Goal: Task Accomplishment & Management: Manage account settings

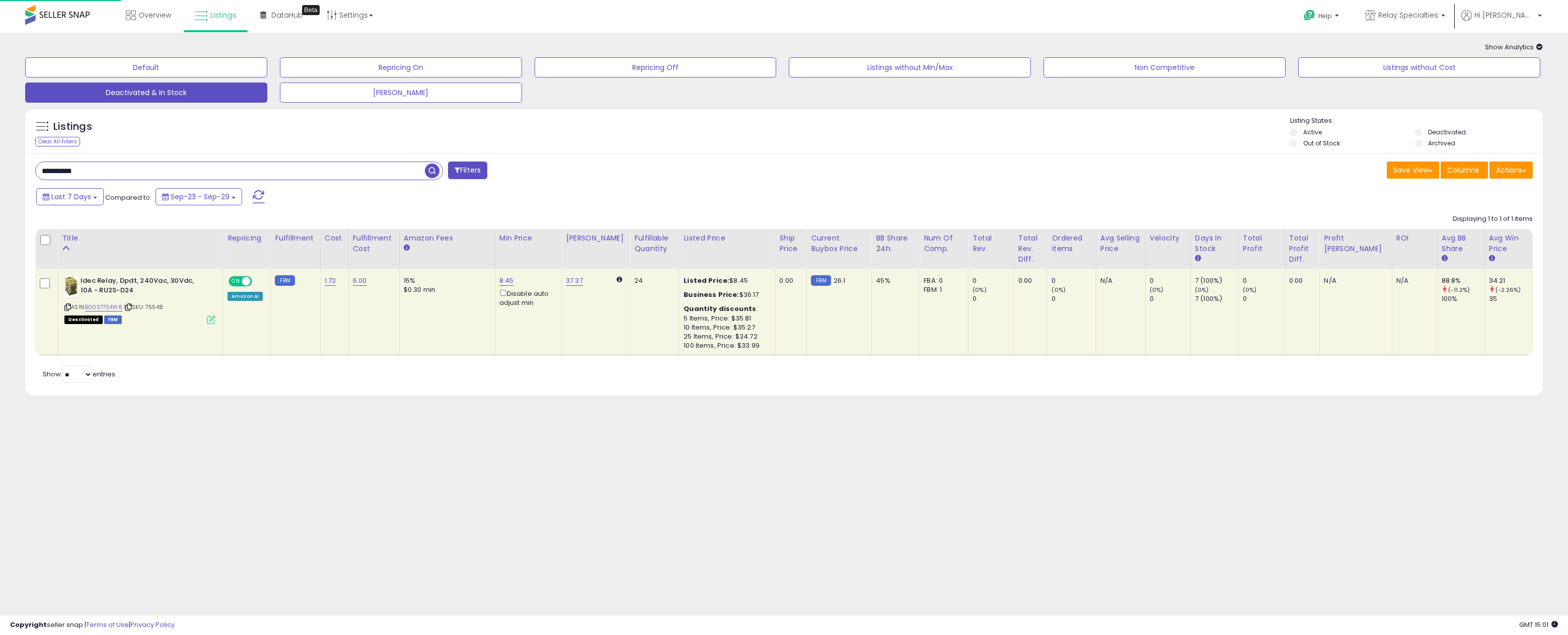
scroll to position [1, 0]
click at [168, 166] on input "**********" at bounding box center [230, 171] width 389 height 18
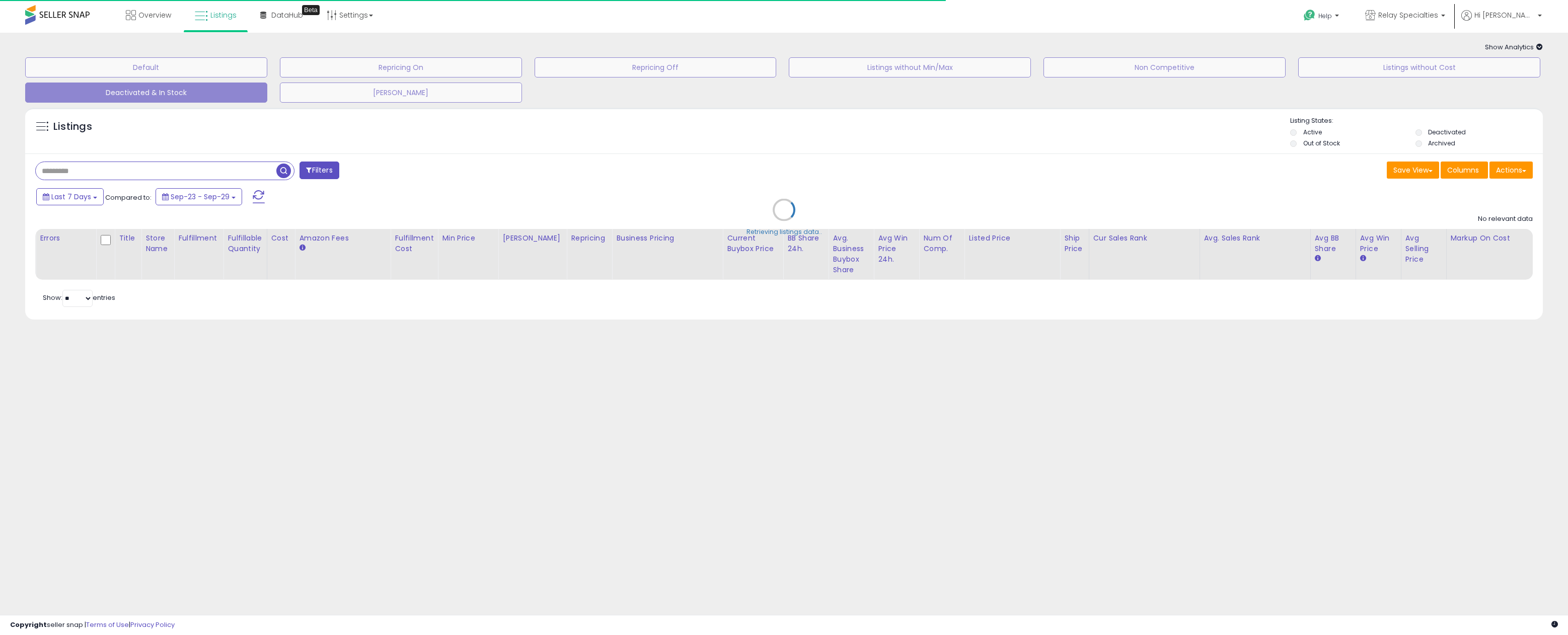
type input "**********"
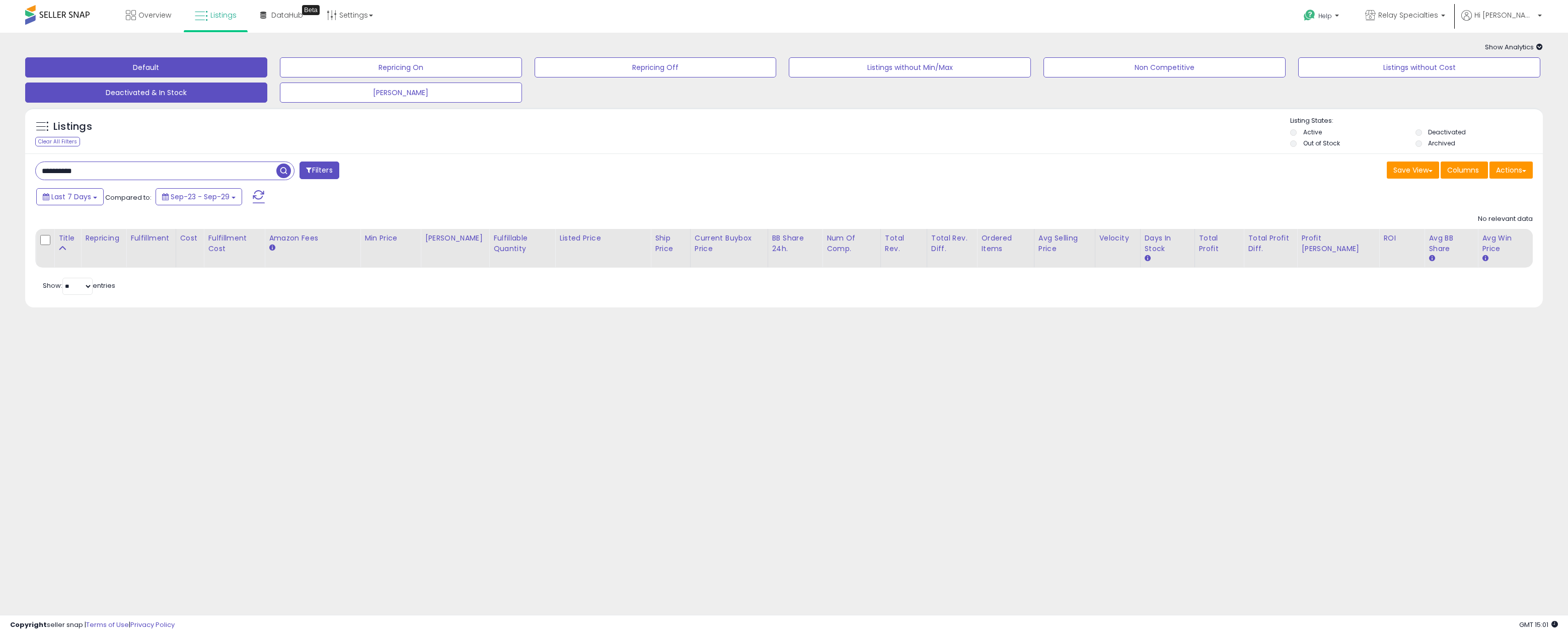
scroll to position [1, 0]
click at [171, 66] on button "Default" at bounding box center [146, 68] width 242 height 20
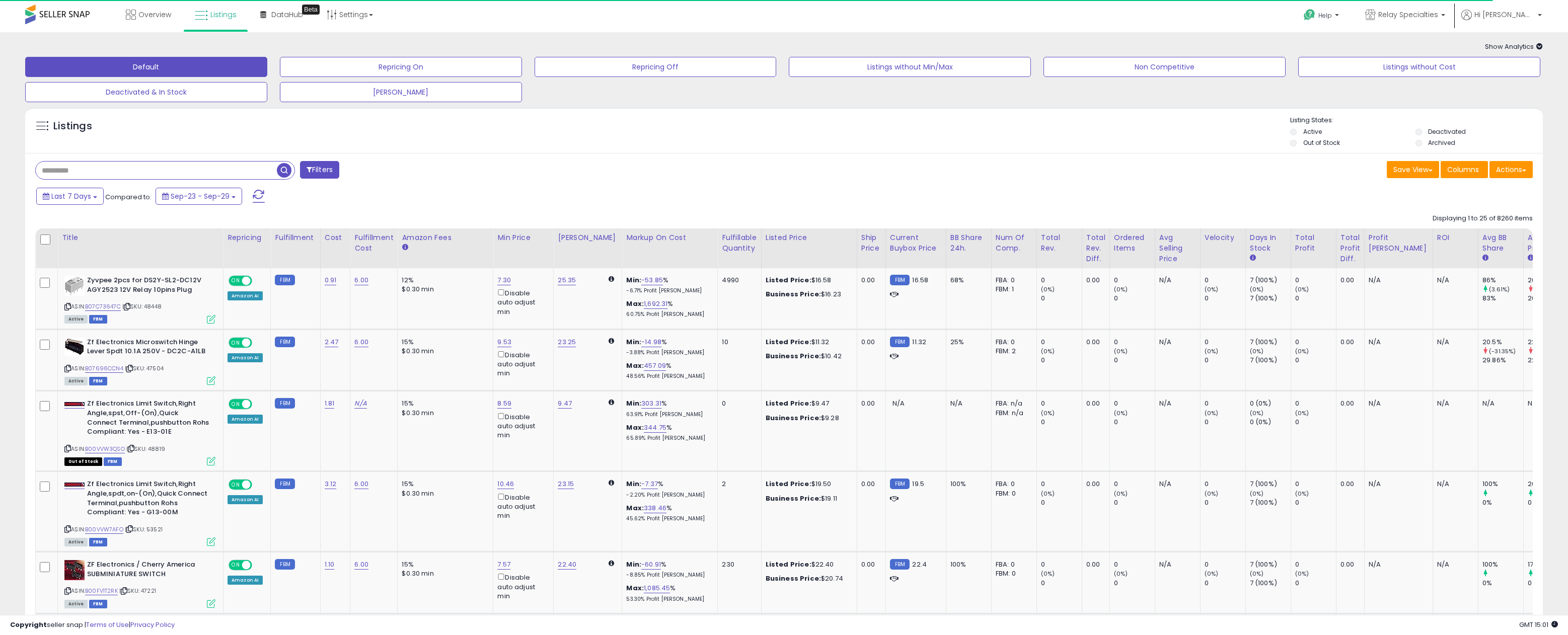
click at [126, 173] on input "text" at bounding box center [156, 170] width 241 height 18
paste input "**********"
type input "**********"
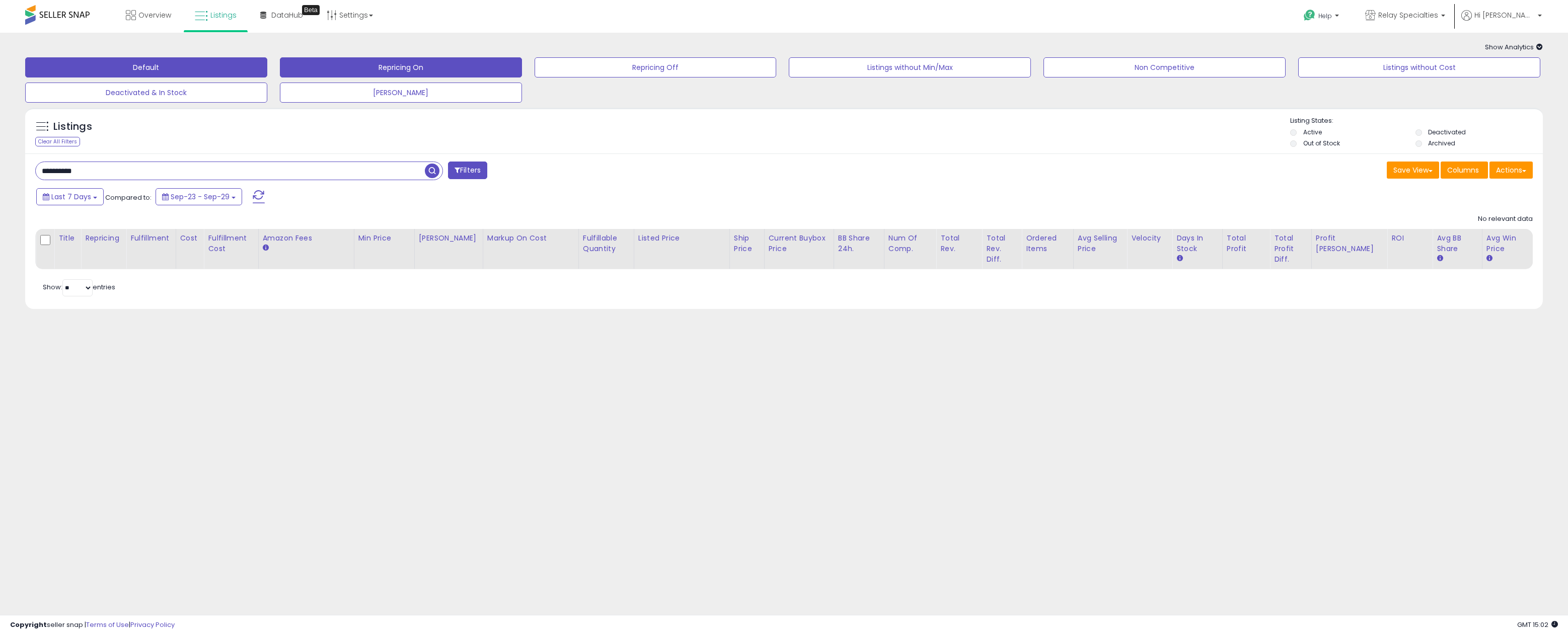
click at [433, 69] on button "Repricing On" at bounding box center [401, 68] width 242 height 20
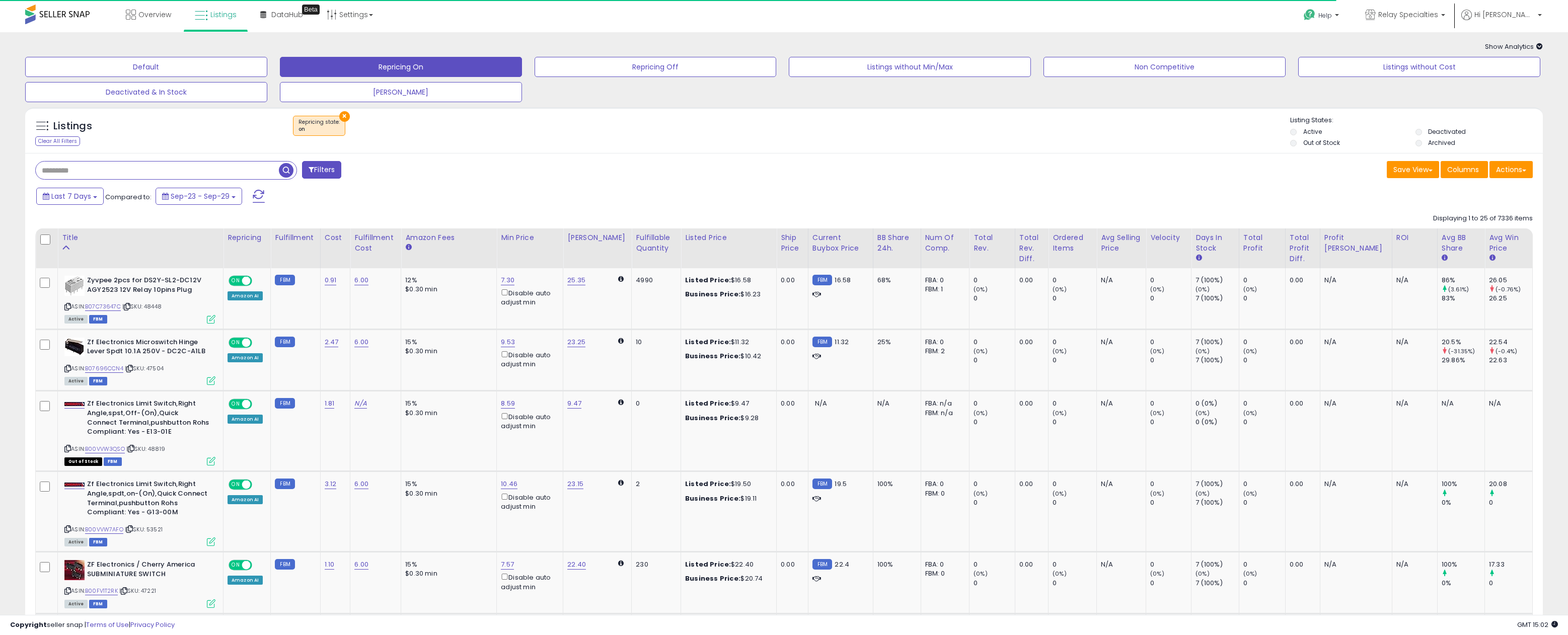
click at [166, 174] on input "text" at bounding box center [157, 170] width 243 height 18
paste input "**********"
type input "**********"
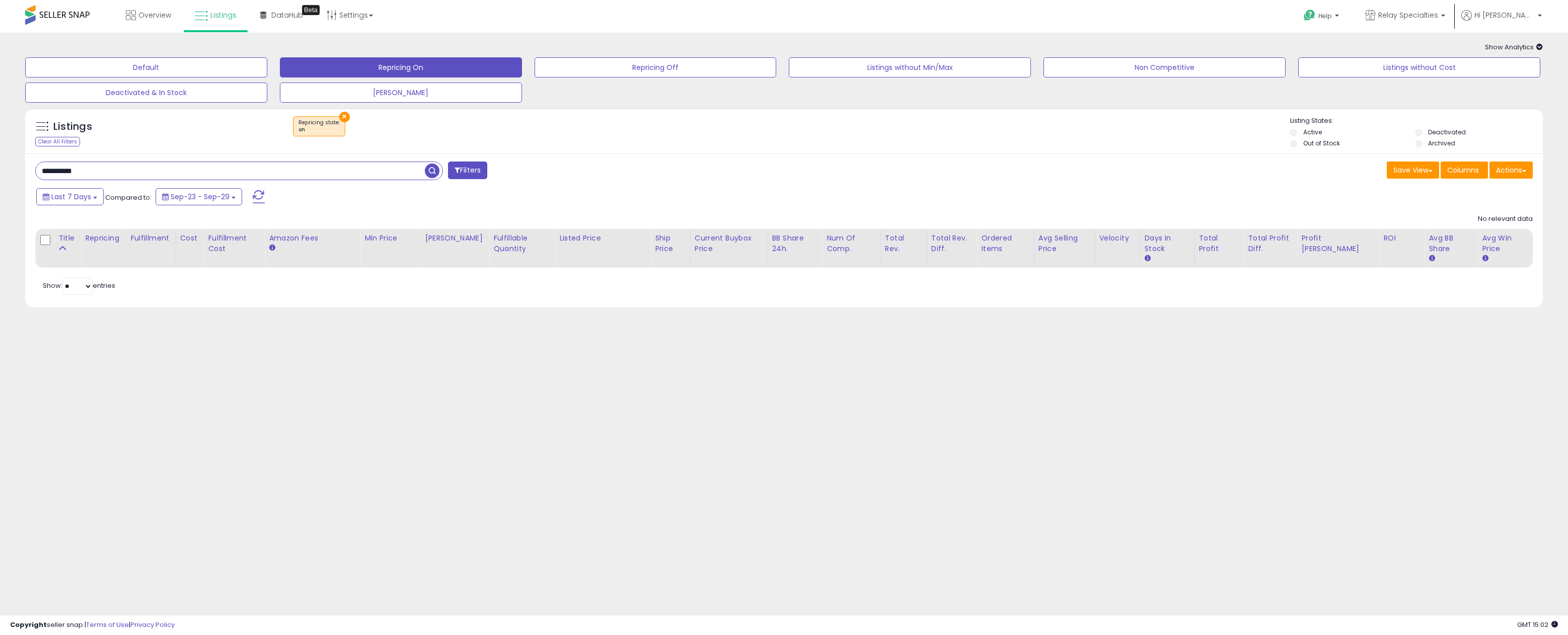
click at [166, 174] on input "**********" at bounding box center [230, 171] width 389 height 18
click at [342, 115] on button "×" at bounding box center [344, 117] width 11 height 11
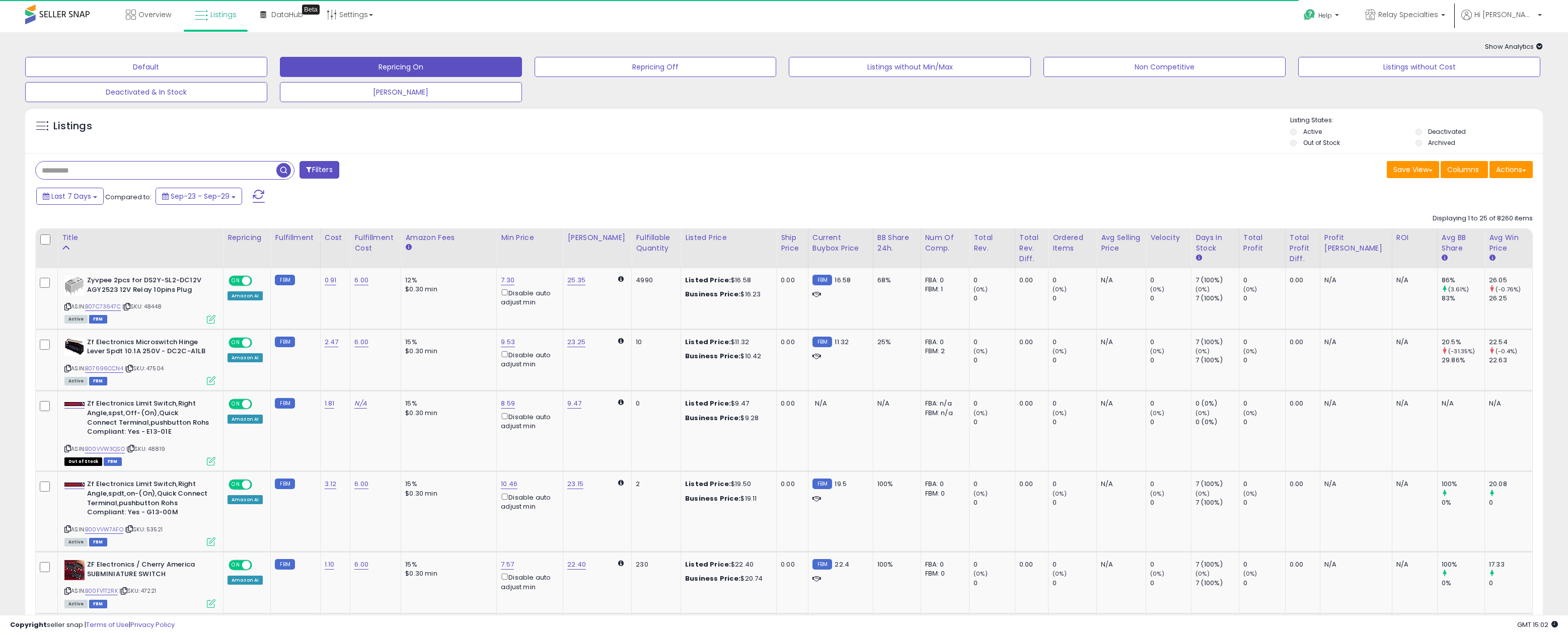
scroll to position [0, 0]
click at [150, 174] on input "text" at bounding box center [156, 171] width 240 height 18
paste input "**********"
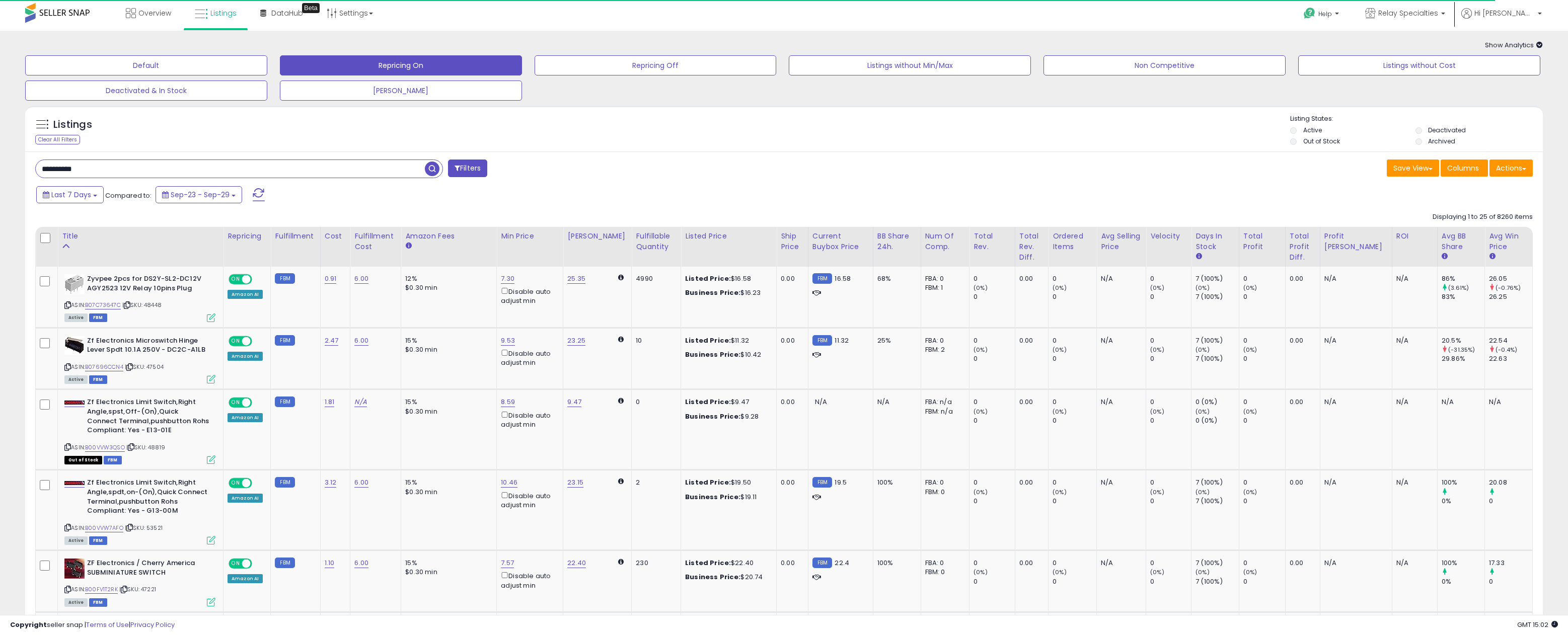
type input "**********"
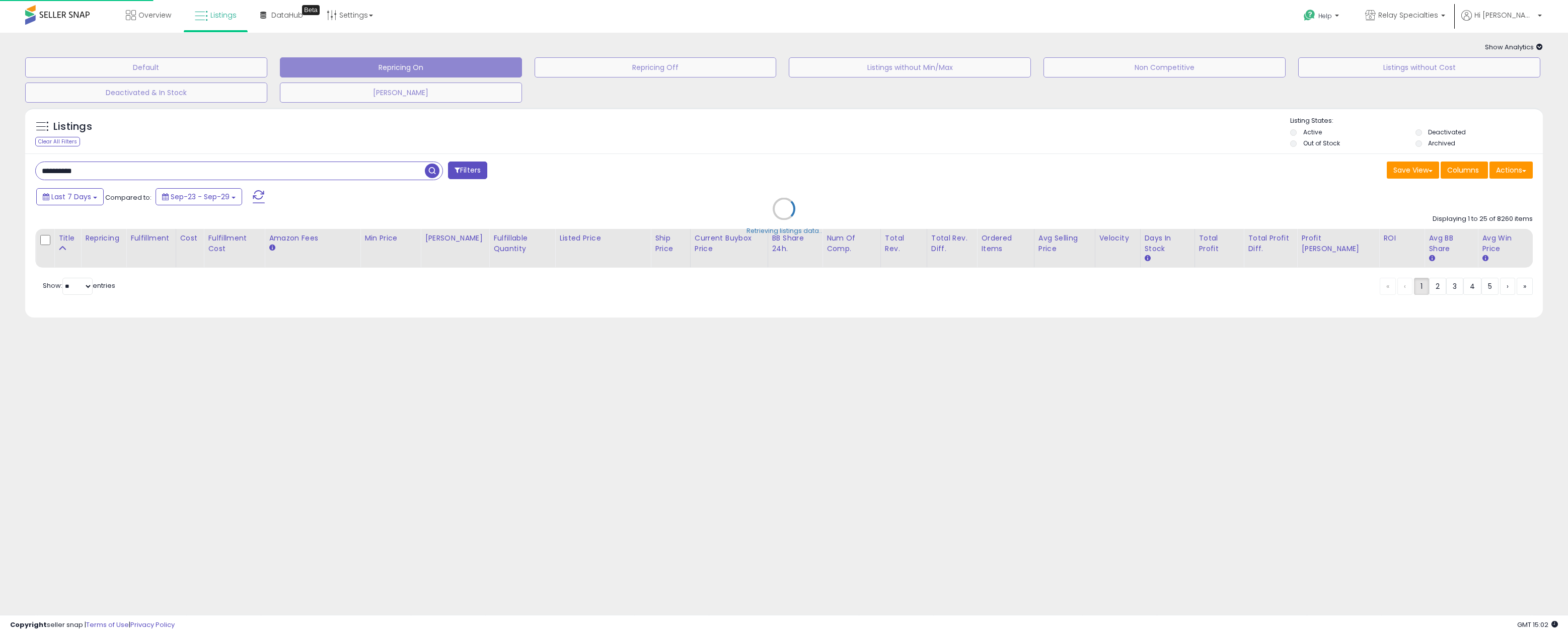
scroll to position [0, 0]
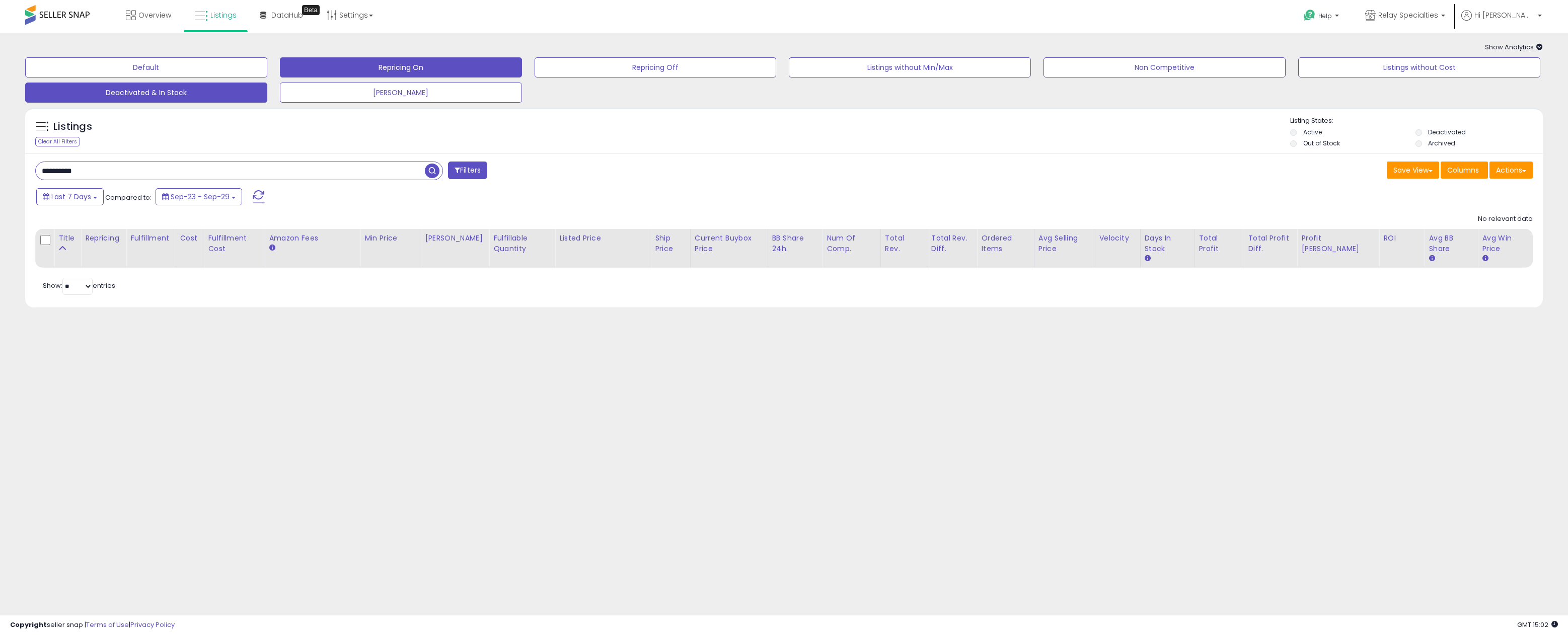
click at [235, 97] on button "Deactivated & In Stock" at bounding box center [146, 93] width 242 height 20
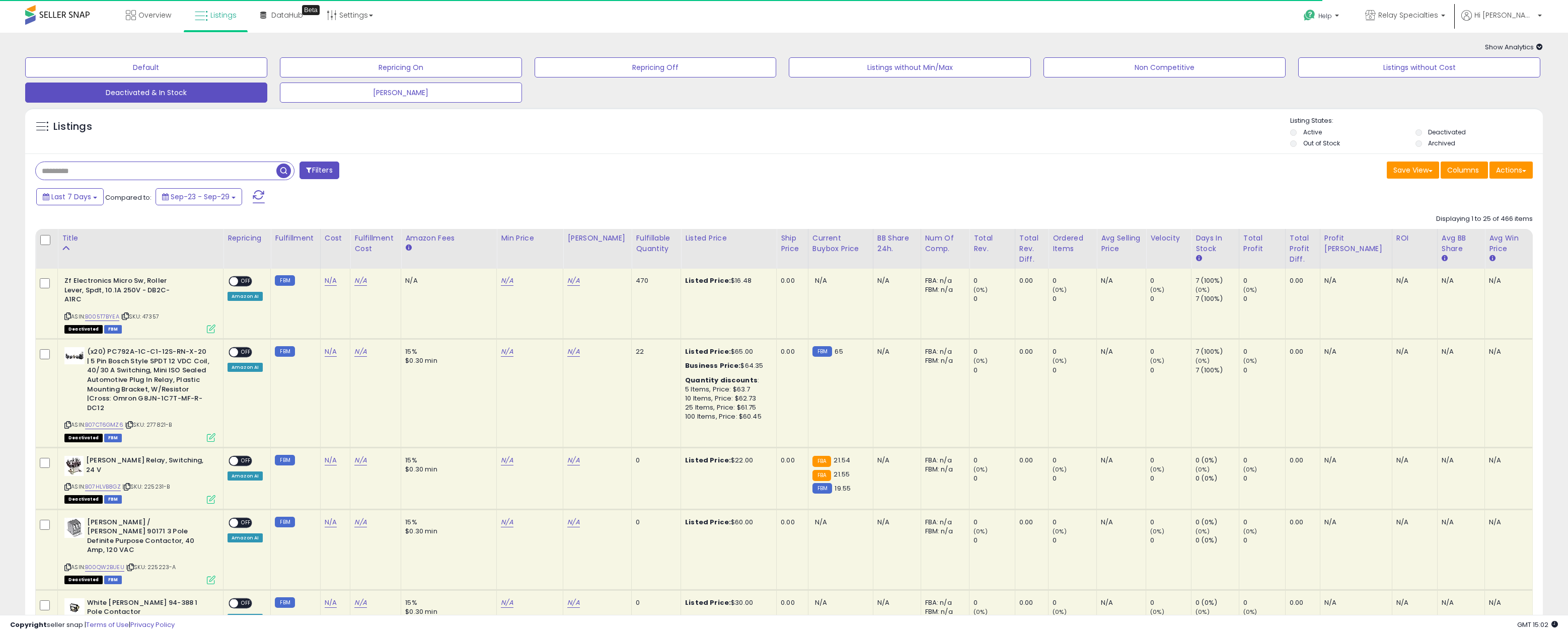
click at [112, 171] on input "text" at bounding box center [156, 171] width 240 height 18
paste input "**********"
type input "**********"
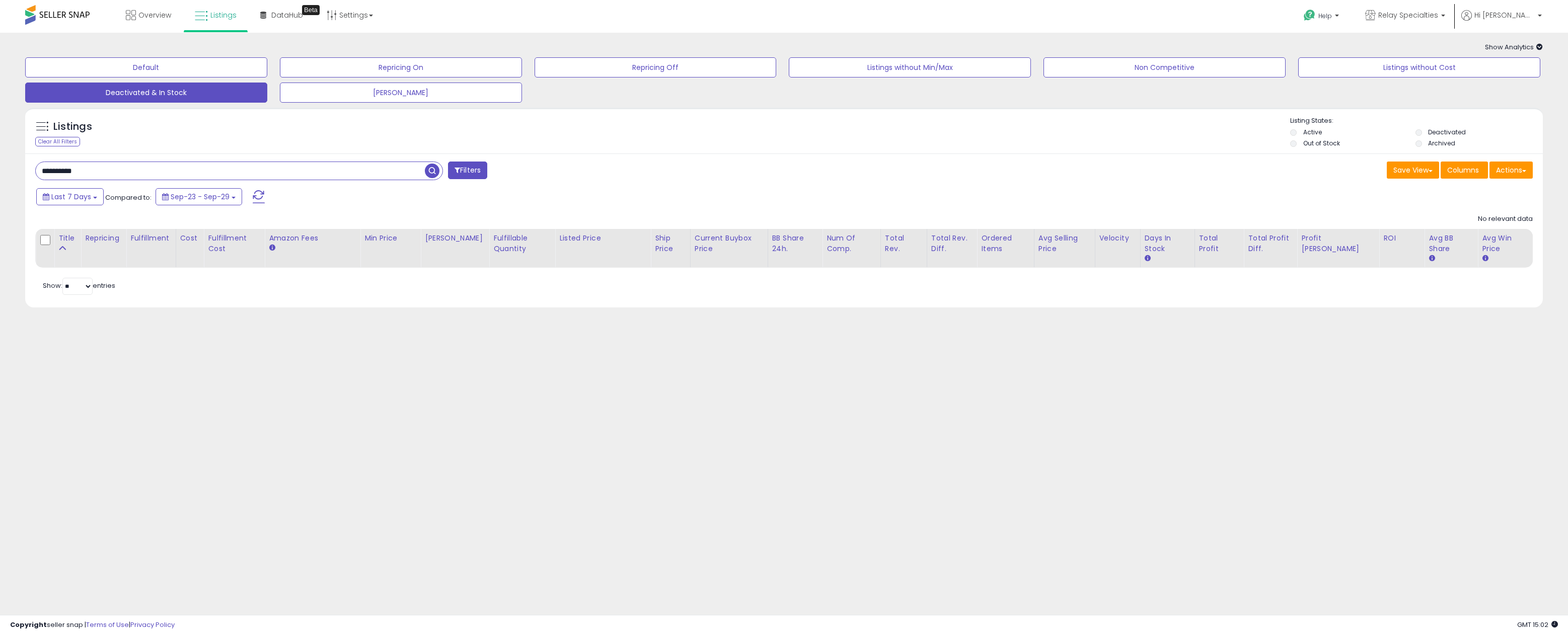
click at [956, 114] on div "Listings Clear All Filters" at bounding box center [784, 131] width 1517 height 46
click at [717, 66] on button "Repricing Off" at bounding box center [655, 68] width 242 height 20
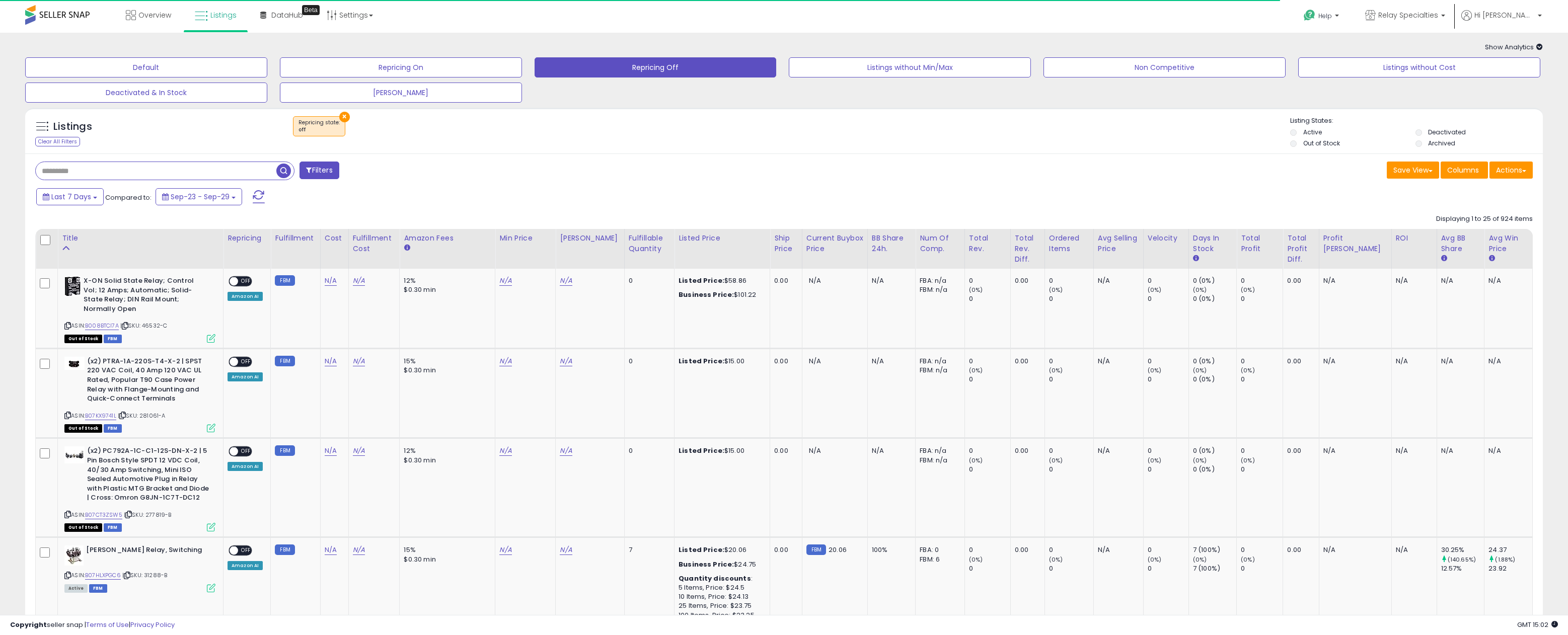
click at [127, 175] on input "text" at bounding box center [156, 171] width 240 height 18
paste input "**********"
type input "**********"
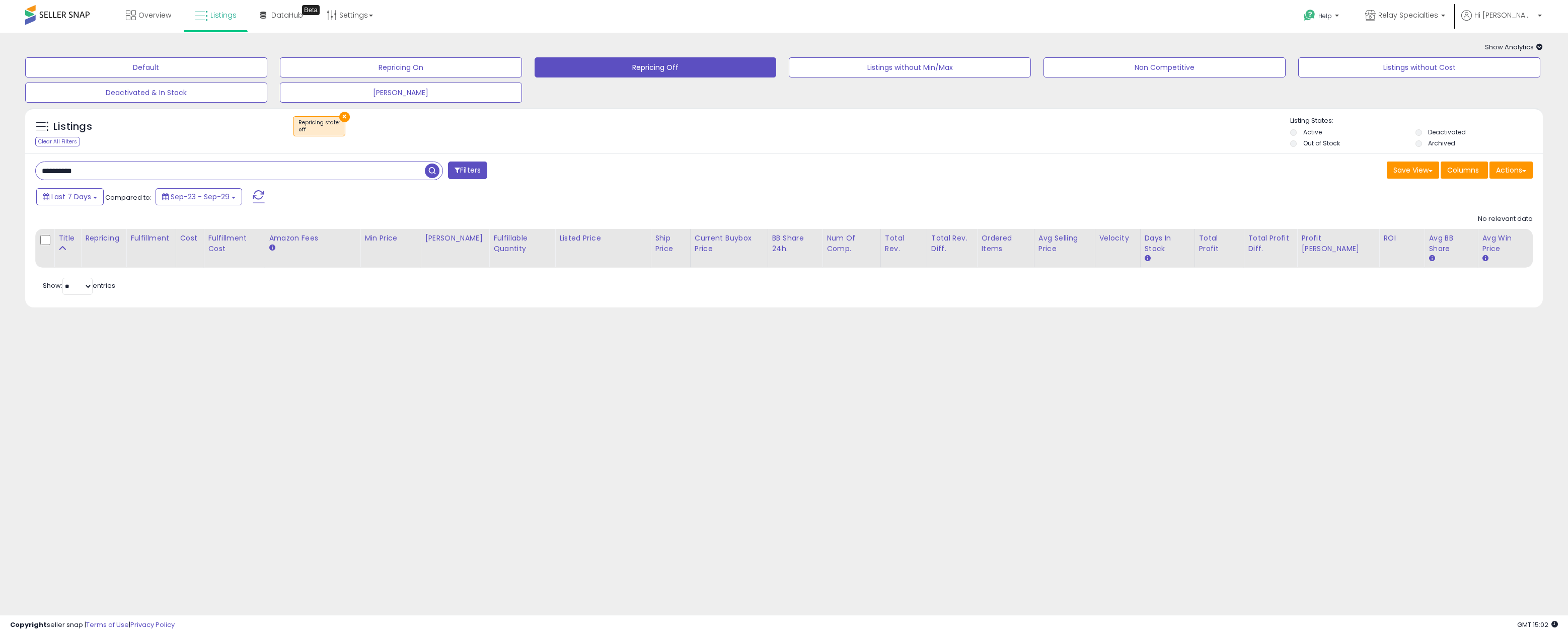
click at [341, 117] on button "×" at bounding box center [344, 117] width 11 height 11
click at [179, 174] on input "**********" at bounding box center [156, 171] width 240 height 18
type input "*****"
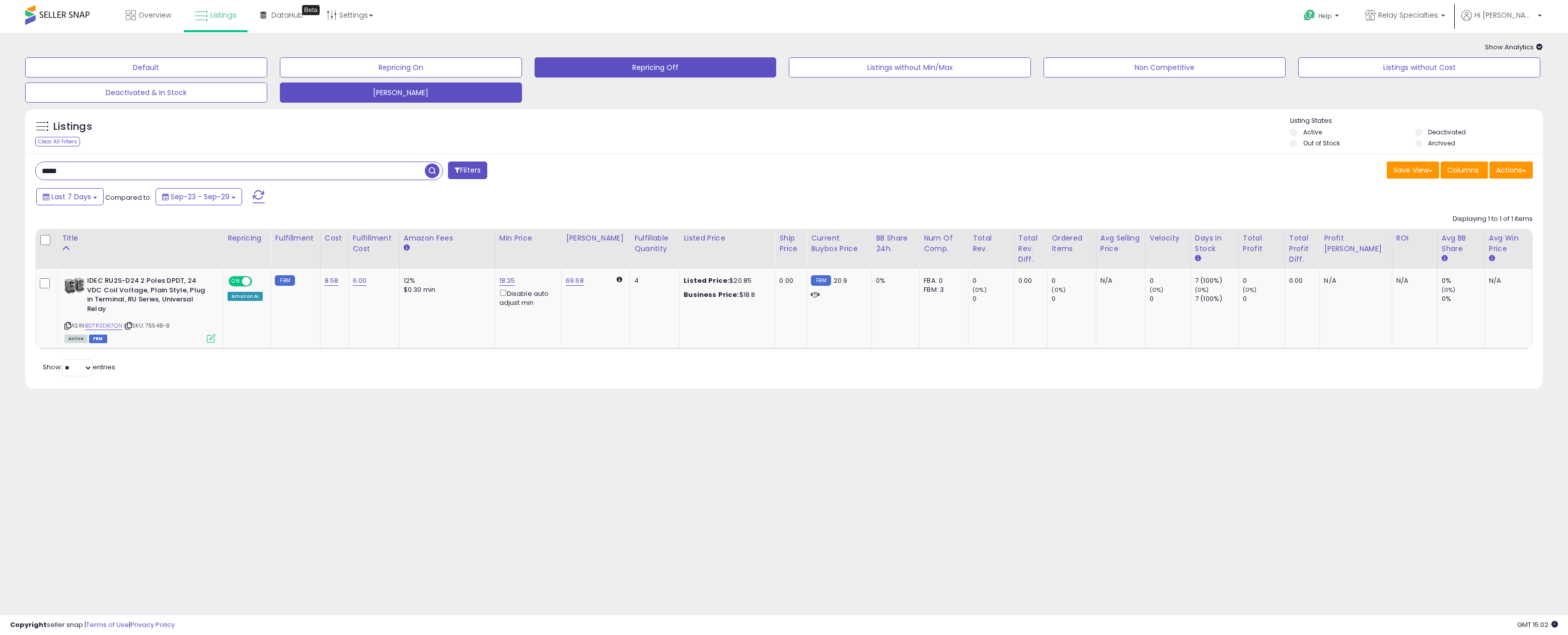
click at [402, 95] on button "[PERSON_NAME]" at bounding box center [401, 93] width 242 height 20
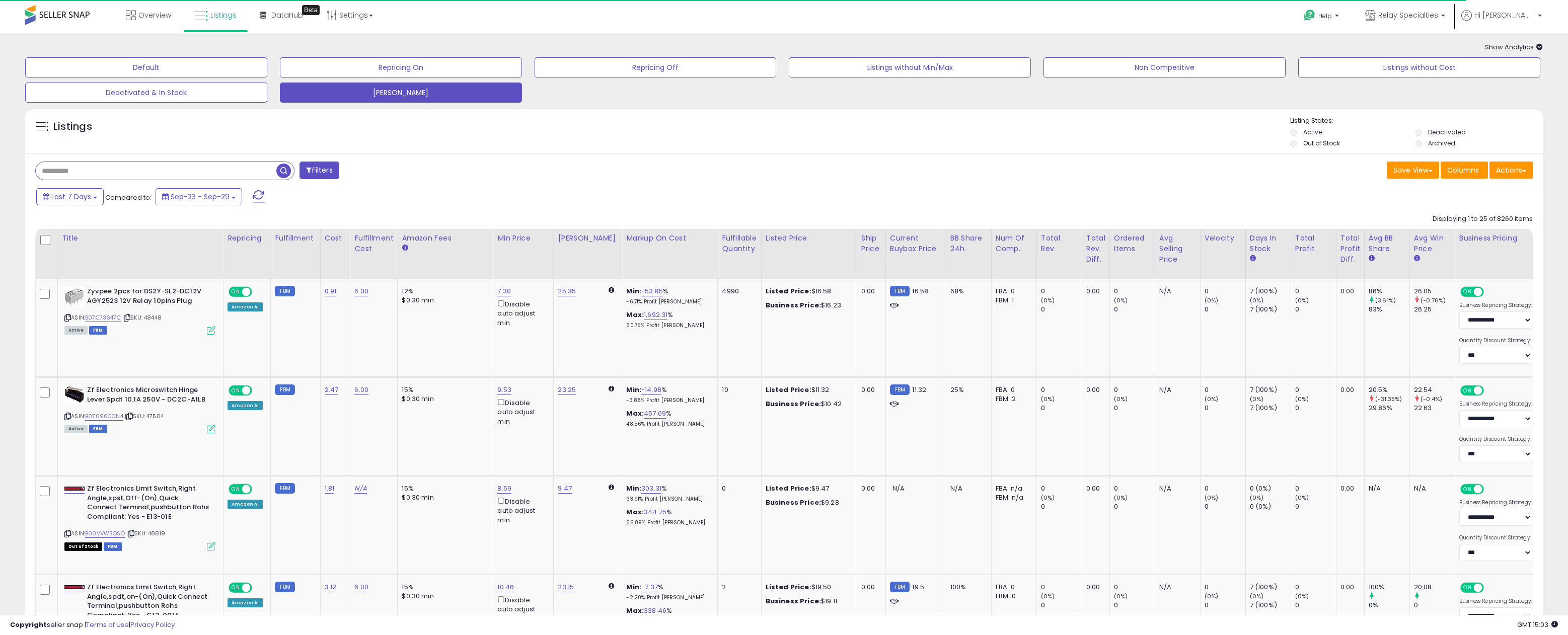
click at [91, 171] on input "text" at bounding box center [156, 171] width 240 height 18
paste input "**********"
type input "**********"
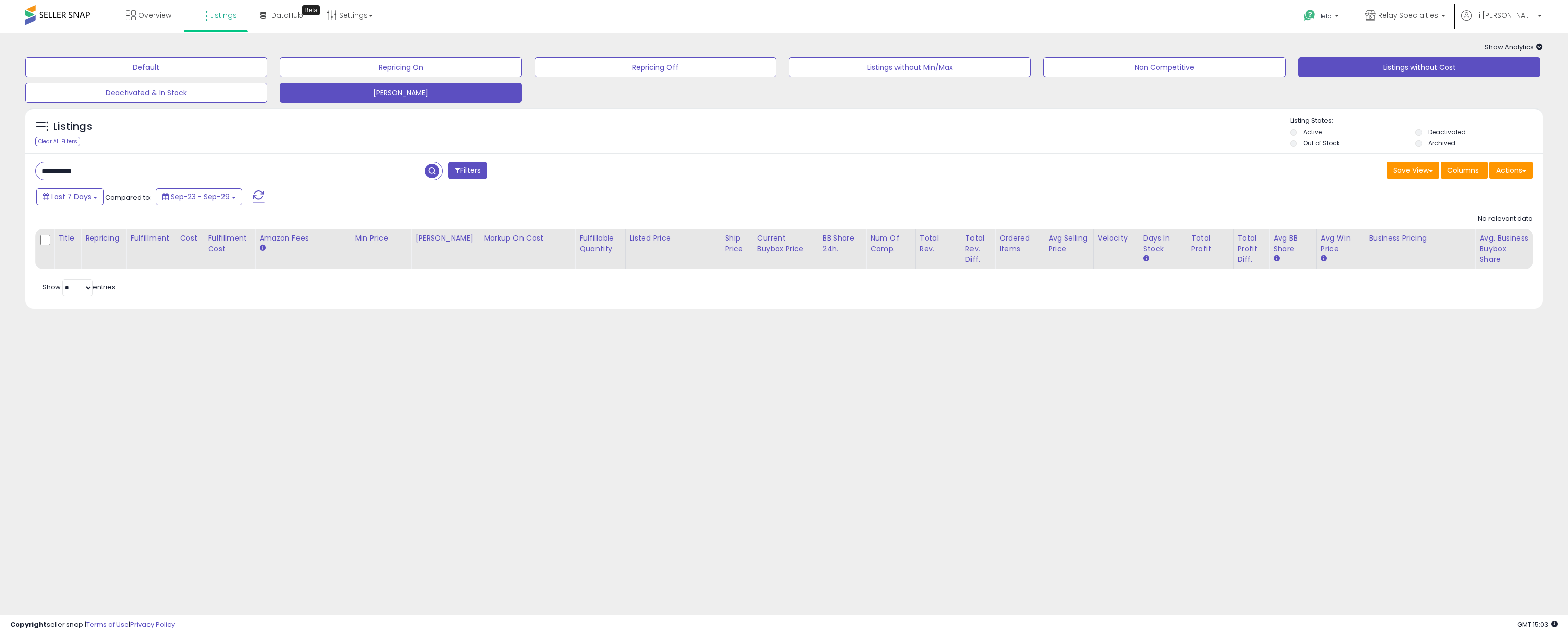
click at [1338, 69] on button "Listings without Cost" at bounding box center [1419, 68] width 242 height 20
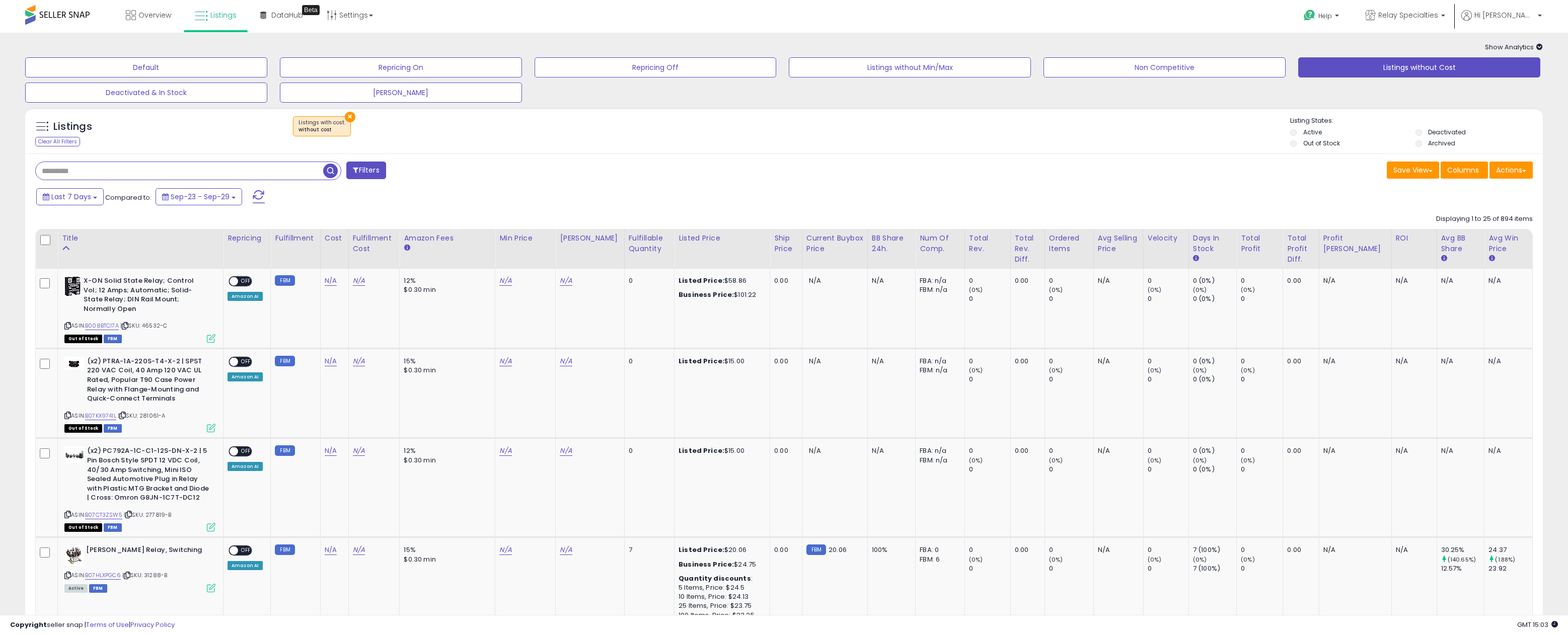
click at [225, 168] on input "text" at bounding box center [179, 171] width 287 height 18
paste input "**********"
type input "**********"
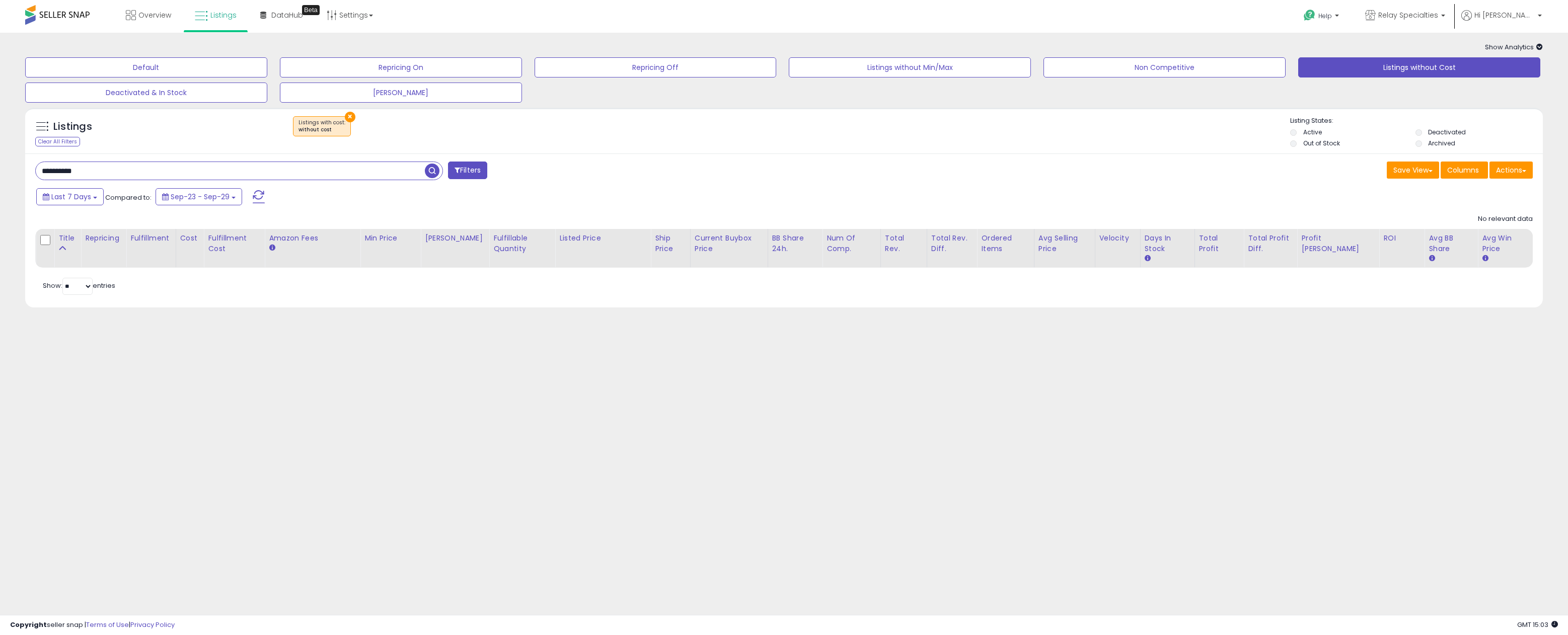
click at [346, 117] on button "×" at bounding box center [350, 117] width 11 height 11
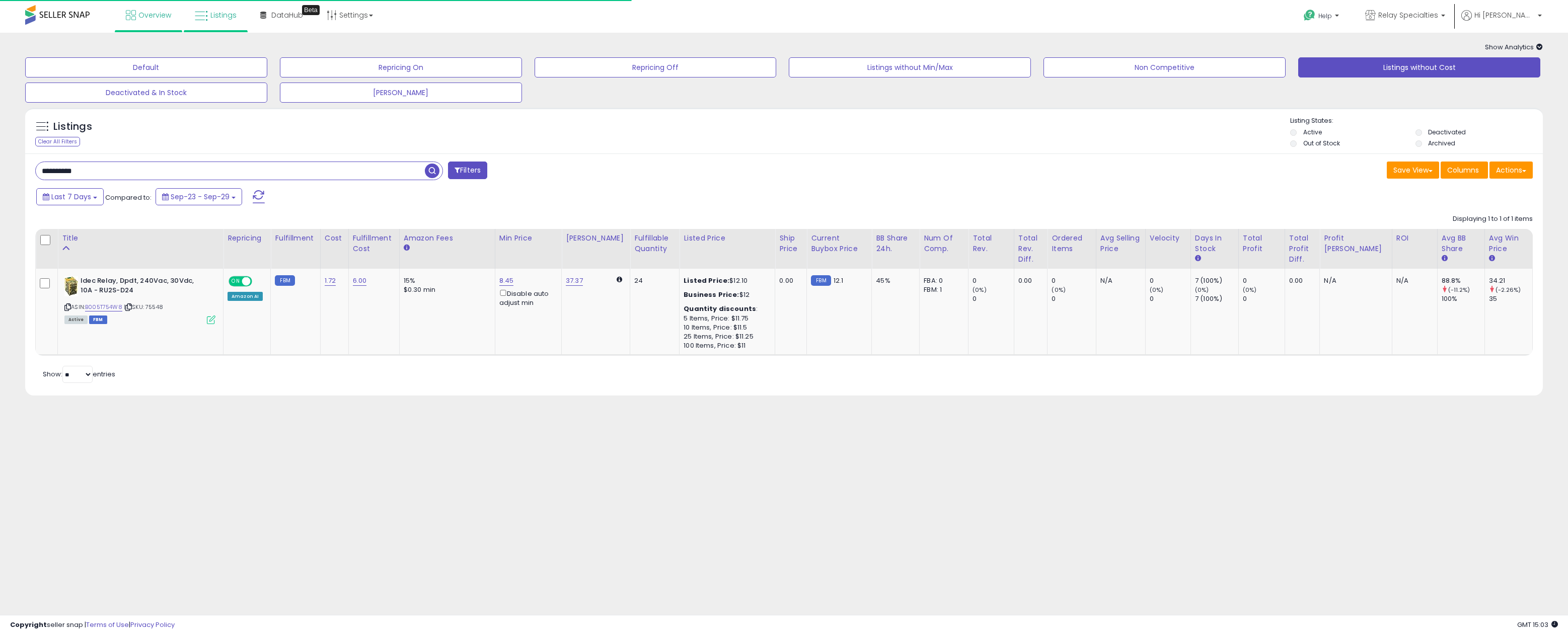
click at [153, 13] on span "Overview" at bounding box center [155, 15] width 33 height 10
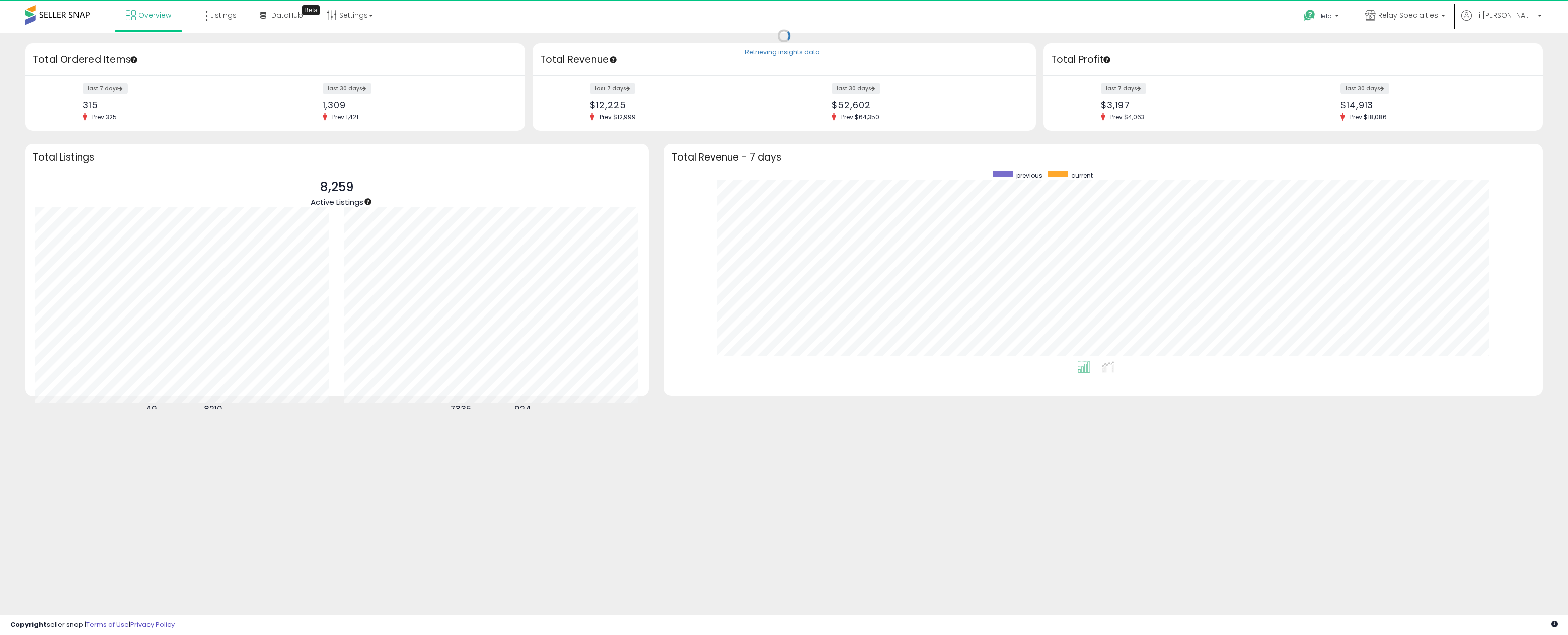
scroll to position [190, 859]
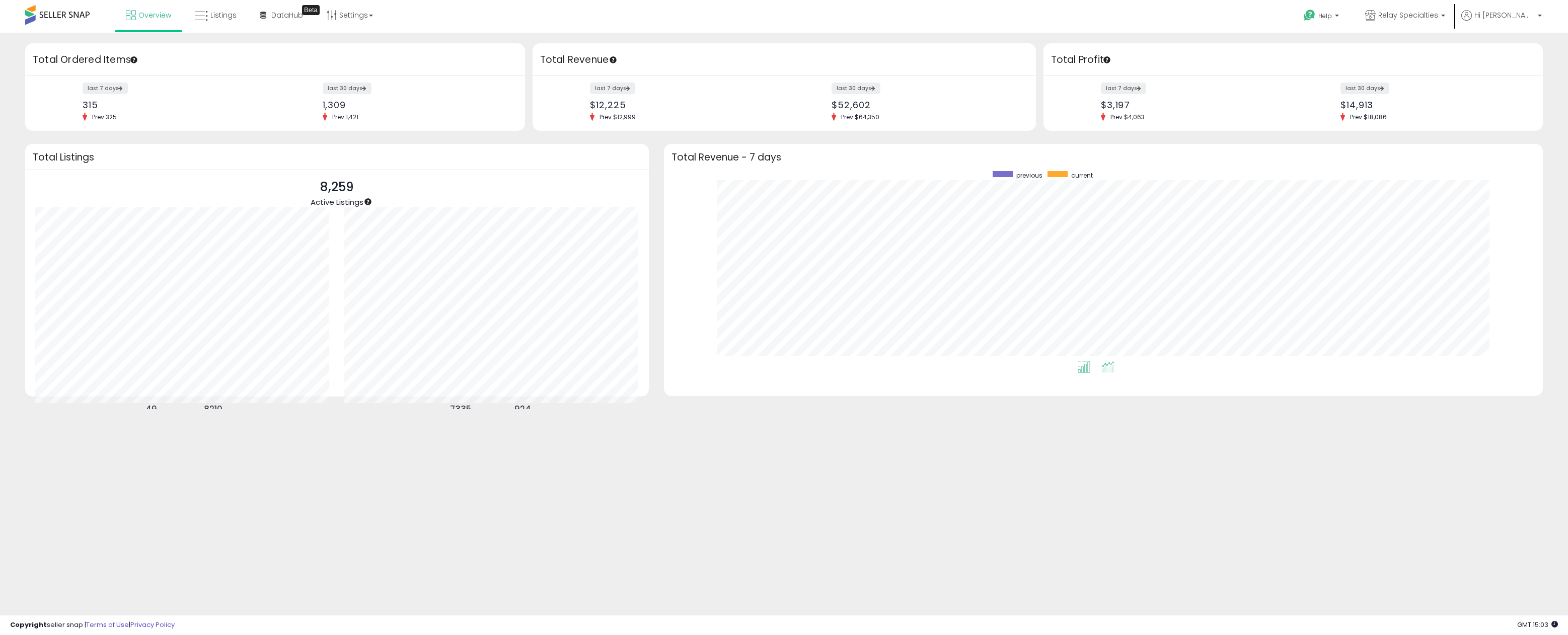
click at [1105, 367] on icon at bounding box center [1108, 367] width 13 height 11
click at [1088, 366] on icon at bounding box center [1084, 367] width 13 height 11
click at [213, 15] on span "Listings" at bounding box center [223, 15] width 26 height 10
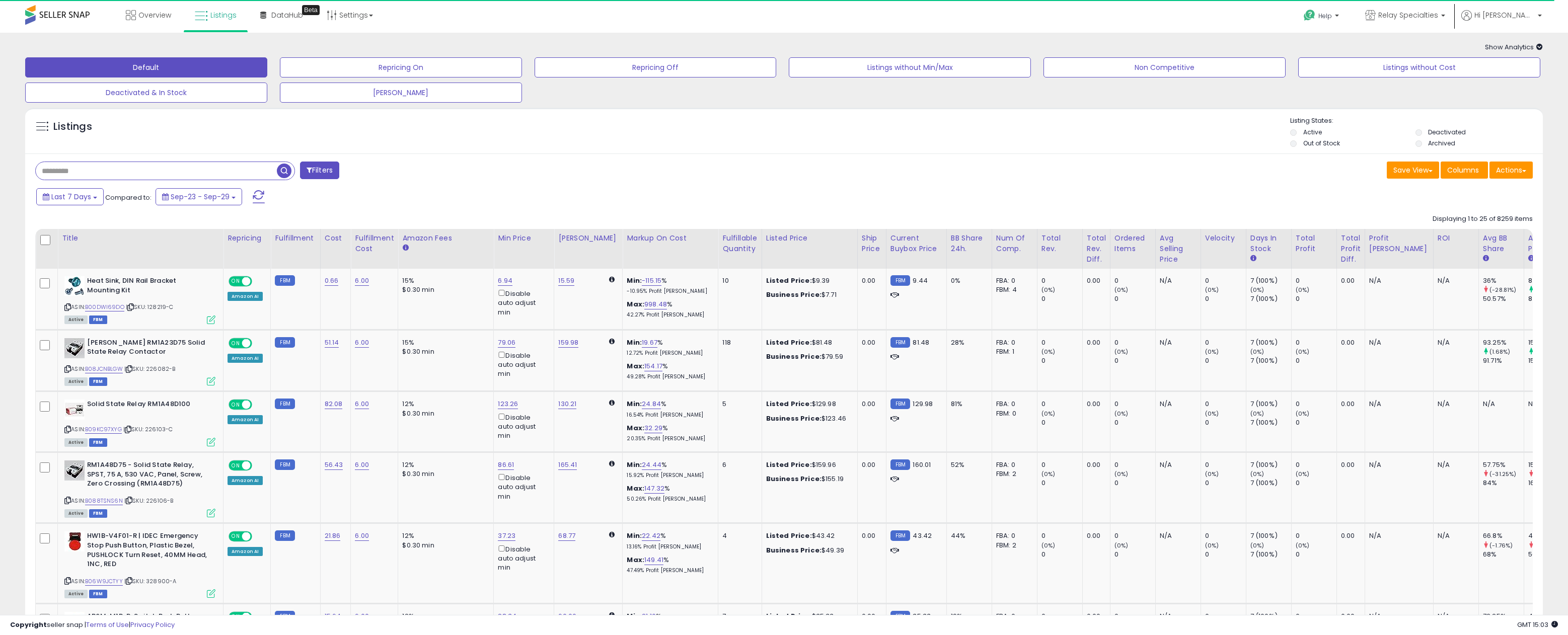
click at [94, 166] on input "text" at bounding box center [156, 171] width 241 height 18
paste input "**********"
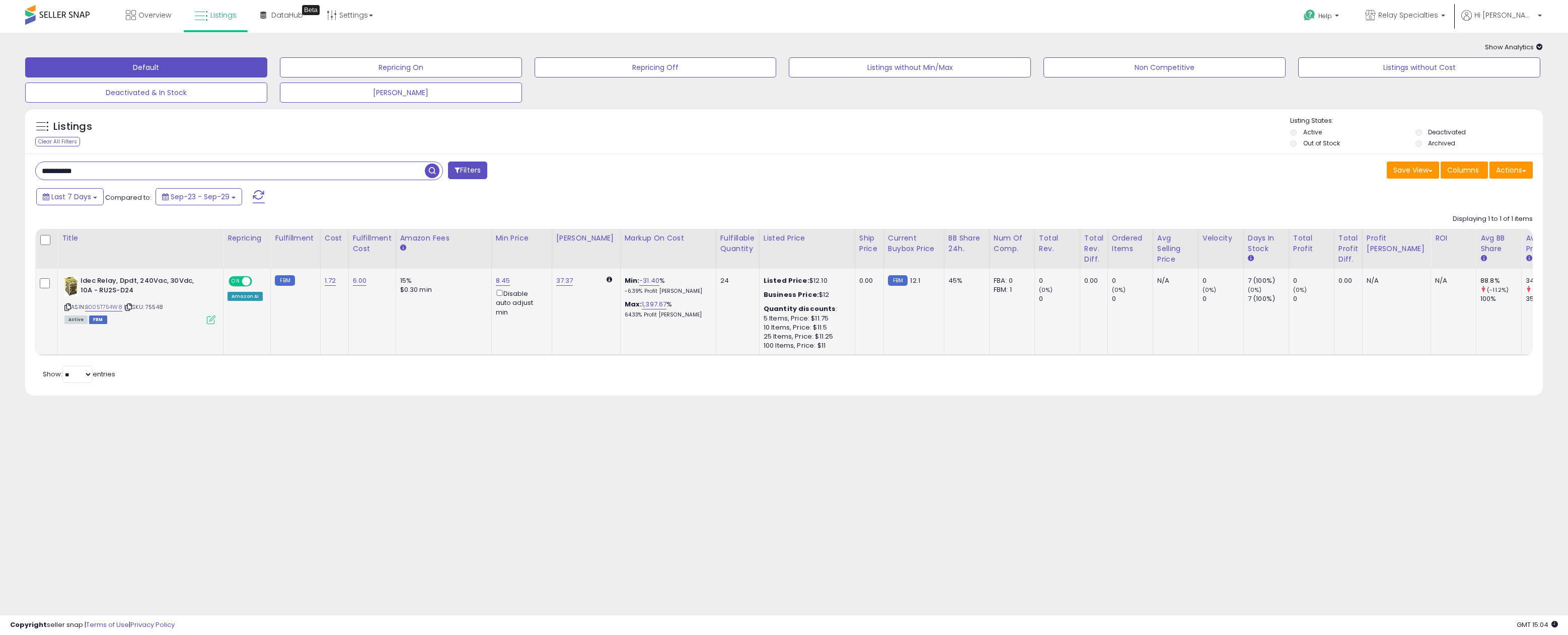
click at [212, 315] on icon at bounding box center [212, 320] width 9 height 9
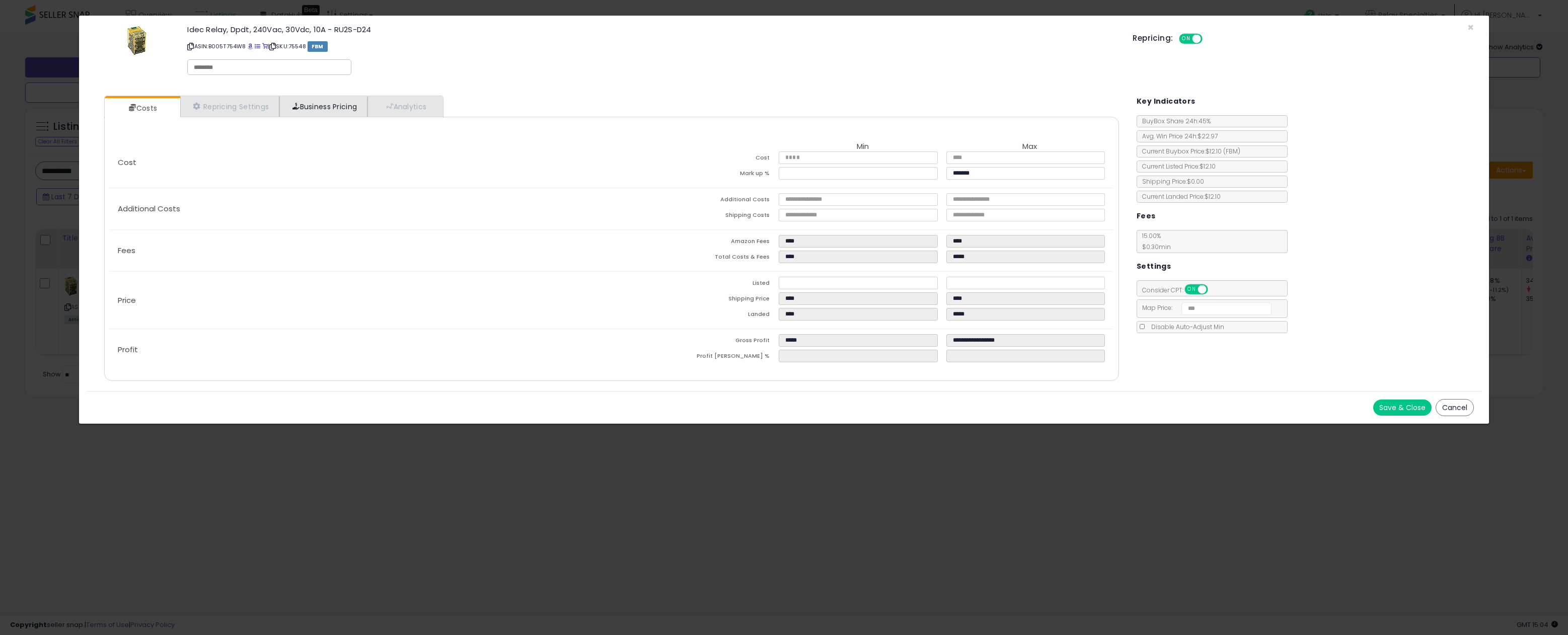
click at [338, 106] on link "Business Pricing" at bounding box center [323, 106] width 88 height 21
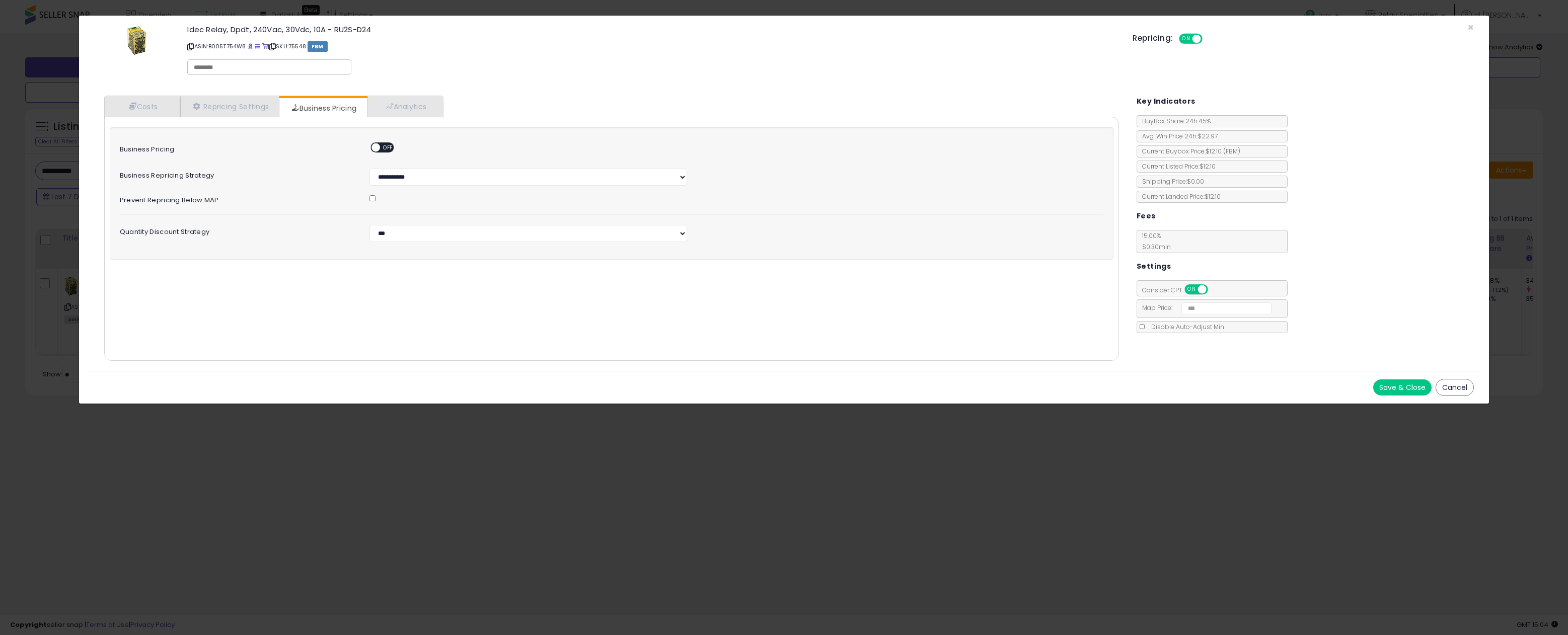
click at [387, 148] on span "OFF" at bounding box center [388, 148] width 16 height 9
click at [1409, 382] on button "Save & Close" at bounding box center [1402, 387] width 58 height 16
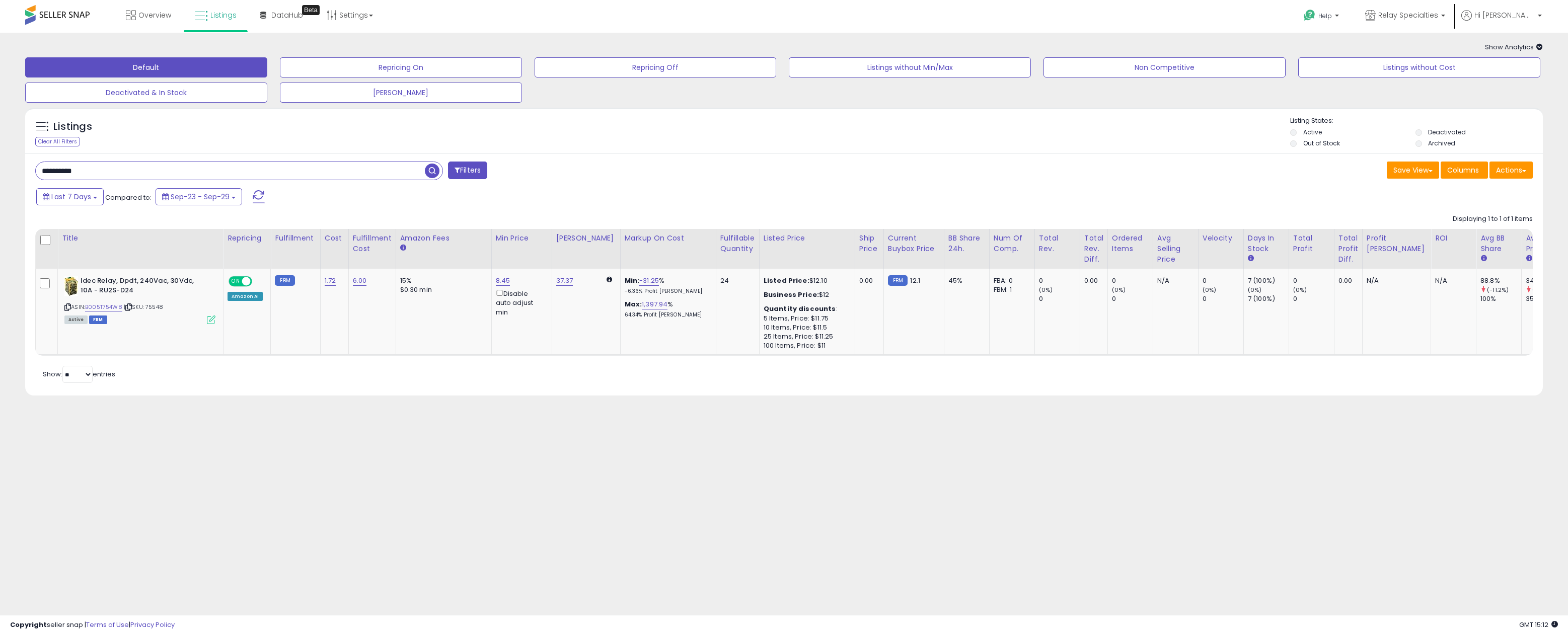
scroll to position [1, 0]
click at [99, 166] on input "**********" at bounding box center [230, 171] width 389 height 18
paste input "text"
click at [212, 336] on icon at bounding box center [212, 338] width 9 height 9
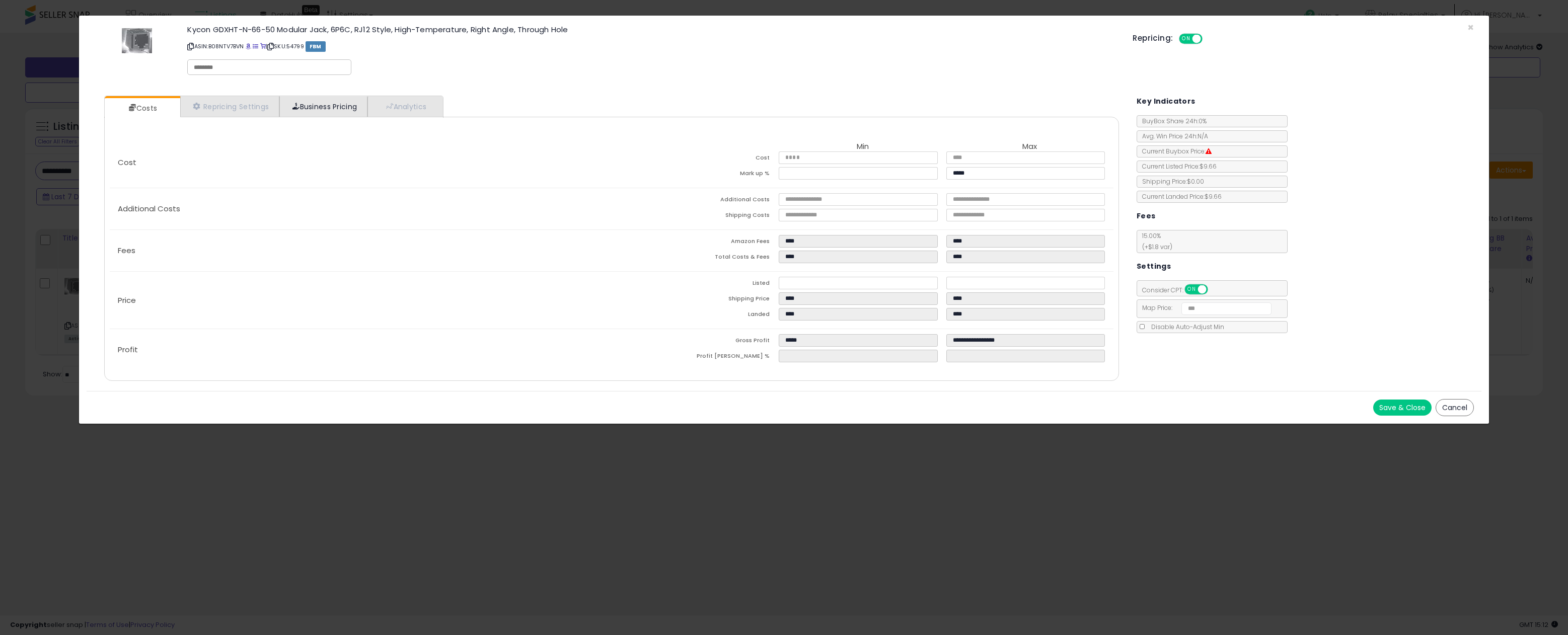
click at [324, 112] on link "Business Pricing" at bounding box center [323, 106] width 88 height 21
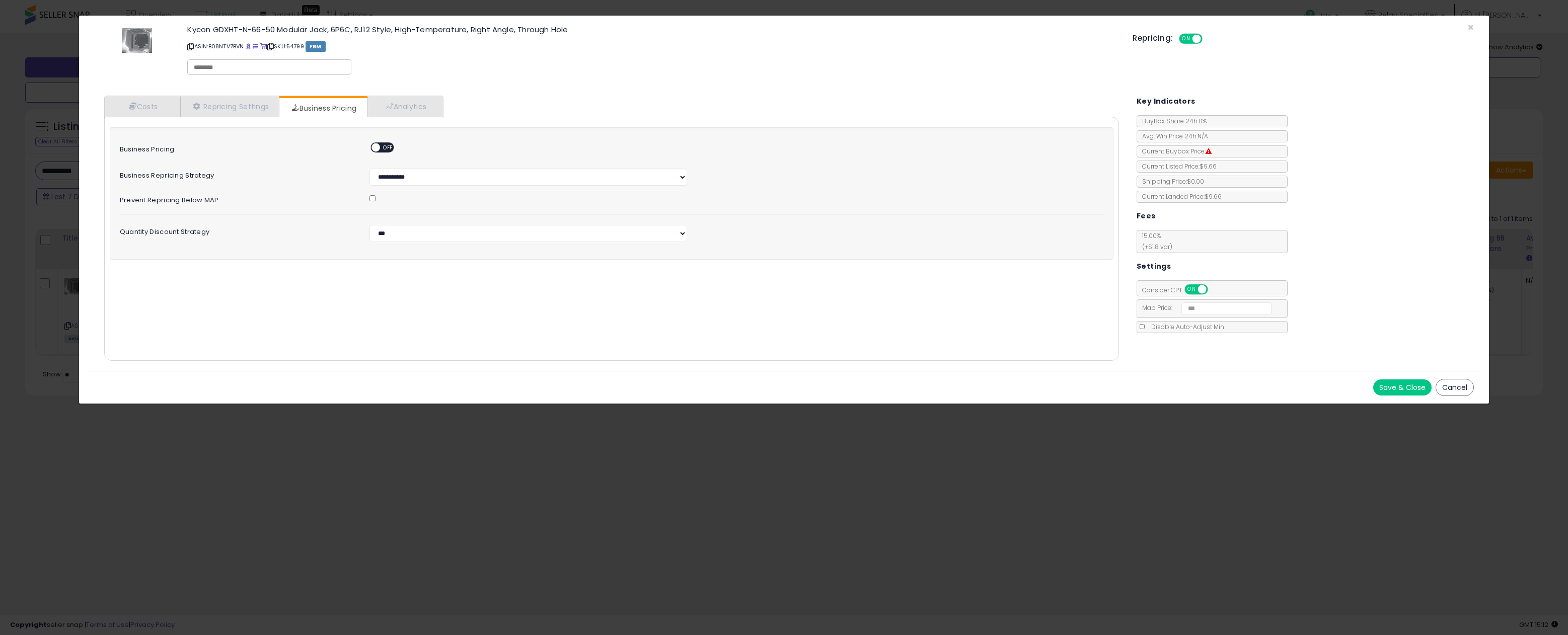
click at [376, 146] on span at bounding box center [376, 148] width 9 height 9
click at [1425, 387] on button "Save & Close" at bounding box center [1402, 387] width 58 height 16
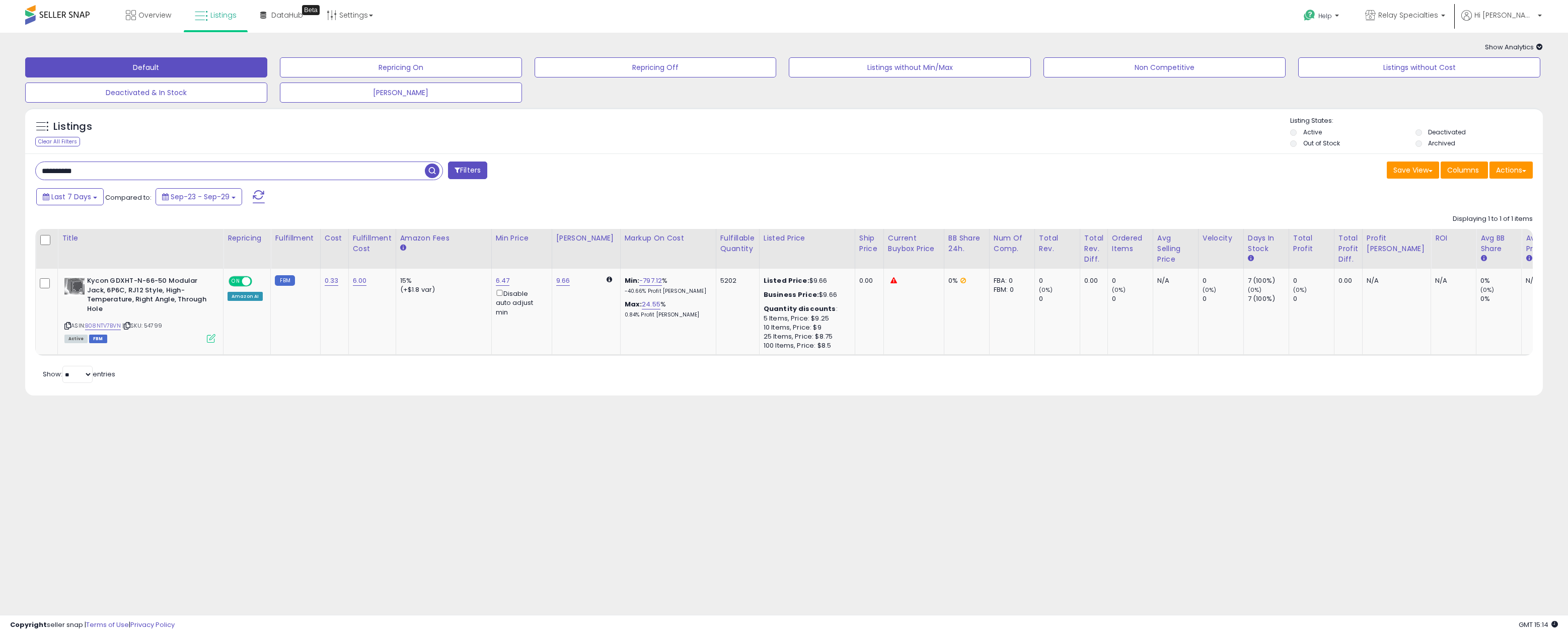
click at [95, 174] on input "**********" at bounding box center [230, 171] width 389 height 18
paste input "text"
click at [115, 169] on input "******" at bounding box center [230, 171] width 389 height 18
paste input "****"
type input "**********"
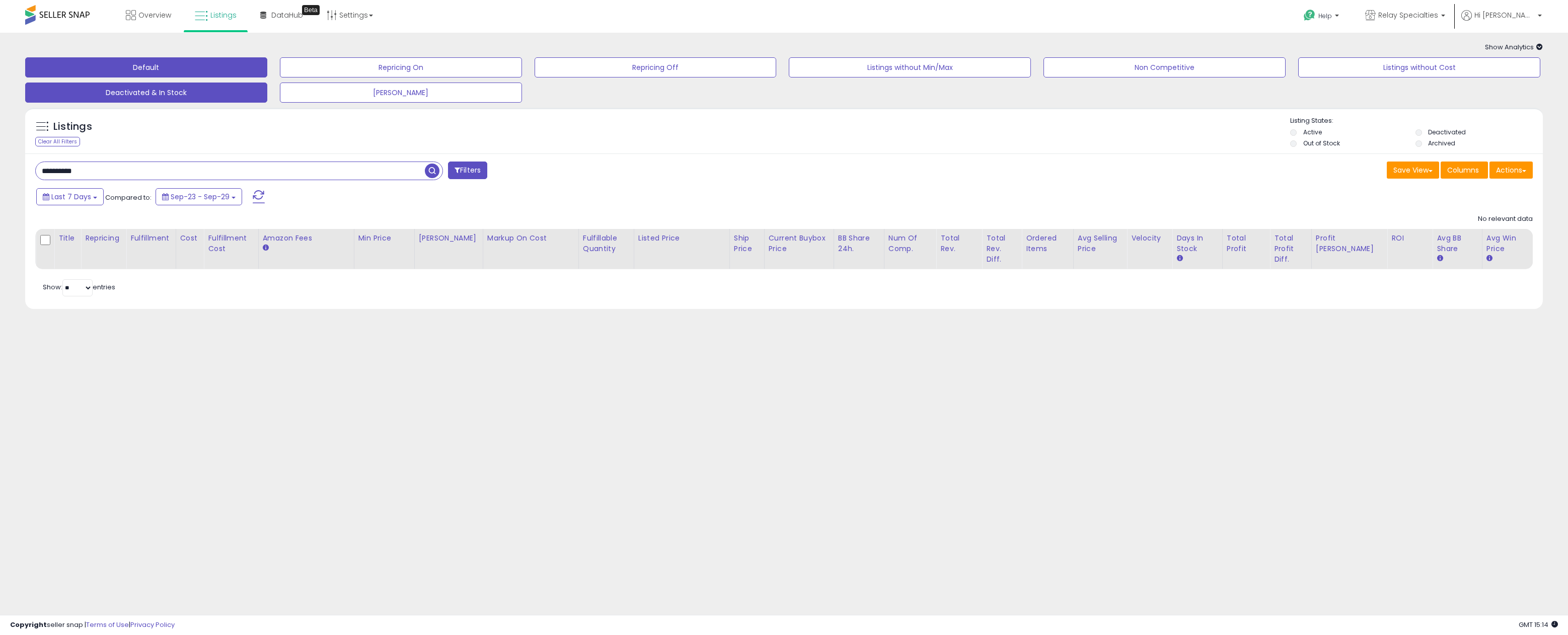
click at [159, 83] on button "Deactivated & In Stock" at bounding box center [146, 93] width 242 height 20
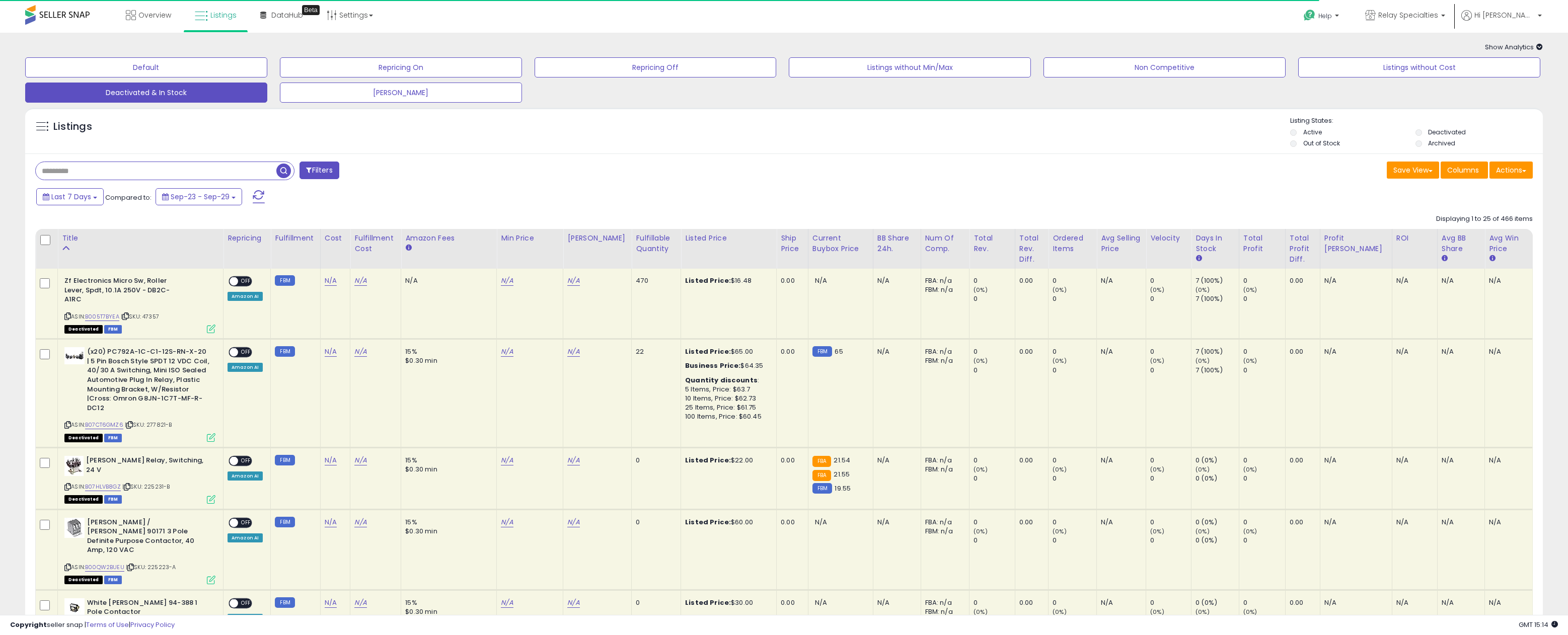
click at [121, 171] on input "text" at bounding box center [156, 171] width 240 height 18
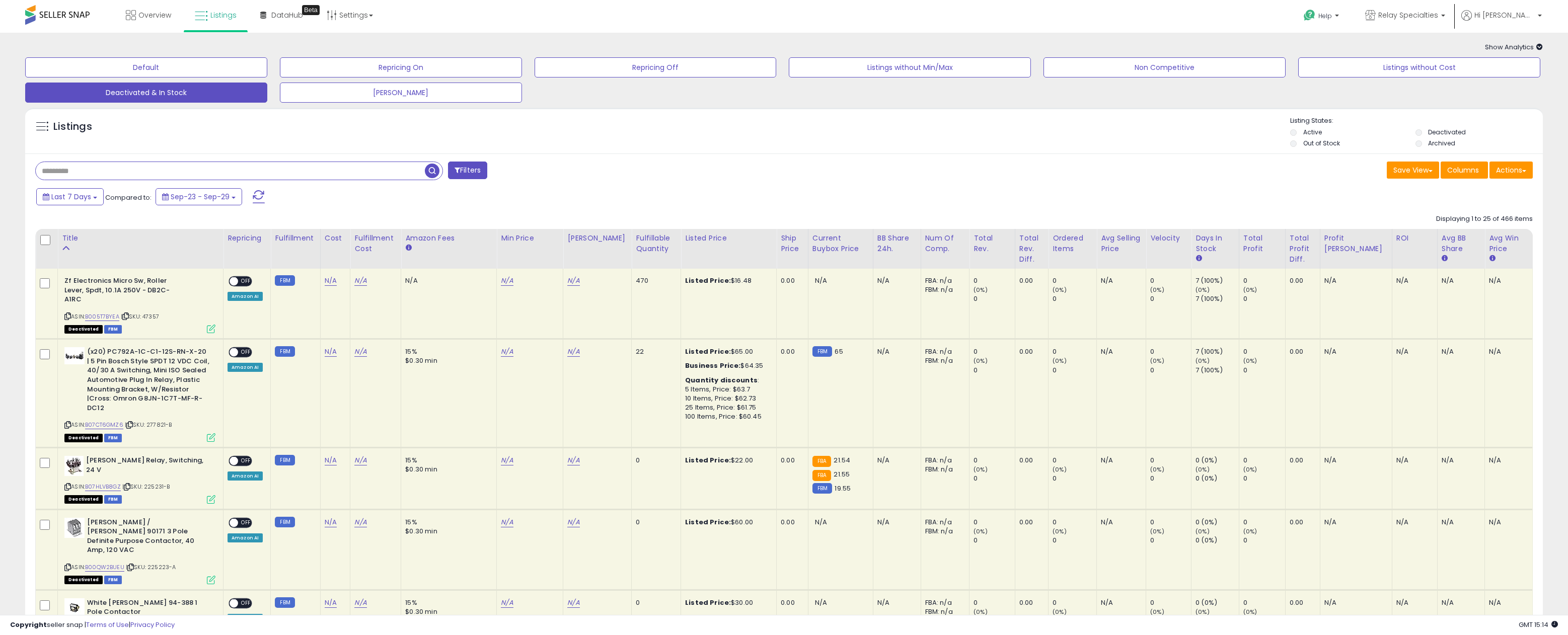
paste input "**********"
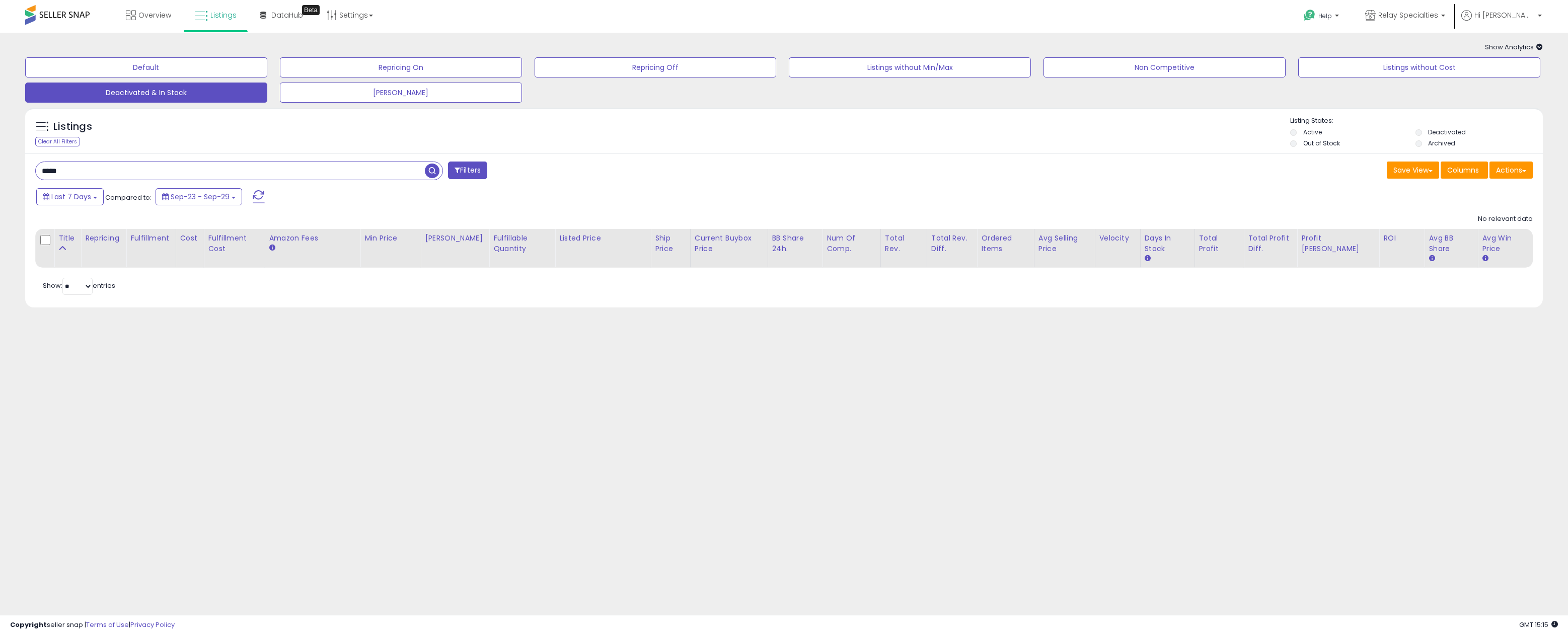
type input "*****"
click at [150, 73] on button "Default" at bounding box center [146, 68] width 242 height 20
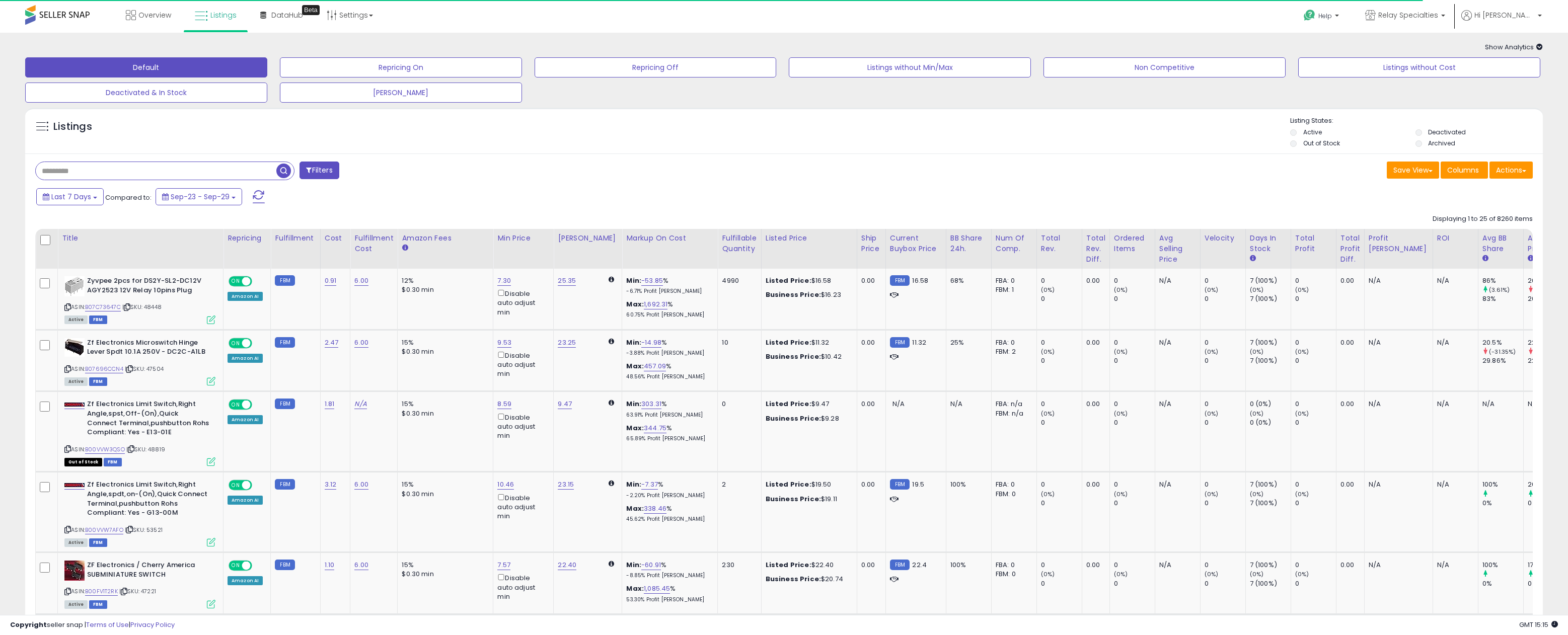
click at [86, 171] on input "text" at bounding box center [156, 171] width 240 height 18
type input "*****"
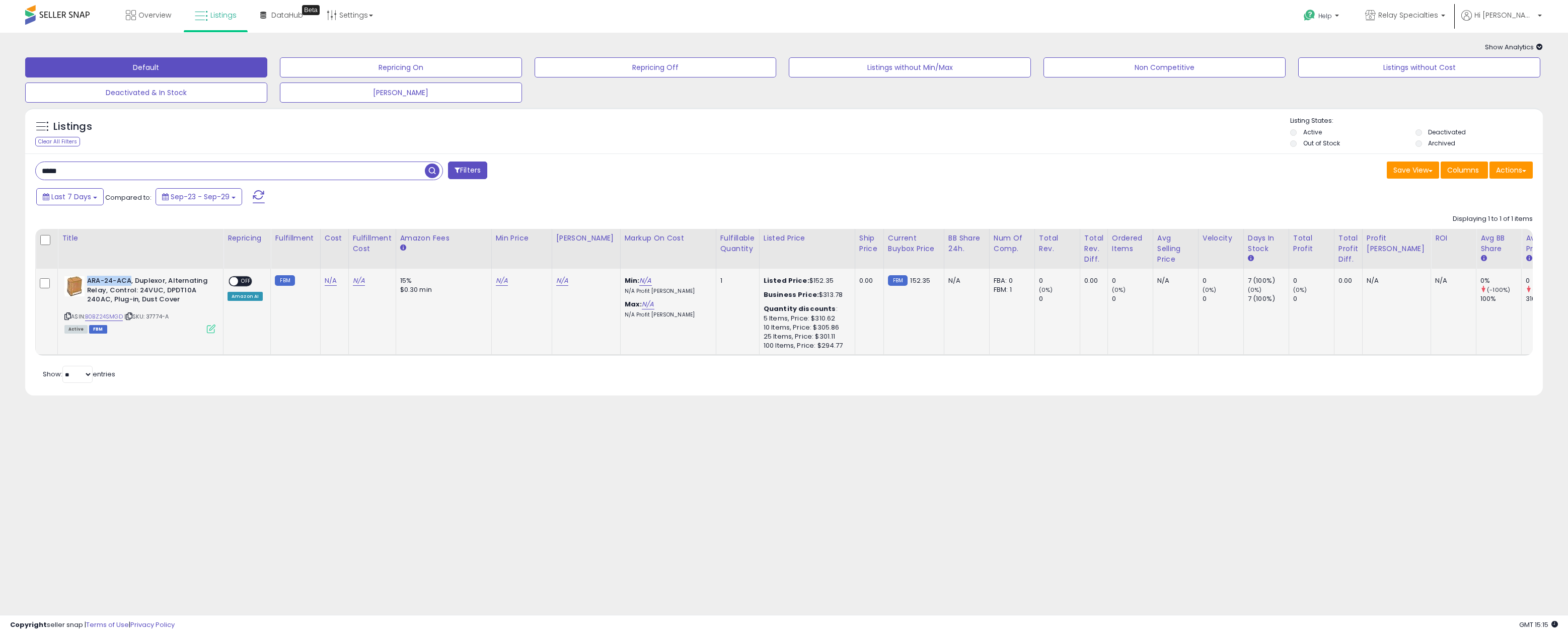
drag, startPoint x: 131, startPoint y: 281, endPoint x: 87, endPoint y: 278, distance: 44.1
click at [87, 278] on b "ARA-24-ACA, Duplexor, Alternating Relay, Control: 24VUC, DPDT10A 240AC, Plug-in…" at bounding box center [148, 291] width 122 height 31
copy b "ARA-24-ACA"
click at [333, 281] on link "N/A" at bounding box center [331, 281] width 12 height 10
type input "******"
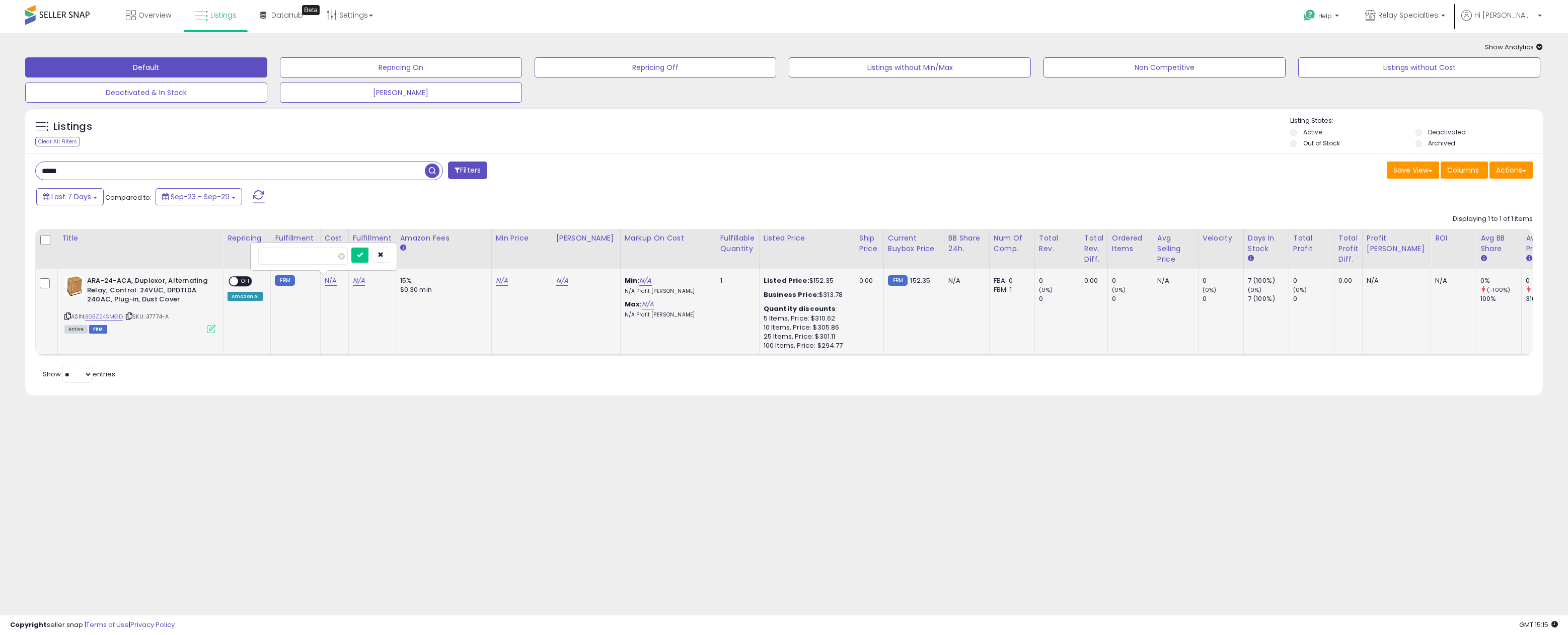
click at [369, 254] on button "submit" at bounding box center [359, 255] width 17 height 15
click at [503, 281] on link "N/A" at bounding box center [506, 281] width 12 height 10
click at [498, 347] on td "N/A This will override store markup" at bounding box center [525, 312] width 60 height 86
type input "****"
click at [514, 243] on input "****" at bounding box center [478, 246] width 90 height 17
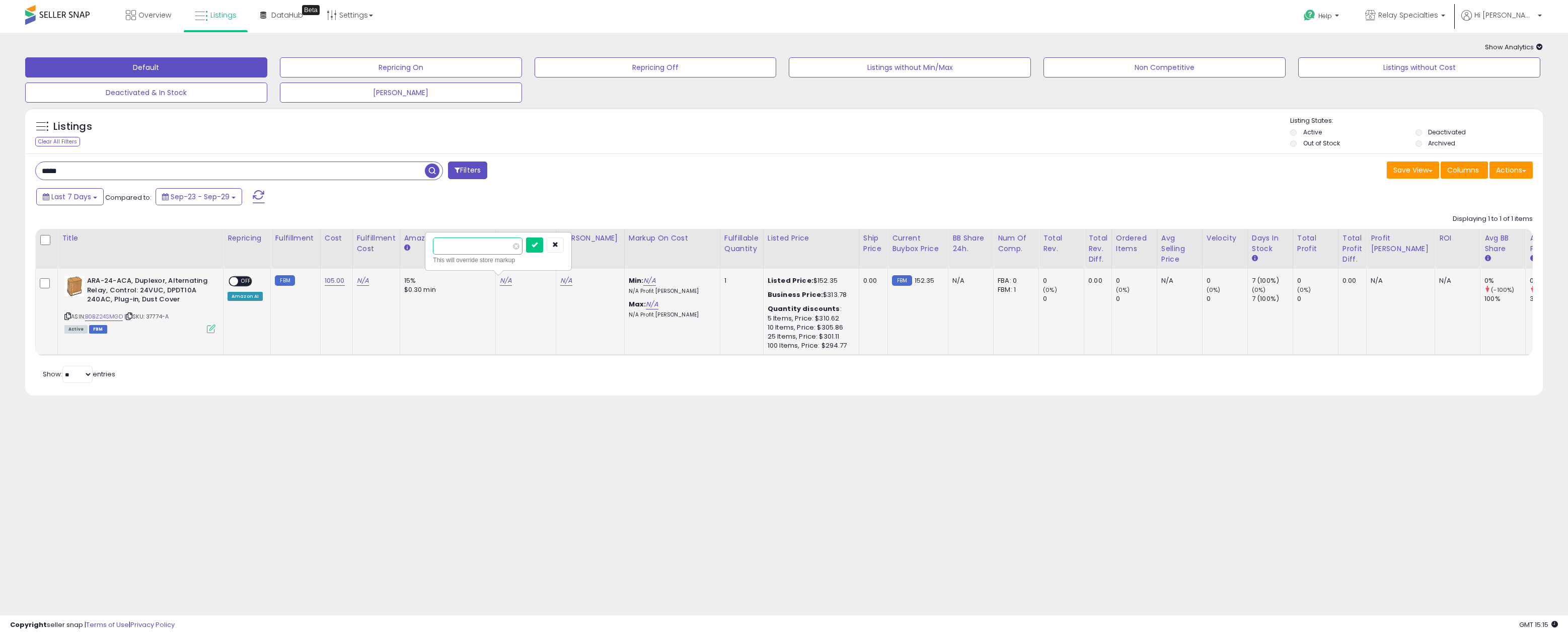
click at [514, 248] on input "****" at bounding box center [478, 246] width 90 height 17
click at [520, 247] on span at bounding box center [516, 246] width 6 height 6
click at [558, 245] on icon "button" at bounding box center [555, 245] width 6 height 6
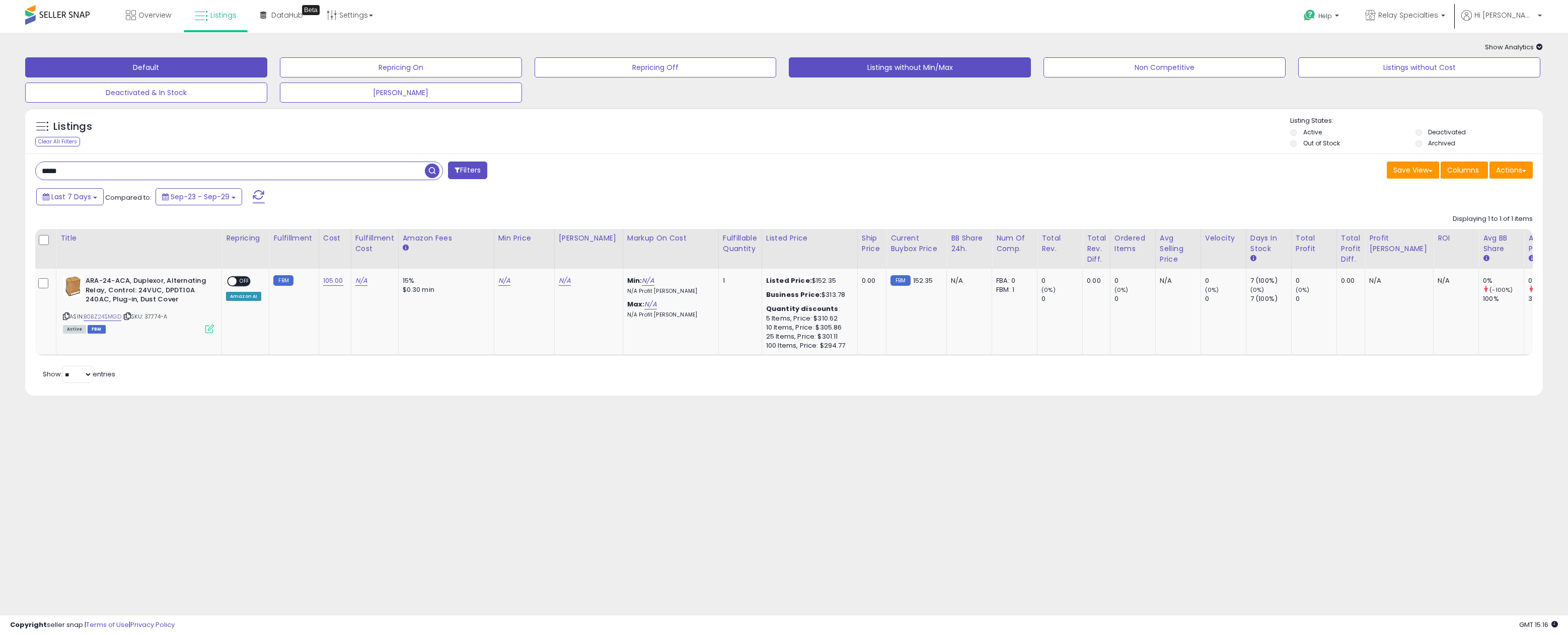
click at [865, 66] on button "Listings without Min/Max" at bounding box center [910, 68] width 242 height 20
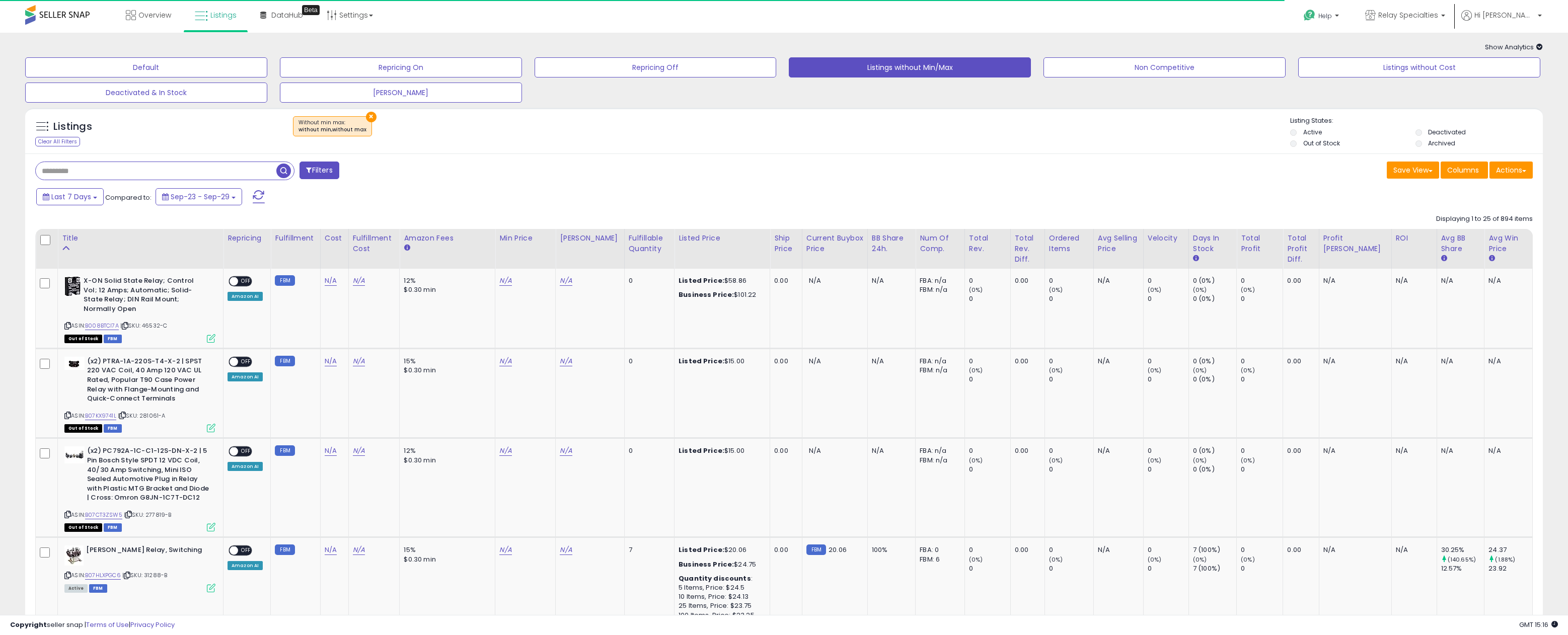
click at [107, 172] on input "text" at bounding box center [156, 171] width 240 height 18
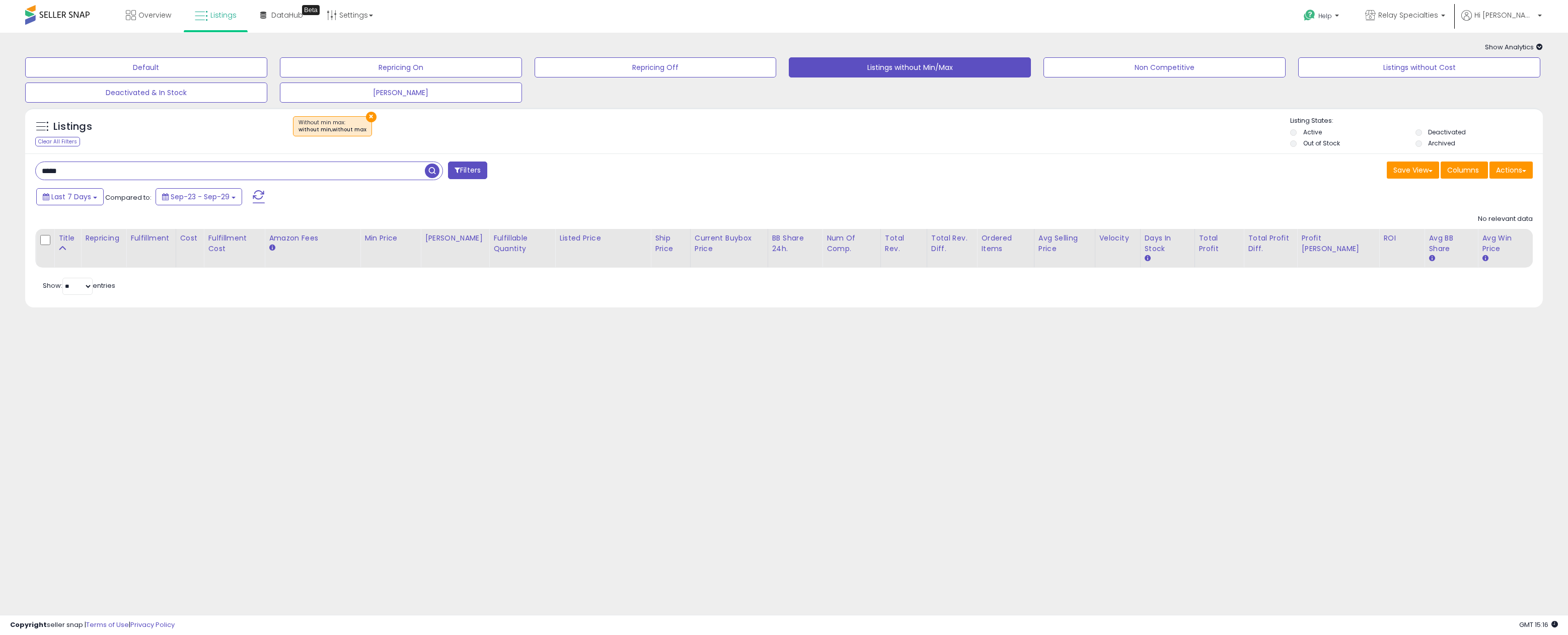
type input "*****"
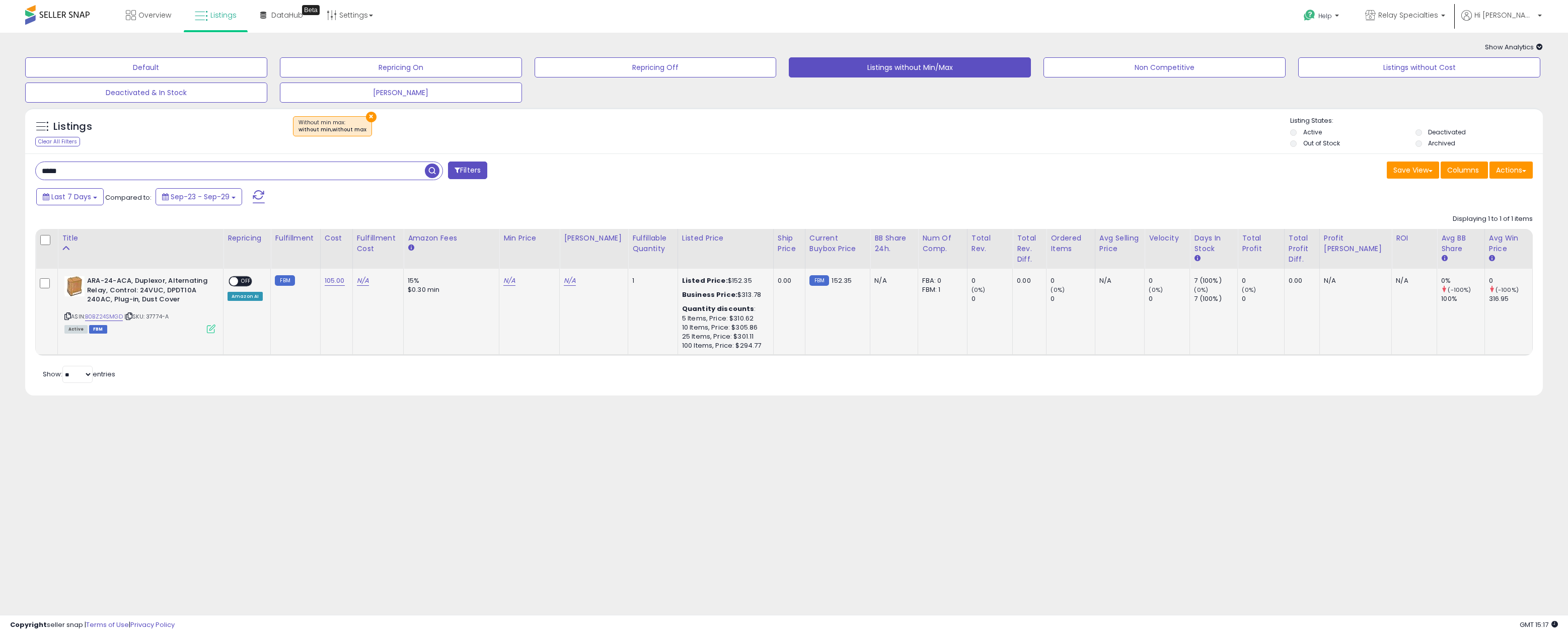
click at [132, 317] on icon at bounding box center [129, 316] width 6 height 6
click at [379, 174] on input "*****" at bounding box center [230, 171] width 389 height 18
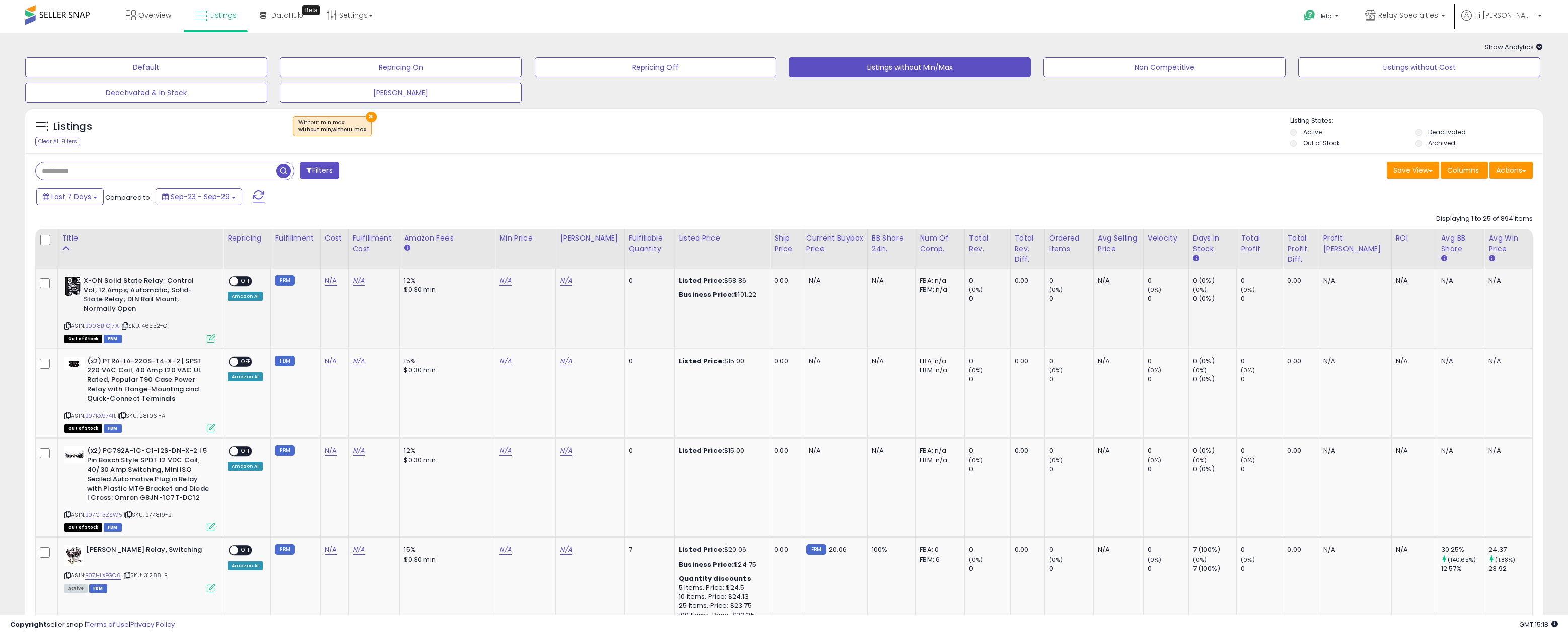
drag, startPoint x: 172, startPoint y: 325, endPoint x: 146, endPoint y: 325, distance: 26.0
click at [146, 325] on div "ASIN: B008BTCI7A | SKU: 46532-C Out of Stock FBM" at bounding box center [140, 308] width 151 height 66
copy span "46532-C"
click at [170, 412] on div "ASIN: B07KX9741L | SKU: 281061-A Out of Stock FBM" at bounding box center [140, 394] width 151 height 74
drag, startPoint x: 170, startPoint y: 412, endPoint x: 145, endPoint y: 413, distance: 25.0
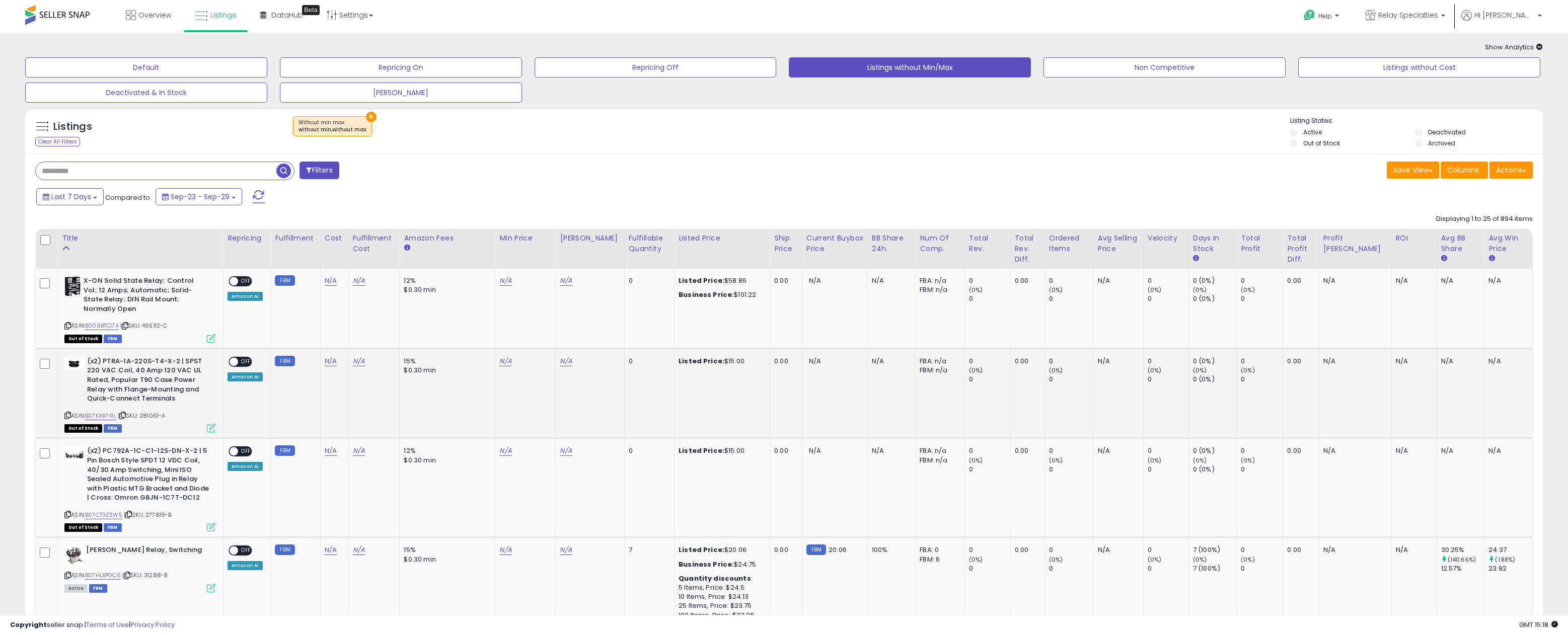
click at [145, 414] on div "ASIN: B07KX9741L | SKU: 281061-A Out of Stock FBM" at bounding box center [140, 394] width 151 height 74
copy span "281061-A"
drag, startPoint x: 173, startPoint y: 323, endPoint x: 147, endPoint y: 327, distance: 26.3
click at [147, 327] on div "ASIN: B008BTCI7A | SKU: 46532-C Out of Stock FBM" at bounding box center [140, 308] width 151 height 66
copy span "46532-C"
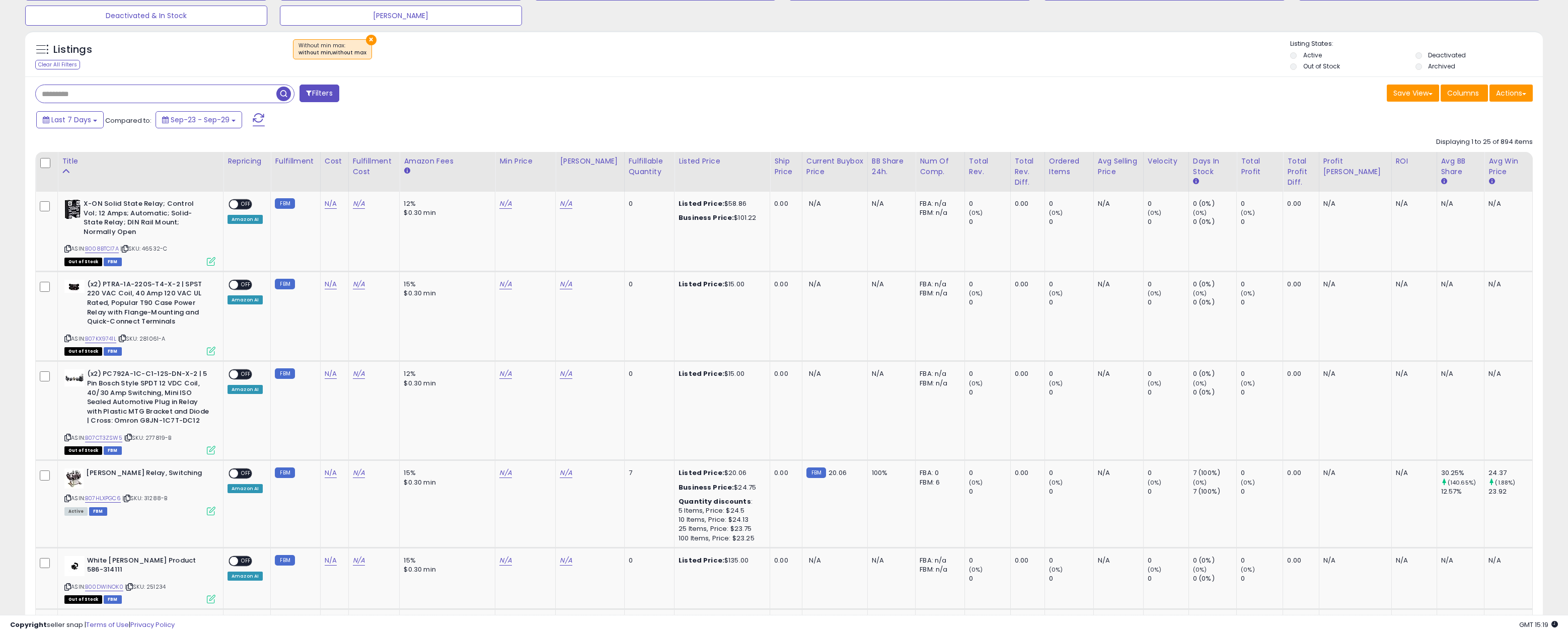
scroll to position [88, 0]
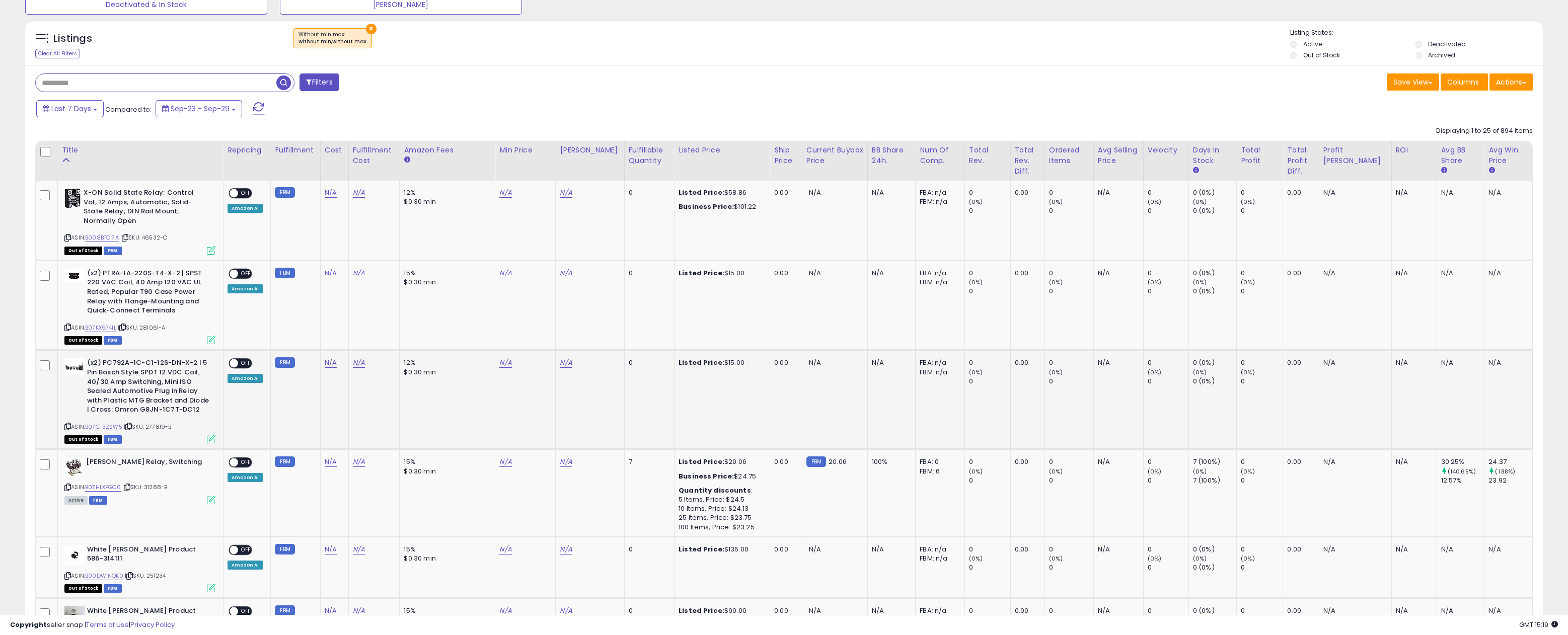
drag, startPoint x: 173, startPoint y: 420, endPoint x: 143, endPoint y: 422, distance: 30.1
click at [151, 421] on div "ASIN: B07CT3ZSW5 | SKU: 277819-B Out of Stock FBM" at bounding box center [140, 400] width 151 height 84
click at [132, 424] on icon at bounding box center [128, 426] width 6 height 6
click at [108, 483] on link "B07HLXPGC6" at bounding box center [103, 487] width 36 height 9
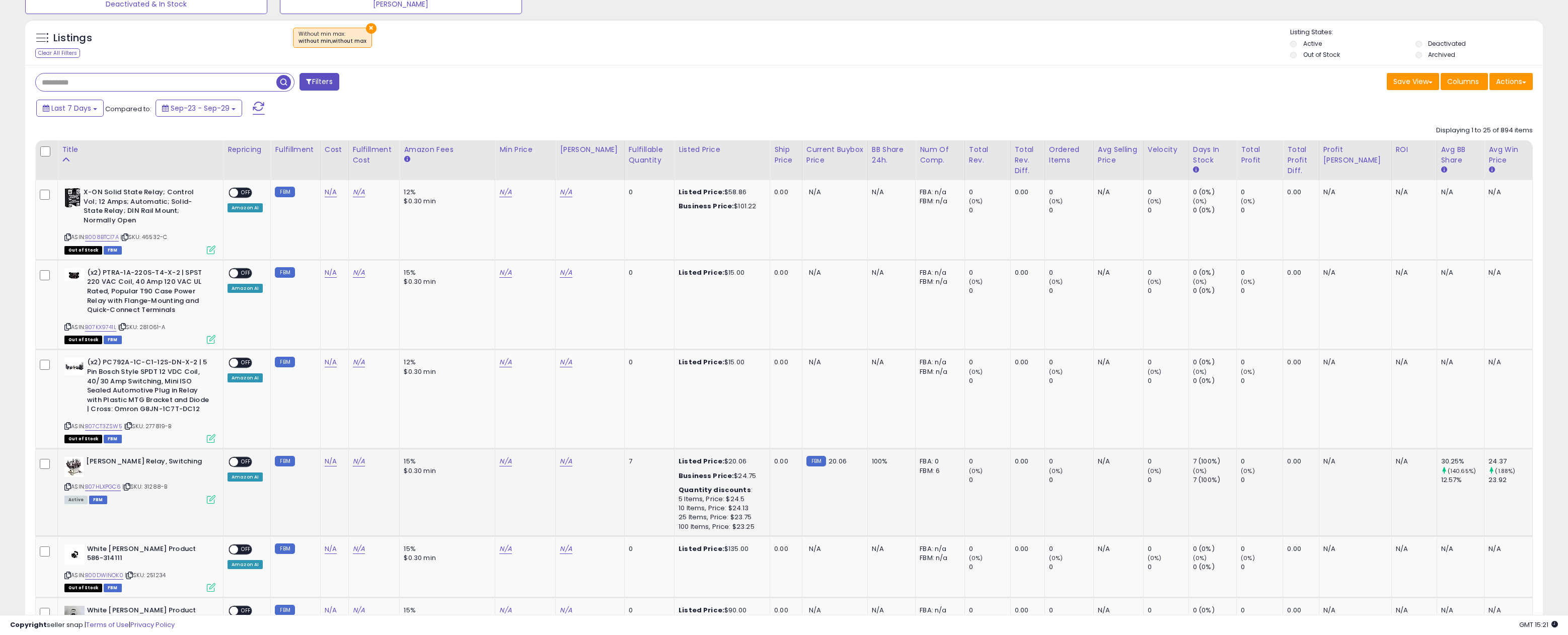
drag, startPoint x: 173, startPoint y: 481, endPoint x: 150, endPoint y: 483, distance: 23.1
click at [150, 483] on div "ASIN: B07HLXPGC6 | SKU: 31288-B Active FBM" at bounding box center [140, 479] width 151 height 46
copy span "31288-B"
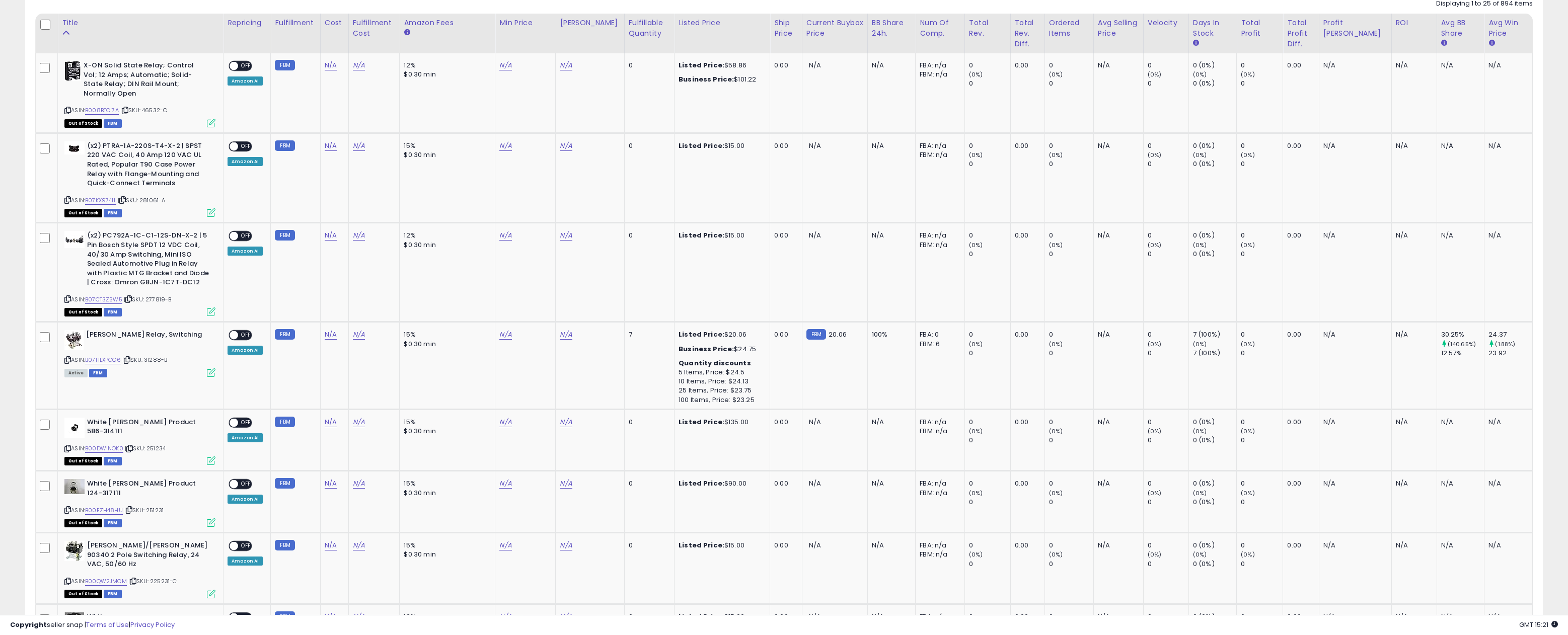
scroll to position [216, 0]
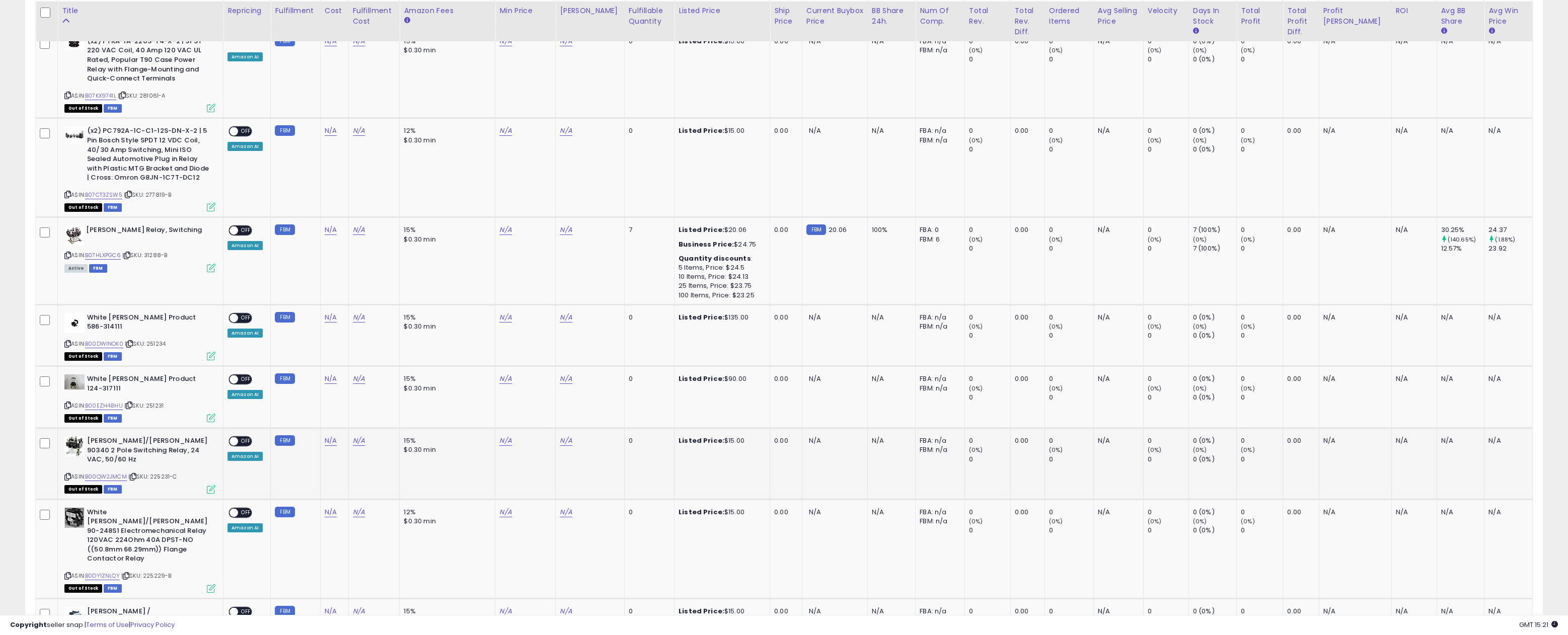
click at [171, 455] on div "ASIN: B00QW2JMCM | SKU: 225231-C Out of Stock FBM" at bounding box center [140, 464] width 151 height 56
drag, startPoint x: 183, startPoint y: 462, endPoint x: 155, endPoint y: 465, distance: 28.2
click at [155, 465] on div "ASIN: B00QW2JMCM | SKU: 225231-C Out of Stock FBM" at bounding box center [140, 465] width 151 height 56
copy span "225231-C"
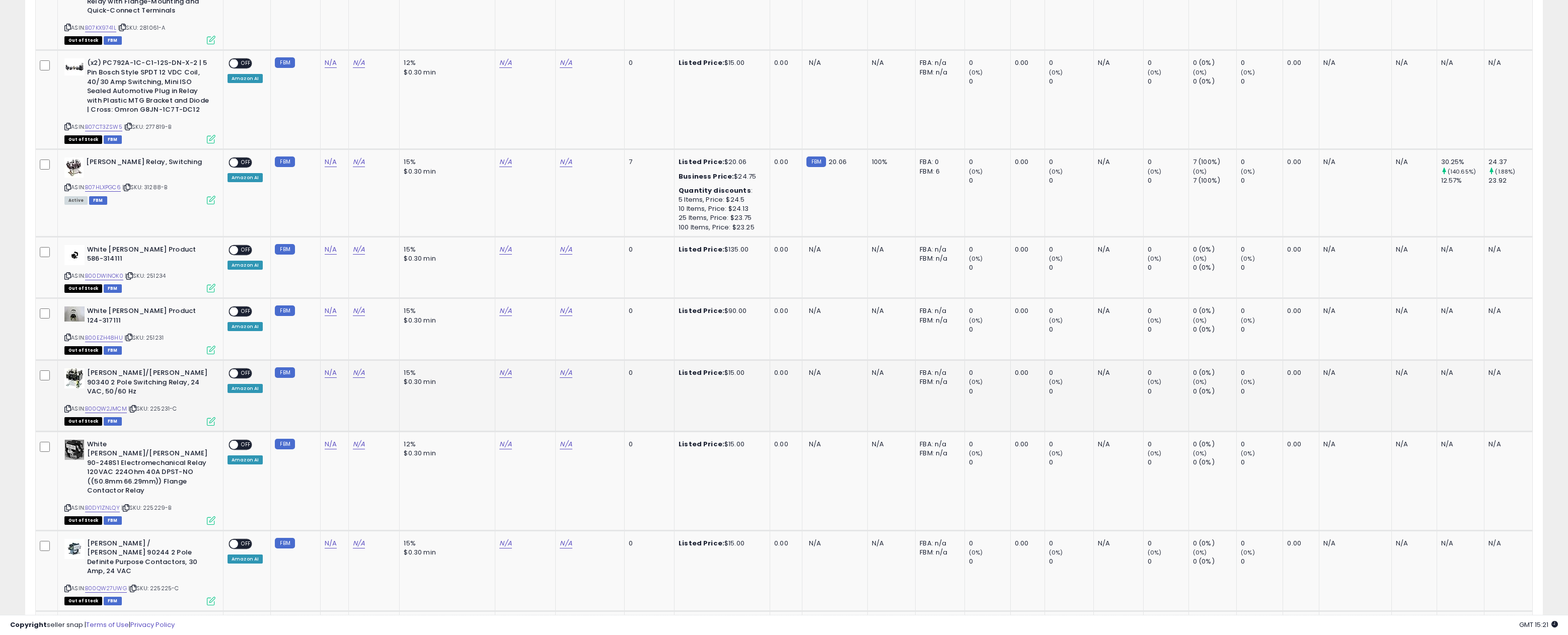
scroll to position [392, 0]
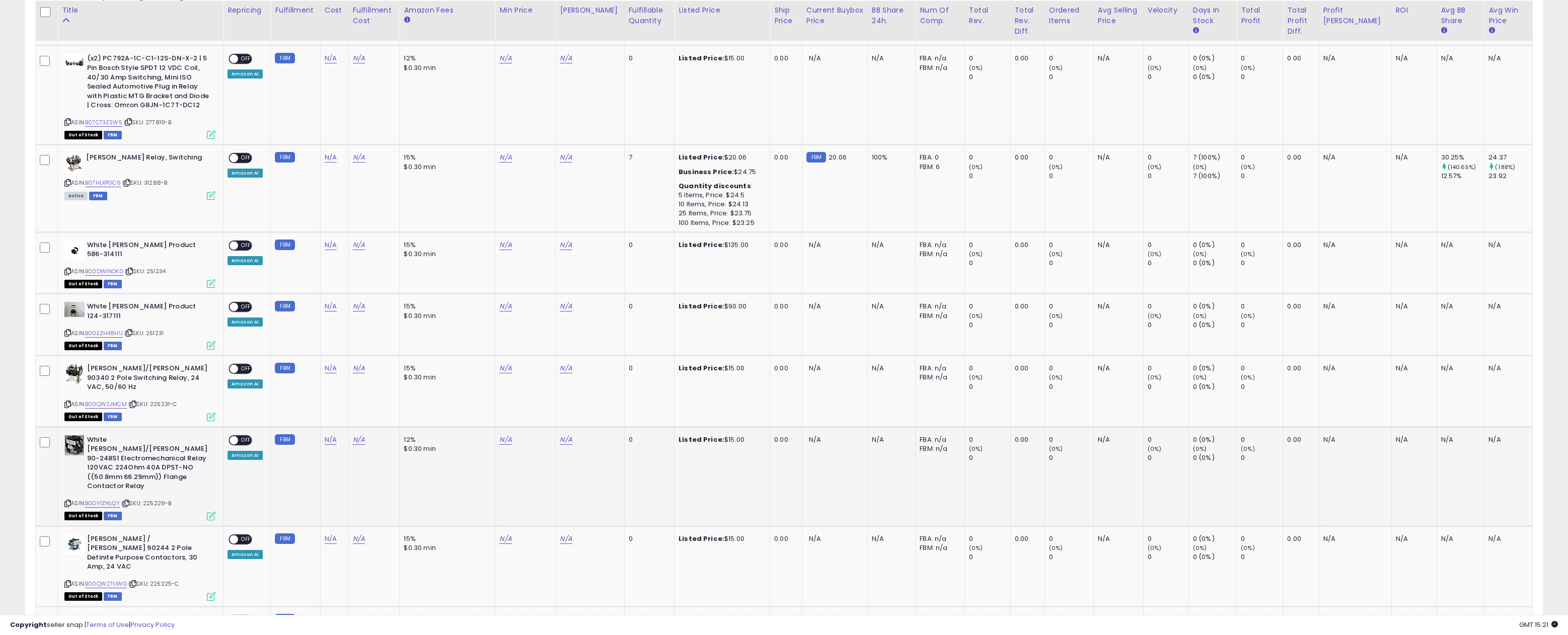
drag, startPoint x: 174, startPoint y: 467, endPoint x: 146, endPoint y: 469, distance: 28.1
click at [146, 469] on div "ASIN: B0DY1ZNLQY | SKU: 225229-B Out of Stock FBM" at bounding box center [140, 477] width 151 height 84
copy span "225229-B"
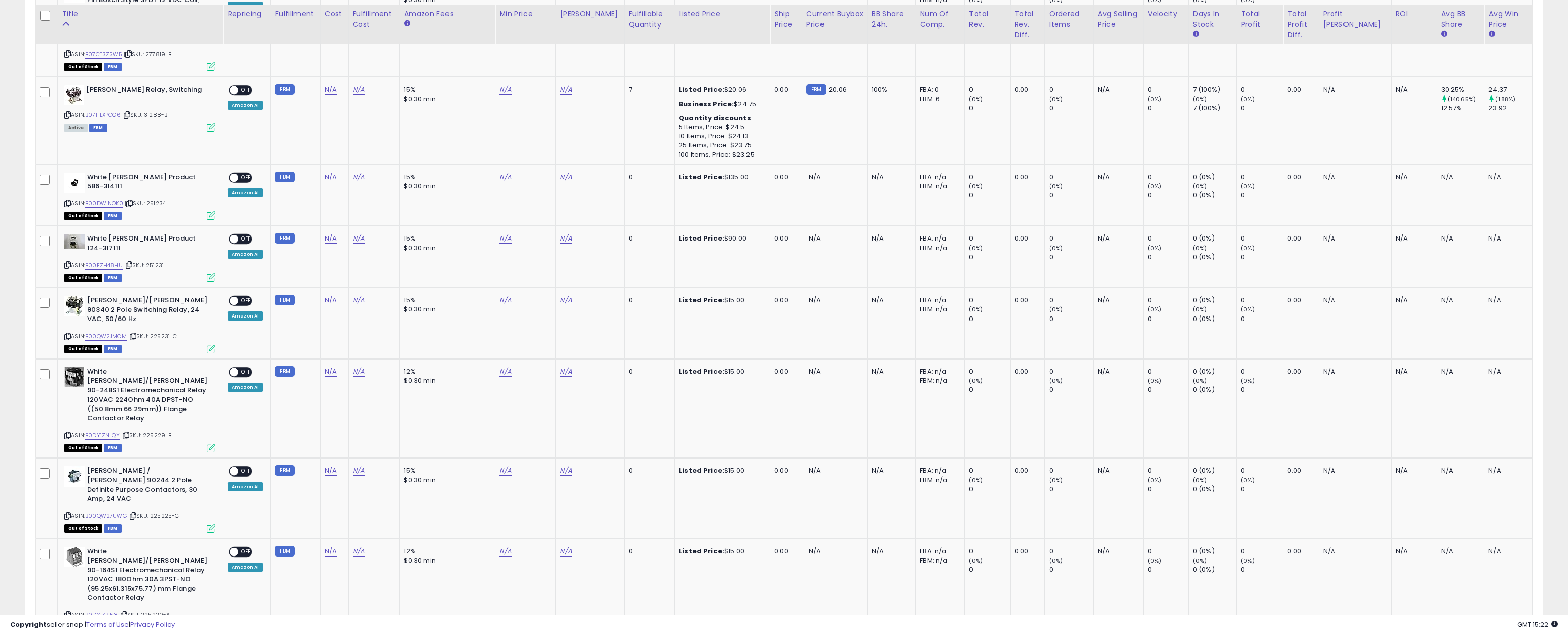
scroll to position [464, 0]
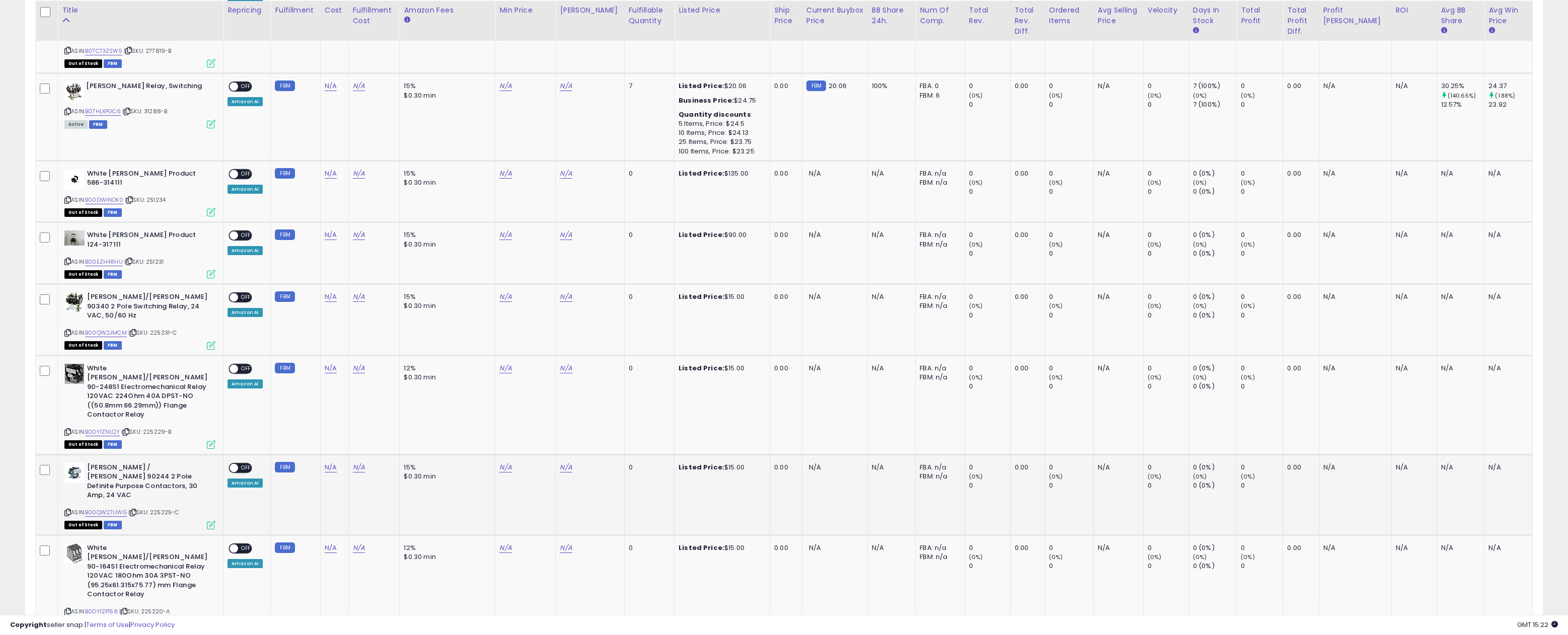
drag, startPoint x: 185, startPoint y: 464, endPoint x: 155, endPoint y: 468, distance: 30.3
click at [155, 468] on div "ASIN: B00QW27UWG | SKU: 225225-C Out of Stock FBM" at bounding box center [140, 495] width 151 height 66
copy span "225225-C"
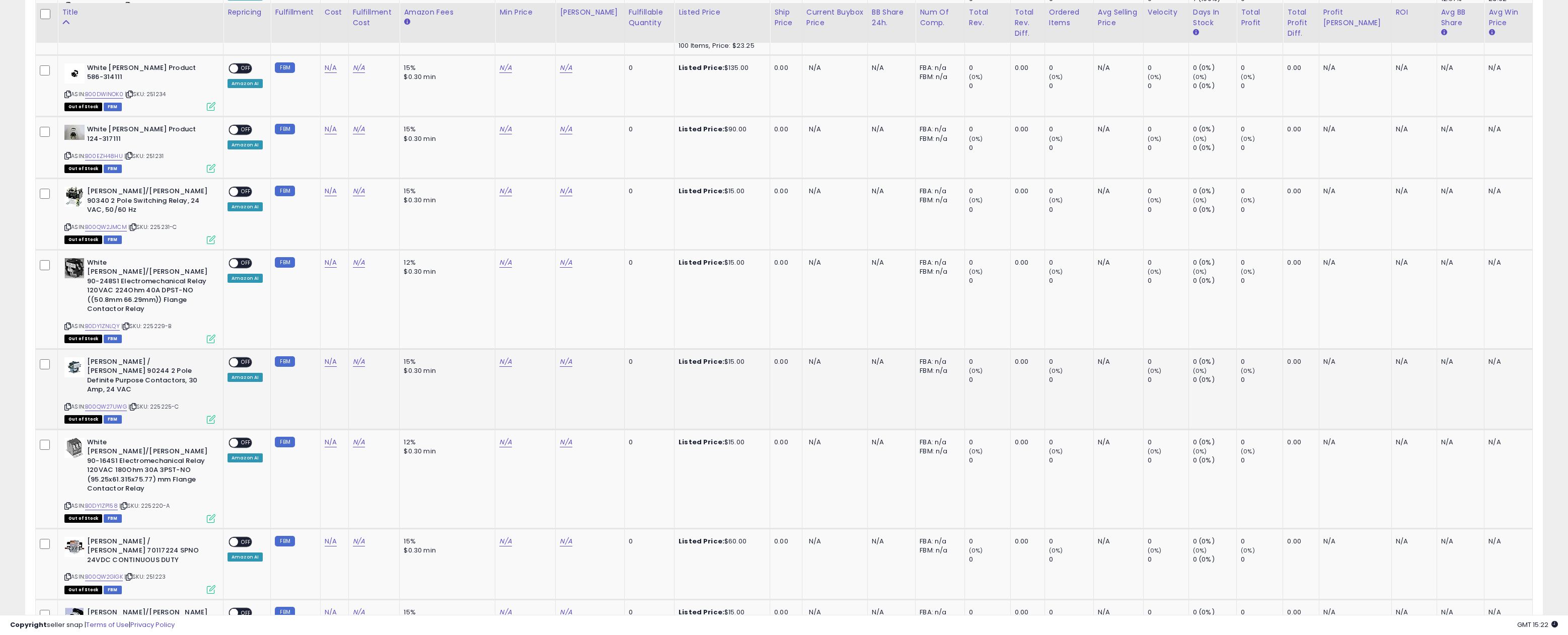
scroll to position [572, 0]
click at [125, 501] on icon at bounding box center [124, 504] width 6 height 6
click at [163, 571] on span "| SKU: 251223" at bounding box center [145, 574] width 41 height 8
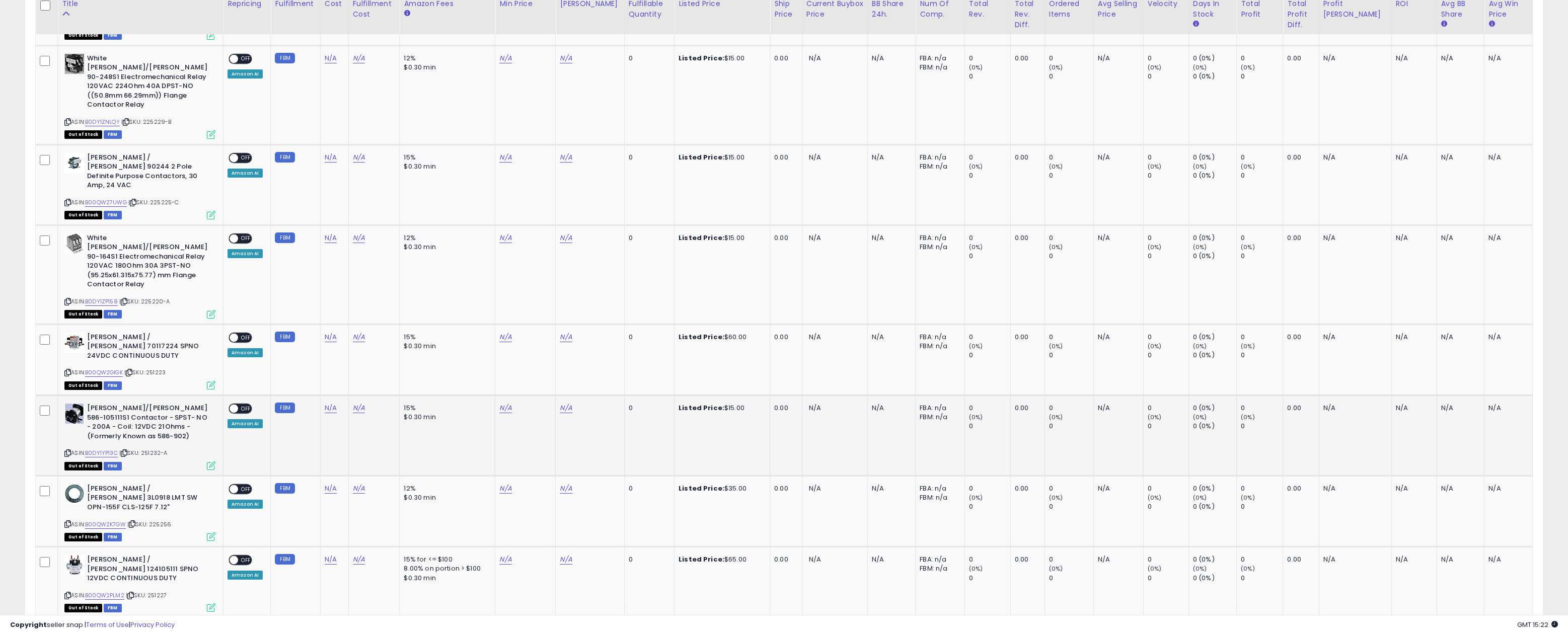
scroll to position [785, 0]
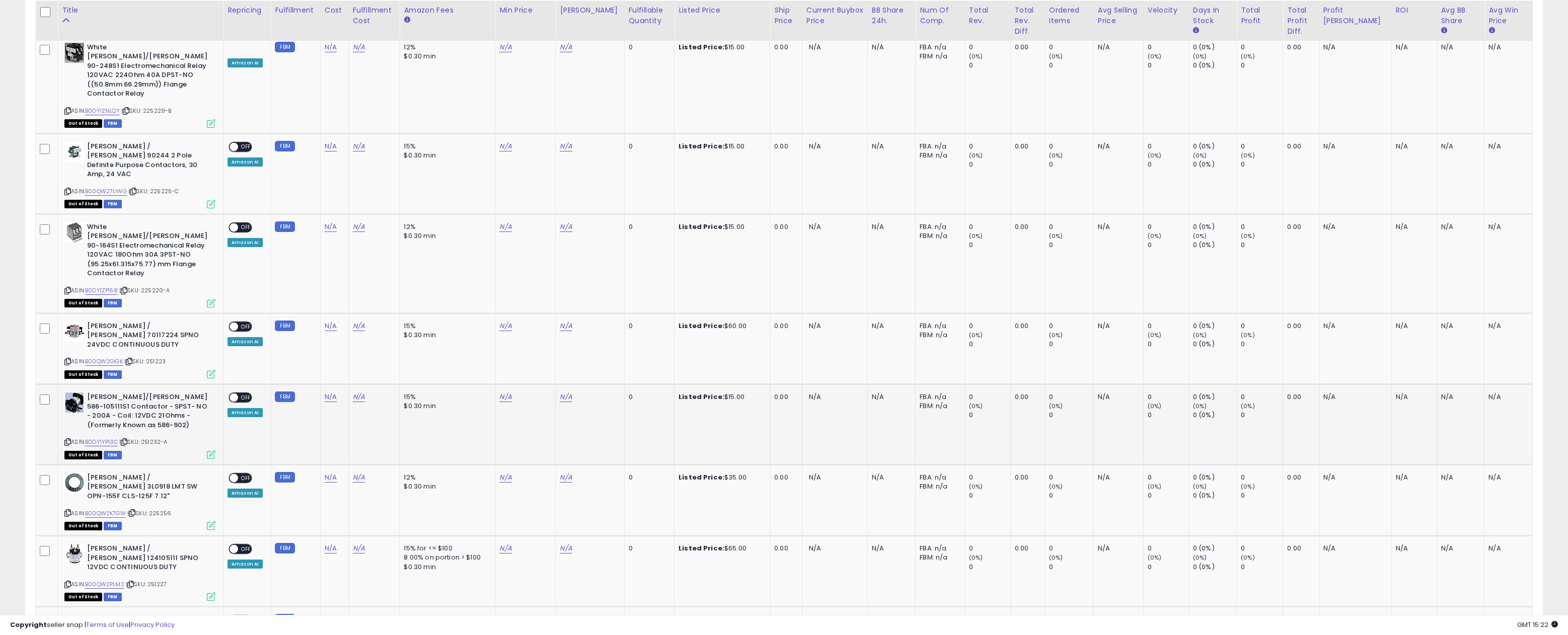
click at [168, 438] on span "| SKU: 251232-A" at bounding box center [143, 442] width 48 height 8
drag, startPoint x: 171, startPoint y: 373, endPoint x: 145, endPoint y: 375, distance: 26.1
click at [146, 392] on div "ASIN: B0DY1YP13C | SKU: 251232-A Out of Stock FBM" at bounding box center [140, 425] width 151 height 66
copy span "251232-A"
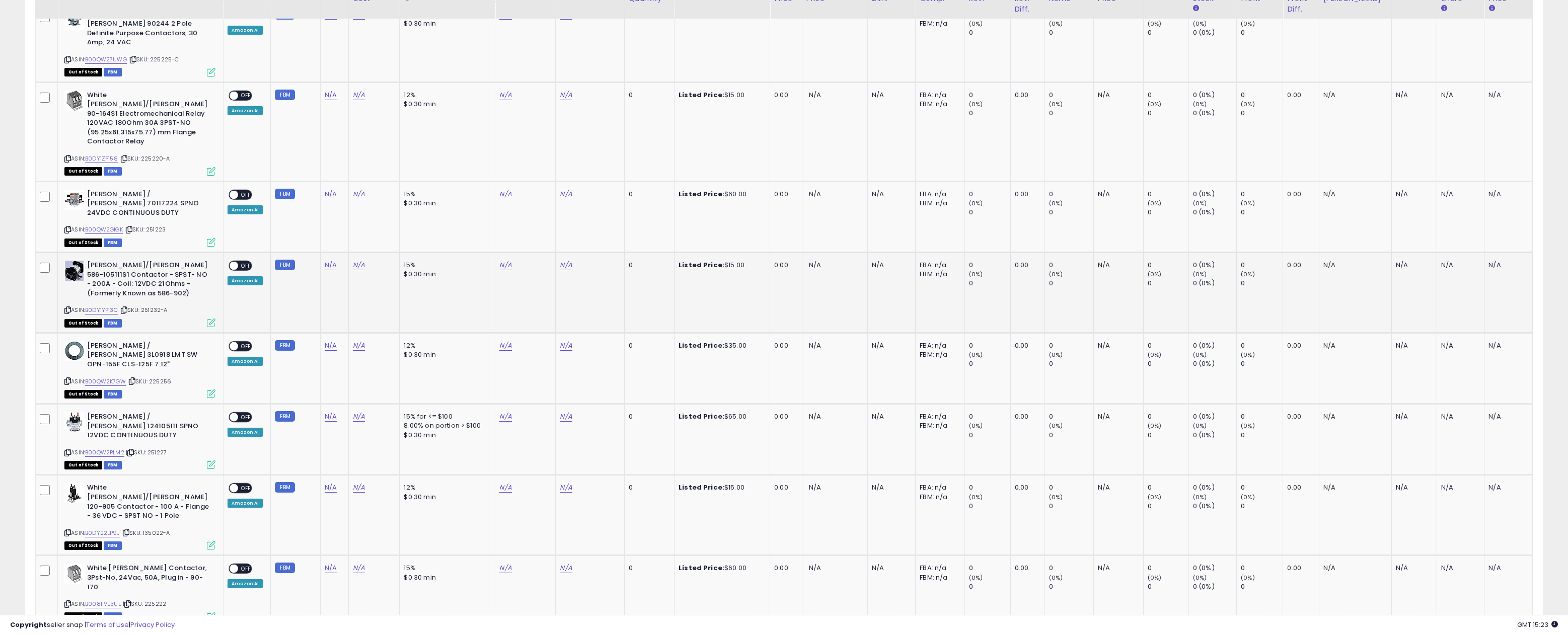
scroll to position [930, 0]
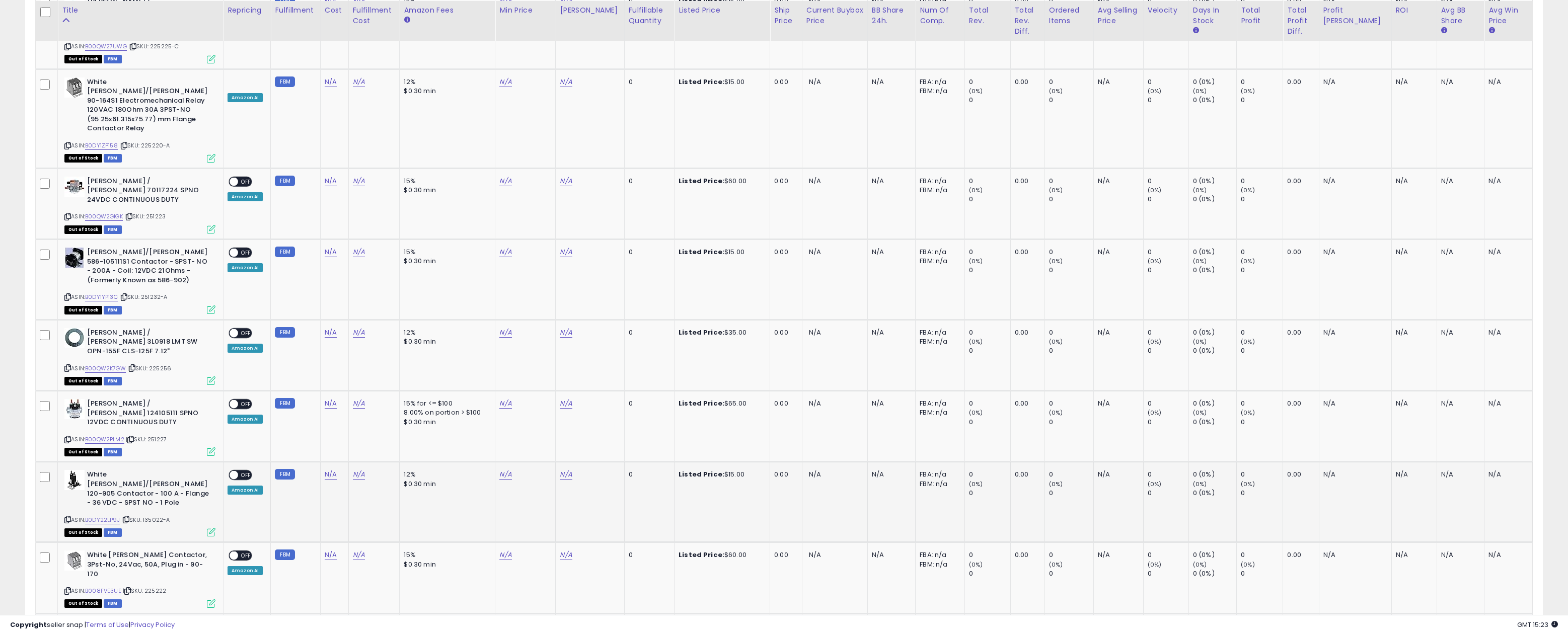
drag, startPoint x: 172, startPoint y: 421, endPoint x: 146, endPoint y: 422, distance: 26.0
click at [146, 470] on div "ASIN: B0DY22LP9J | SKU: 135022-A Out of Stock FBM" at bounding box center [140, 502] width 151 height 66
copy span "135022-A"
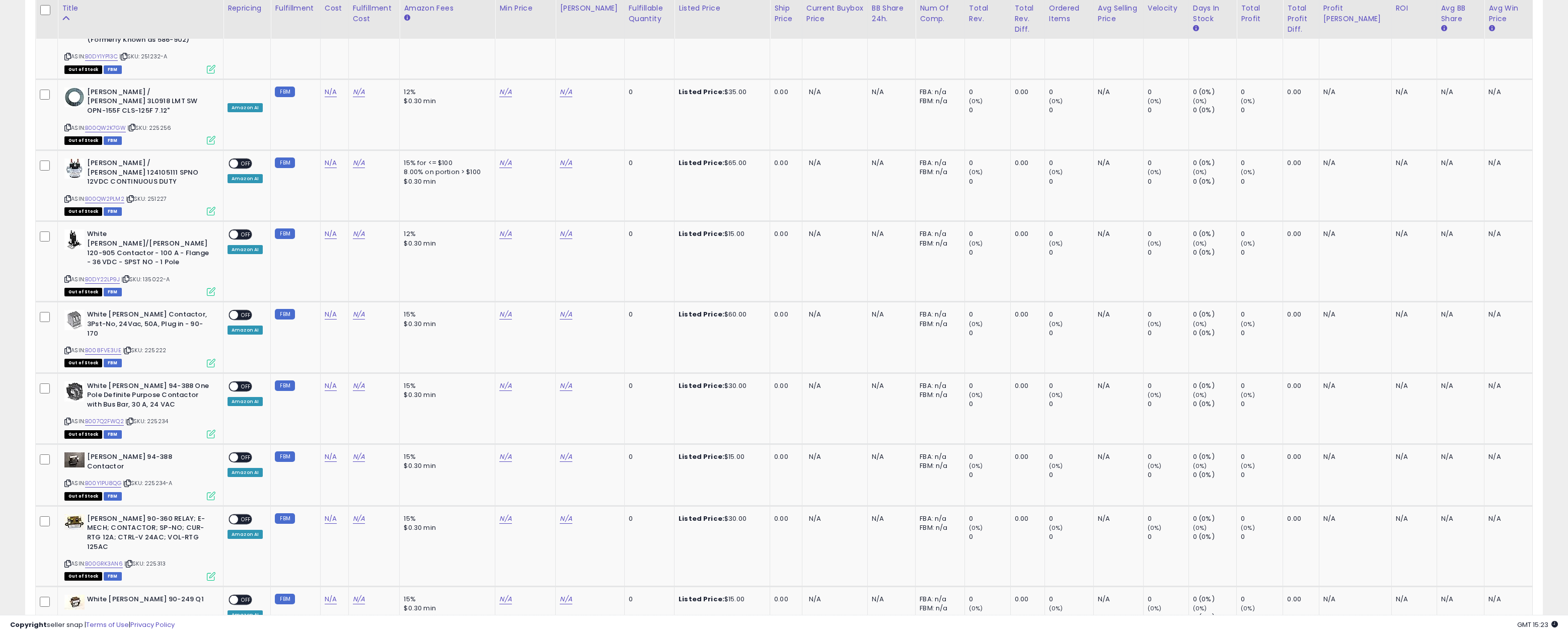
scroll to position [1171, 0]
drag, startPoint x: 177, startPoint y: 366, endPoint x: 150, endPoint y: 367, distance: 27.0
click at [149, 451] on div "ASIN: B00Y1PU8QG | SKU: 225234-A Out of Stock FBM" at bounding box center [140, 474] width 151 height 47
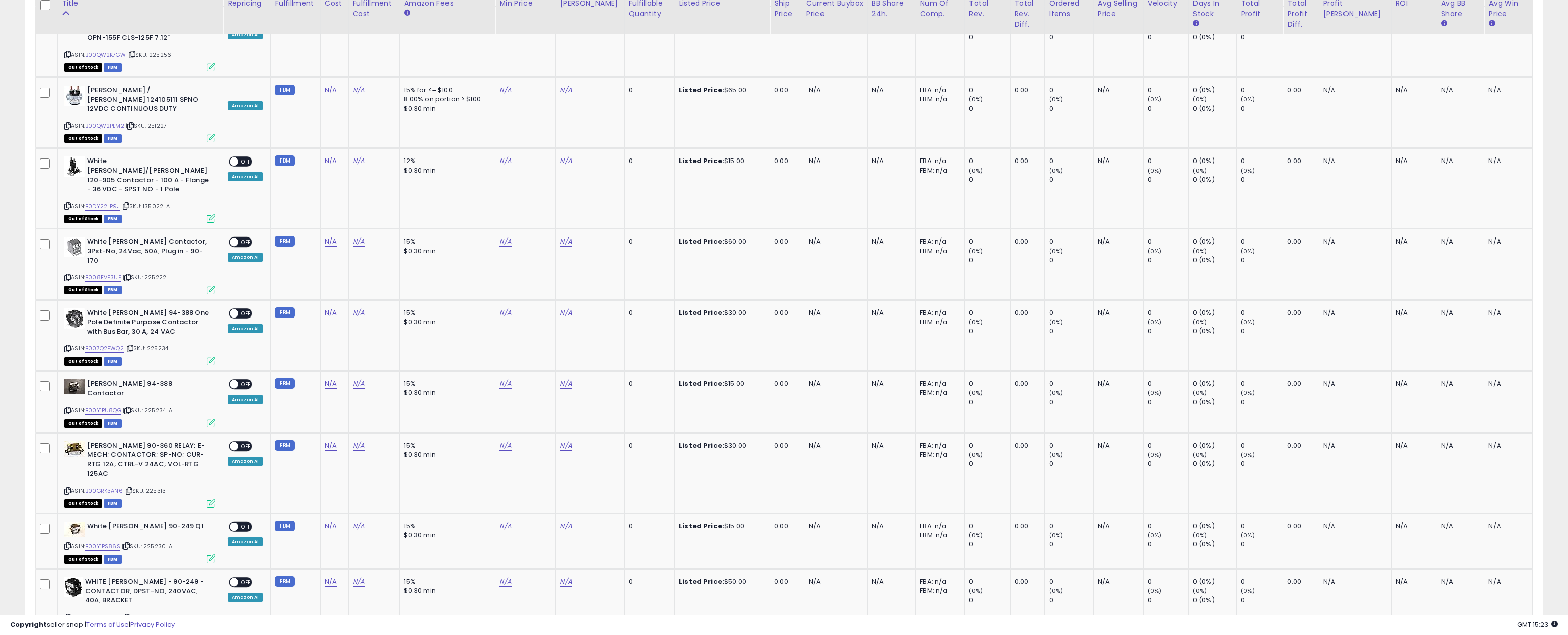
scroll to position [1244, 0]
drag, startPoint x: 173, startPoint y: 428, endPoint x: 145, endPoint y: 430, distance: 28.1
click at [146, 520] on div "ASIN: B00Y1PS86S | SKU: 225230-A Out of Stock FBM" at bounding box center [140, 540] width 151 height 41
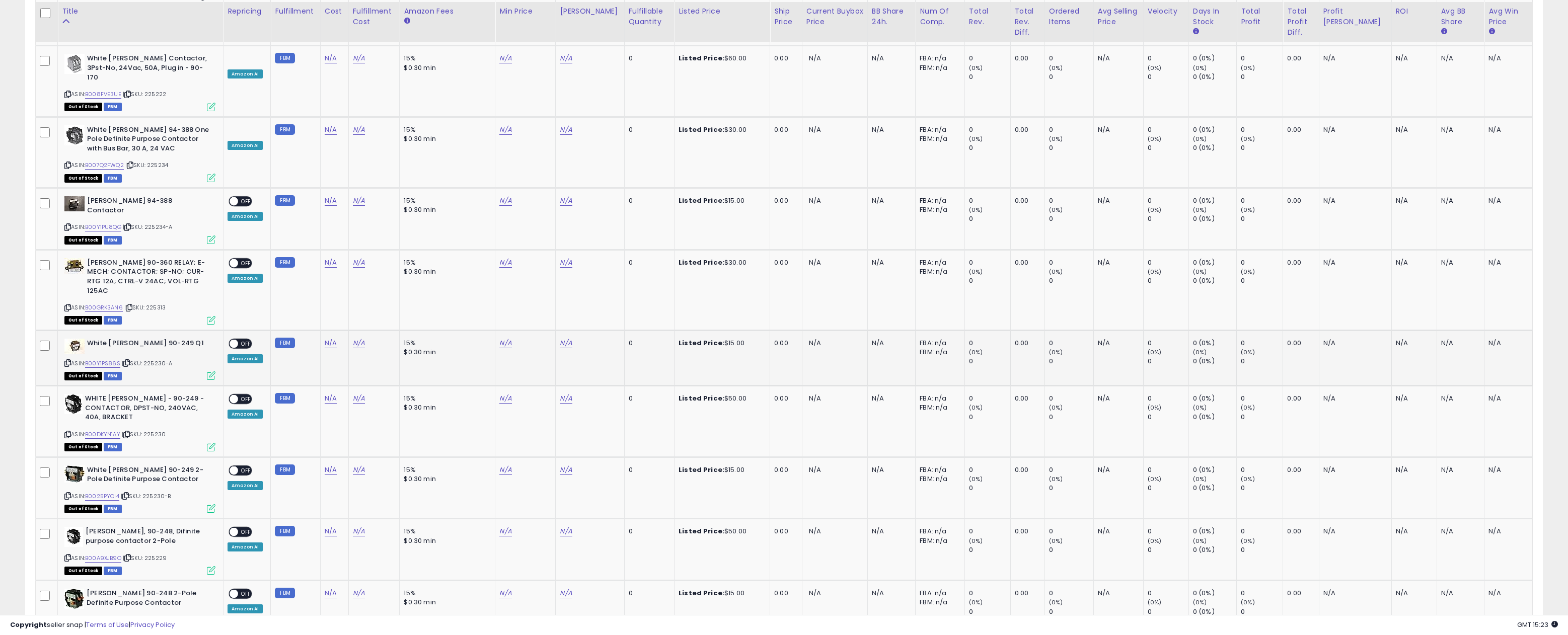
scroll to position [1427, 0]
drag, startPoint x: 174, startPoint y: 372, endPoint x: 147, endPoint y: 375, distance: 27.2
click at [147, 464] on div "ASIN: B0025PYCI4 | SKU: 225230-B Out of Stock FBM" at bounding box center [140, 487] width 151 height 47
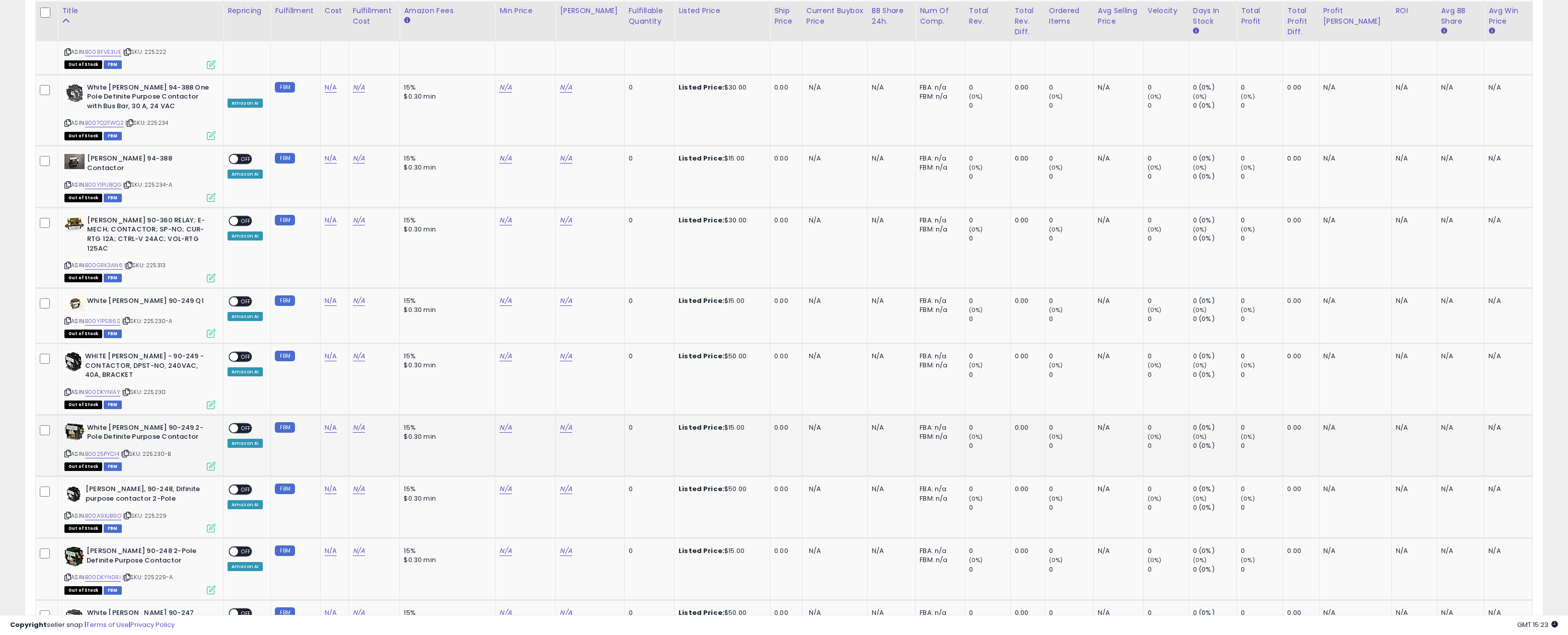
scroll to position [1468, 0]
drag, startPoint x: 174, startPoint y: 456, endPoint x: 146, endPoint y: 458, distance: 28.1
click at [146, 547] on div "ASIN: B00DKYN0RI | SKU: 225229-A Out of Stock FBM" at bounding box center [140, 570] width 151 height 47
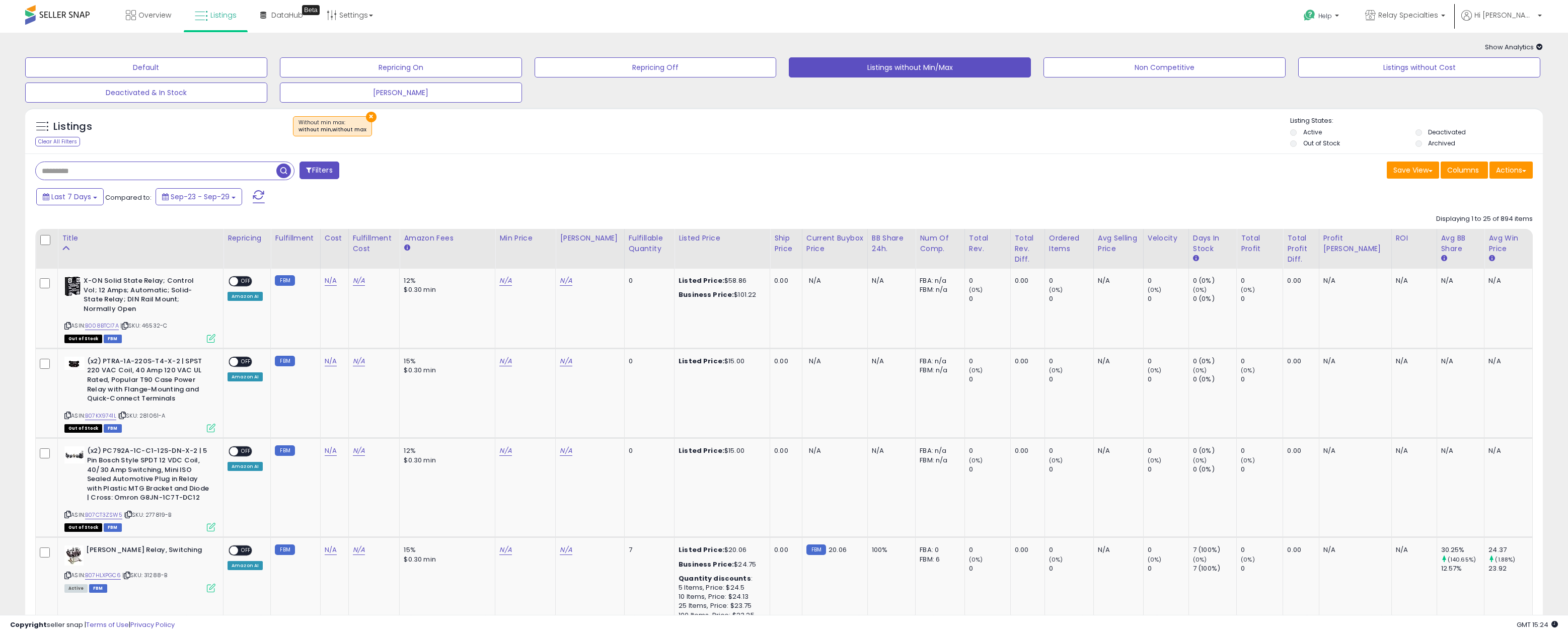
scroll to position [0, 0]
click at [366, 117] on button "×" at bounding box center [371, 117] width 11 height 11
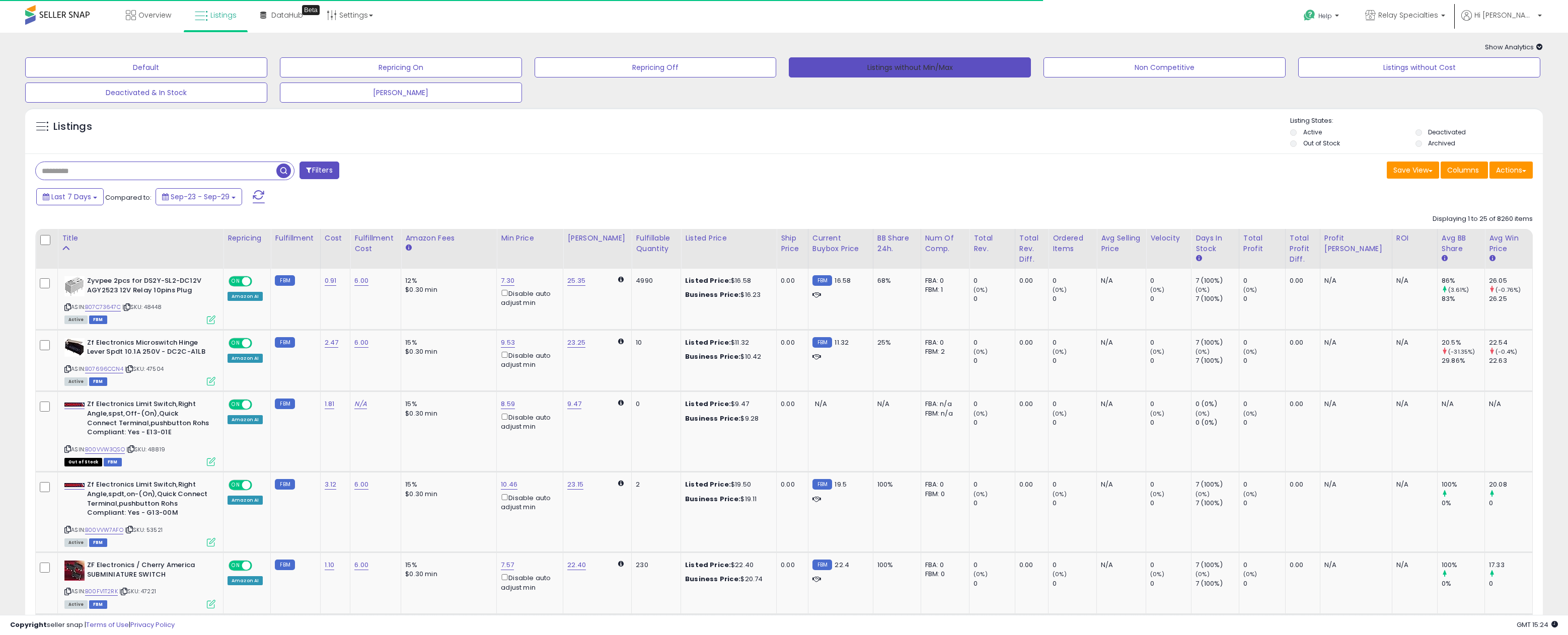
click at [928, 71] on button "Listings without Min/Max" at bounding box center [910, 68] width 242 height 20
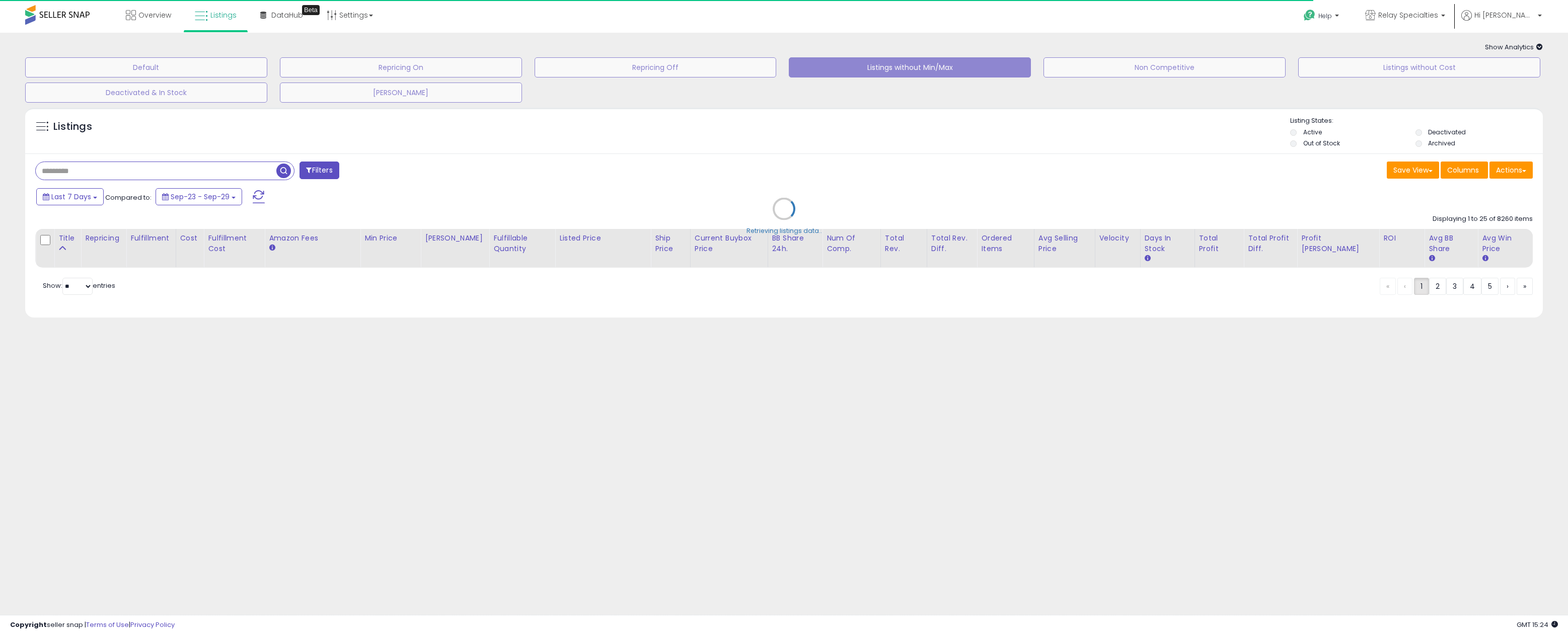
select select "*"
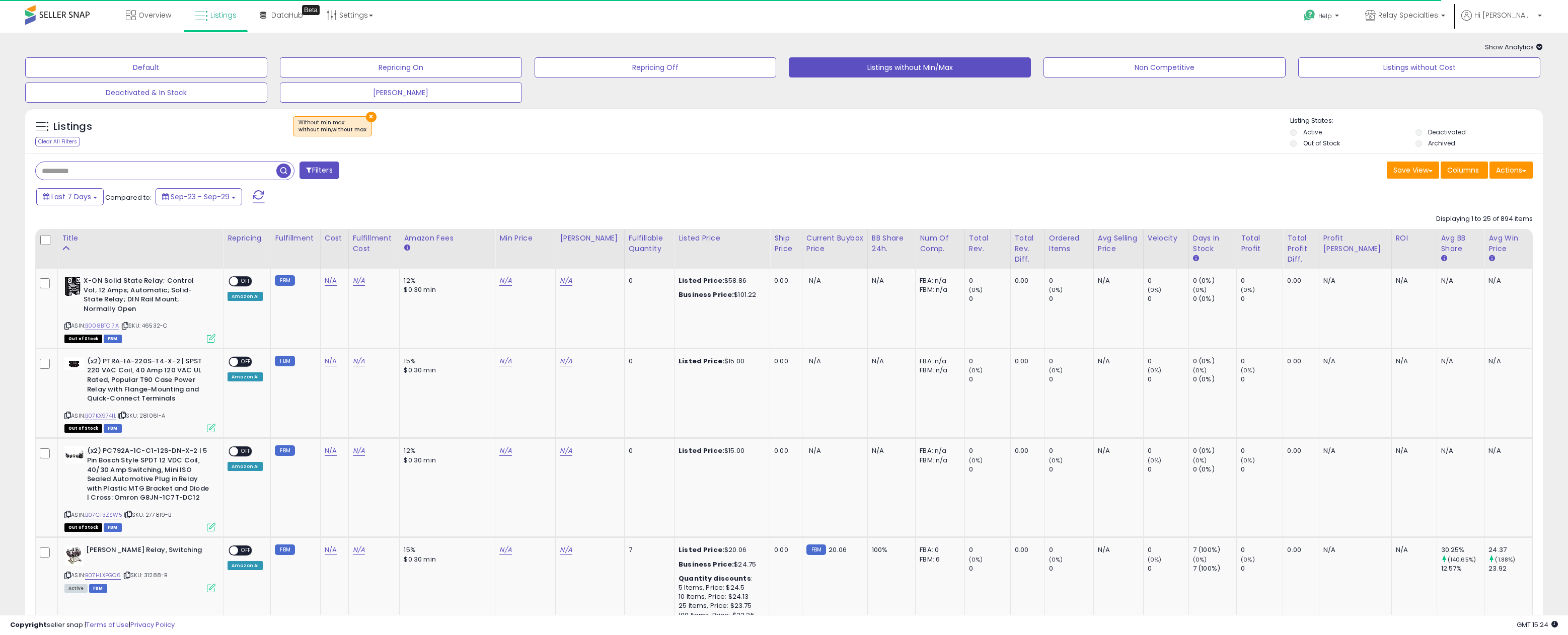
click at [320, 168] on button "Filters" at bounding box center [319, 170] width 39 height 18
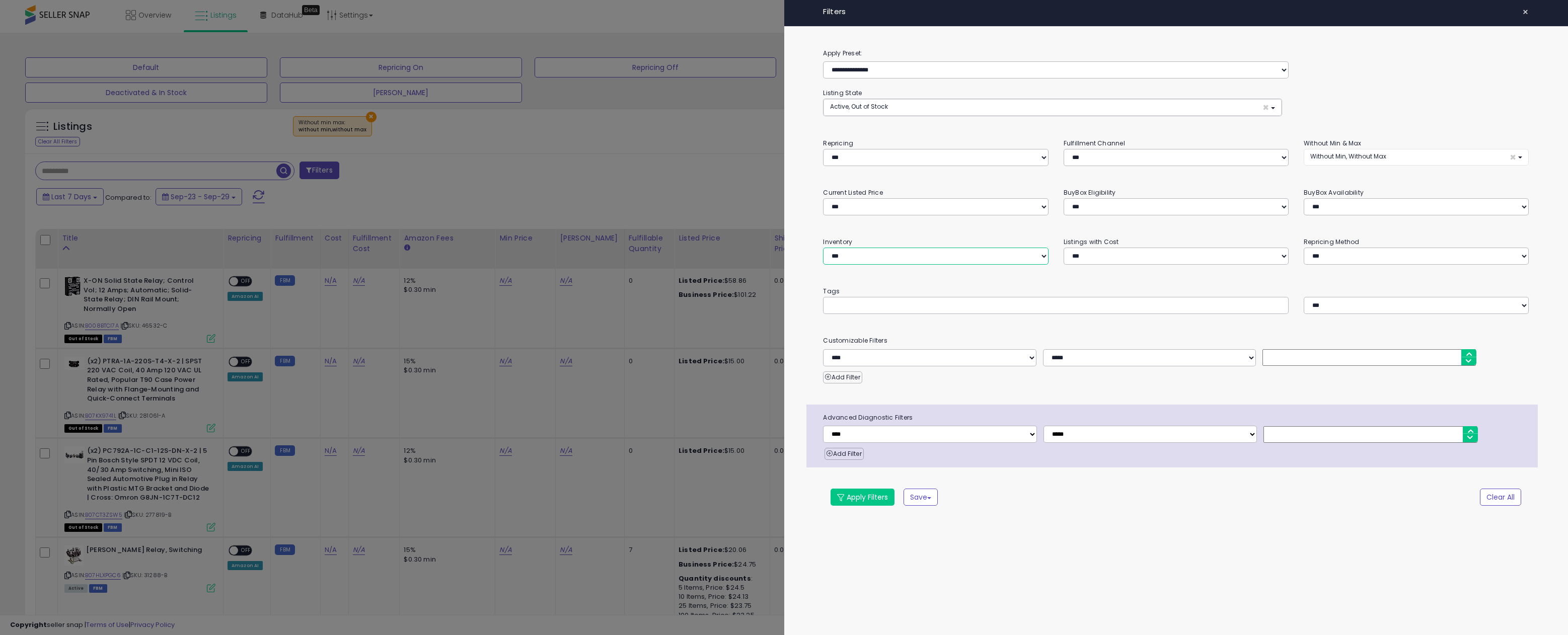
select select "********"
click at [856, 495] on button "Apply Filters" at bounding box center [863, 497] width 64 height 17
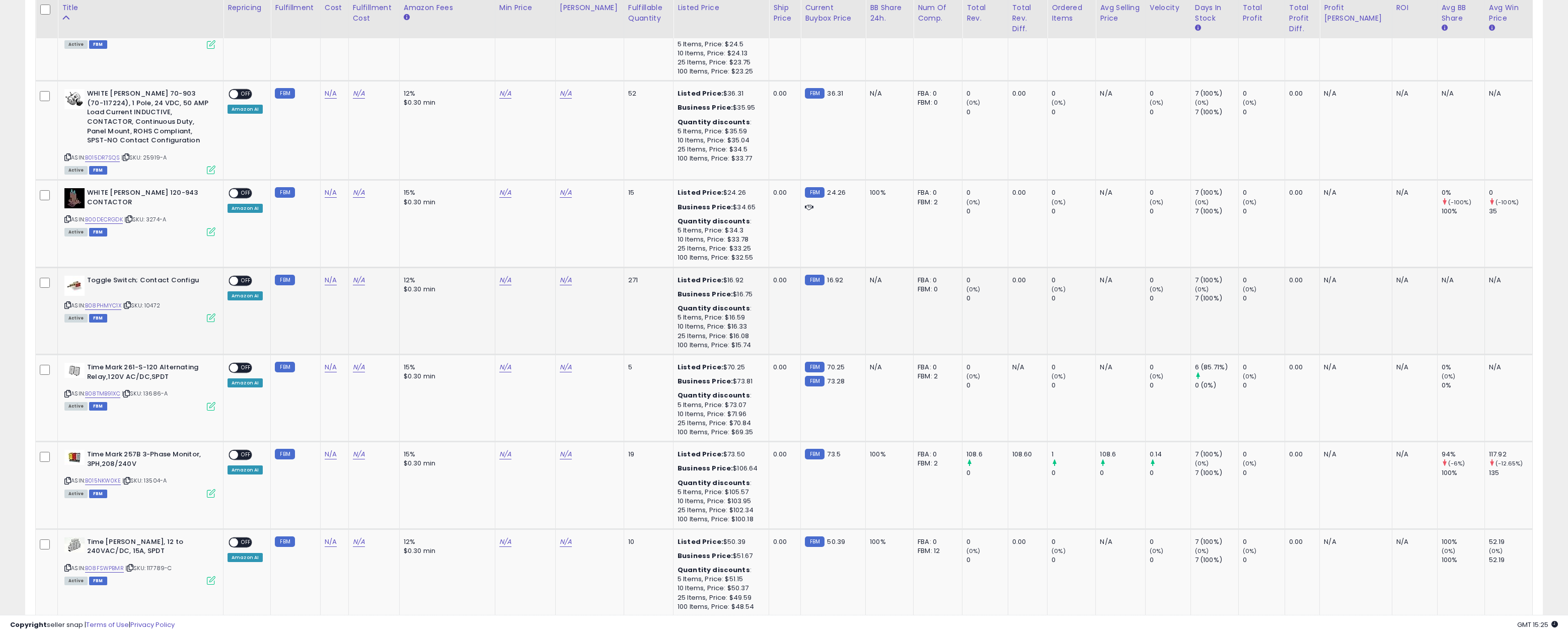
scroll to position [278, 0]
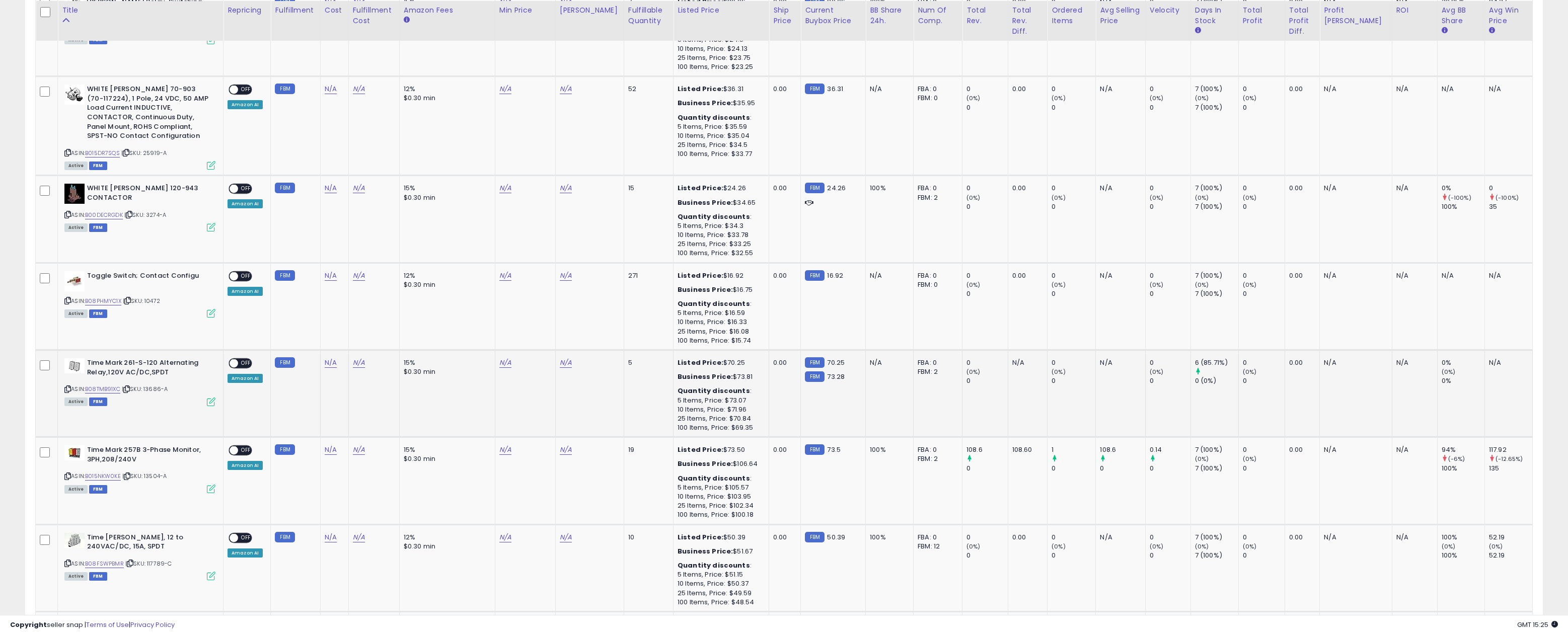
drag, startPoint x: 156, startPoint y: 357, endPoint x: 158, endPoint y: 362, distance: 5.4
click at [156, 358] on b "Time Mark 261-S-120 Alternating Relay,120V AC/DC,SPDT" at bounding box center [148, 369] width 122 height 21
drag, startPoint x: 173, startPoint y: 385, endPoint x: 147, endPoint y: 386, distance: 26.0
click at [147, 386] on div "ASIN: B08TMB91XC | SKU: 13686-A Active FBM" at bounding box center [140, 382] width 151 height 47
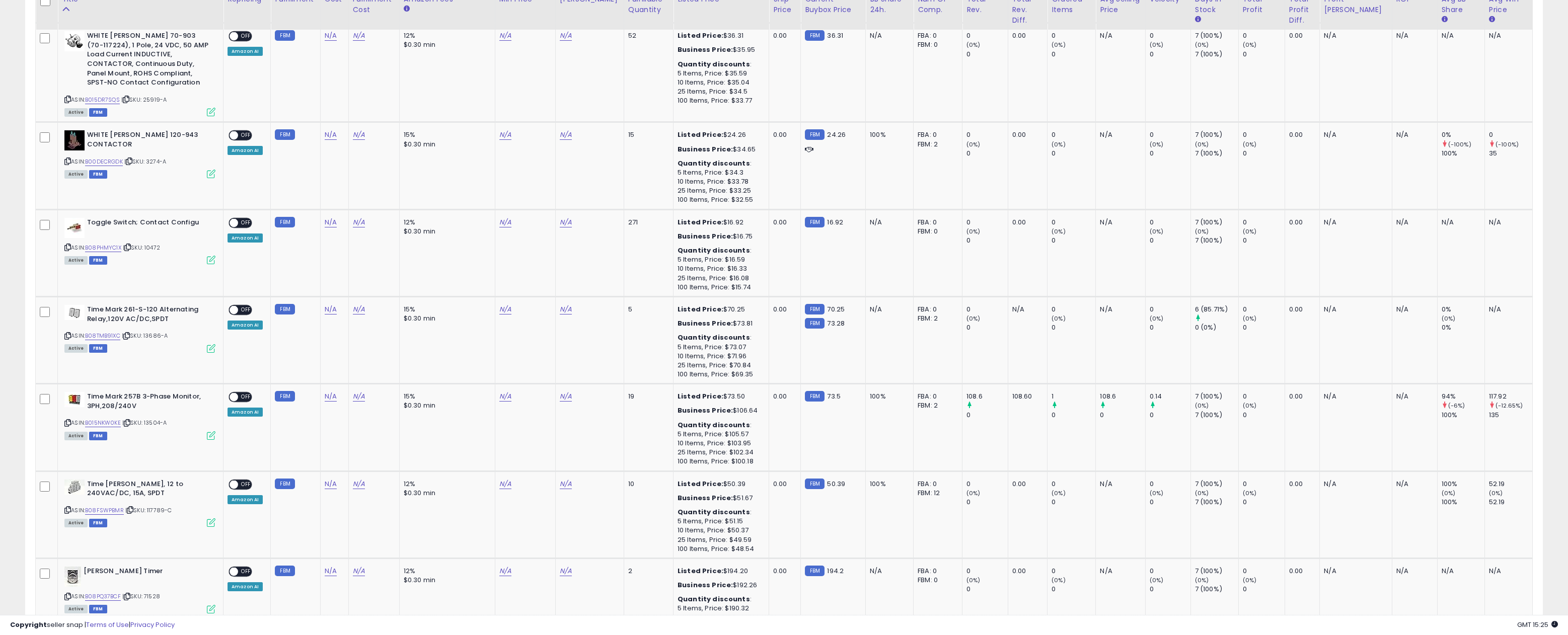
scroll to position [335, 0]
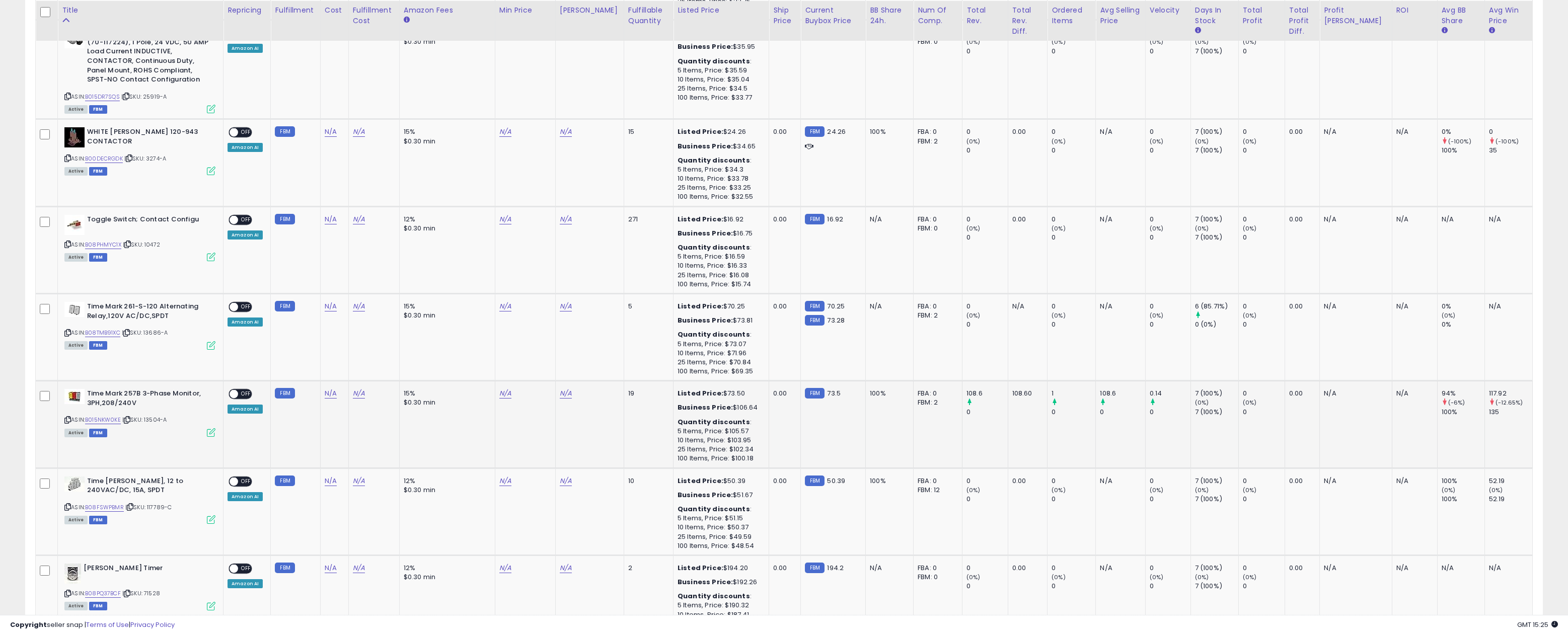
drag, startPoint x: 176, startPoint y: 413, endPoint x: 146, endPoint y: 425, distance: 32.3
click at [148, 414] on div "ASIN: B015NKW0KE | SKU: 13504-A Active FBM" at bounding box center [140, 412] width 151 height 47
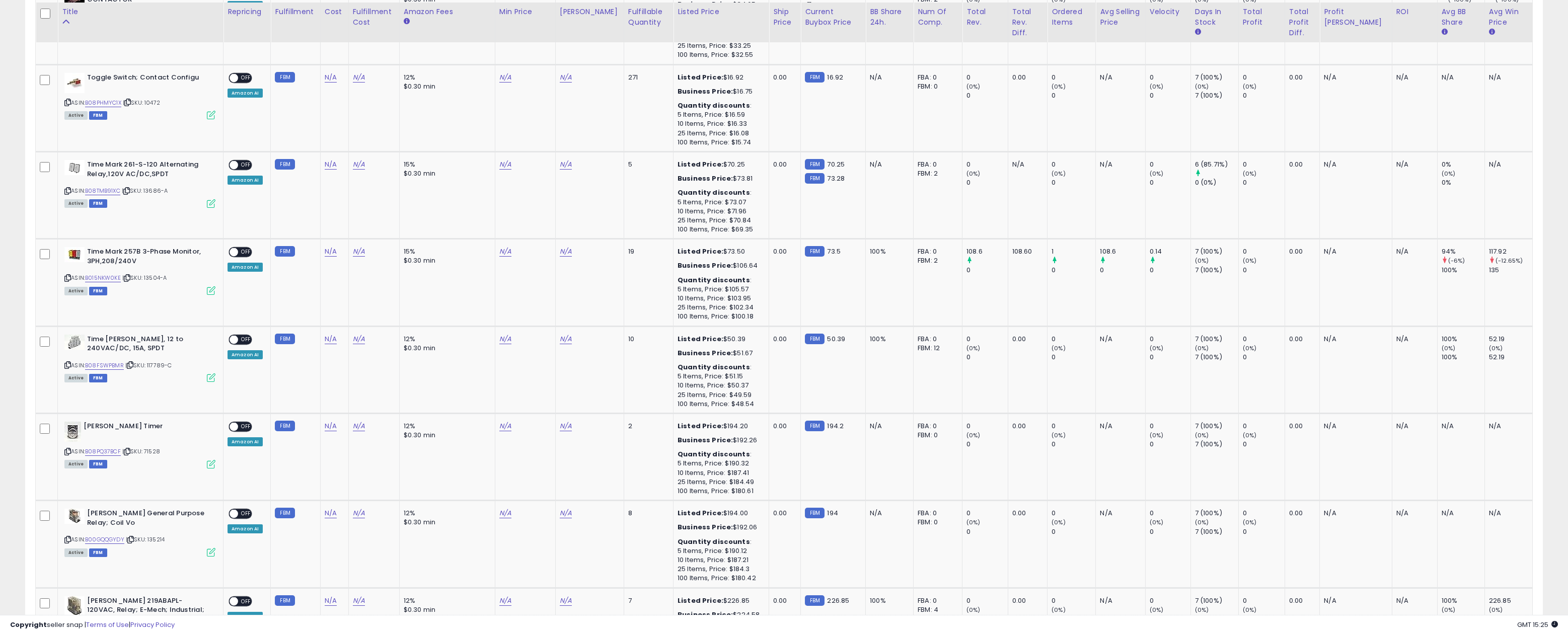
scroll to position [479, 0]
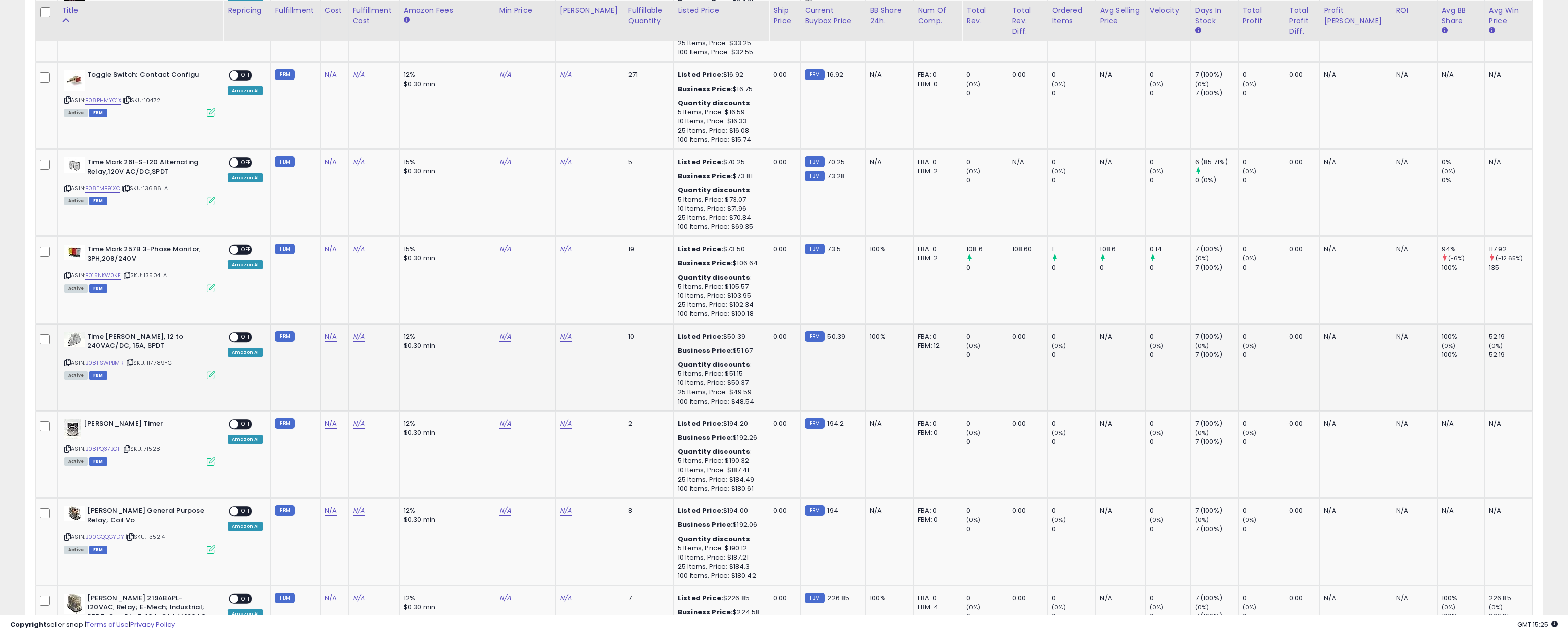
drag, startPoint x: 172, startPoint y: 356, endPoint x: 150, endPoint y: 358, distance: 22.1
click at [150, 358] on div "ASIN: B08FSWPBMR | SKU: 117789-C Active FBM" at bounding box center [140, 355] width 151 height 47
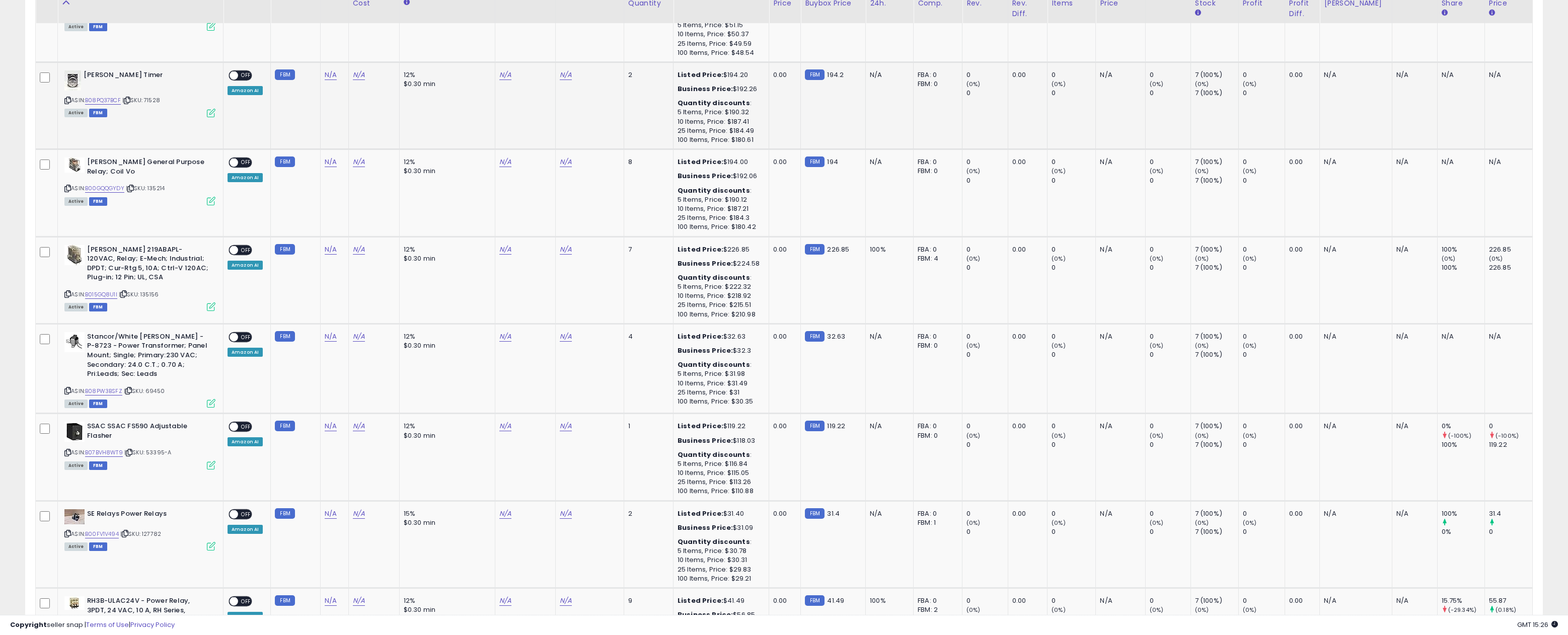
scroll to position [831, 0]
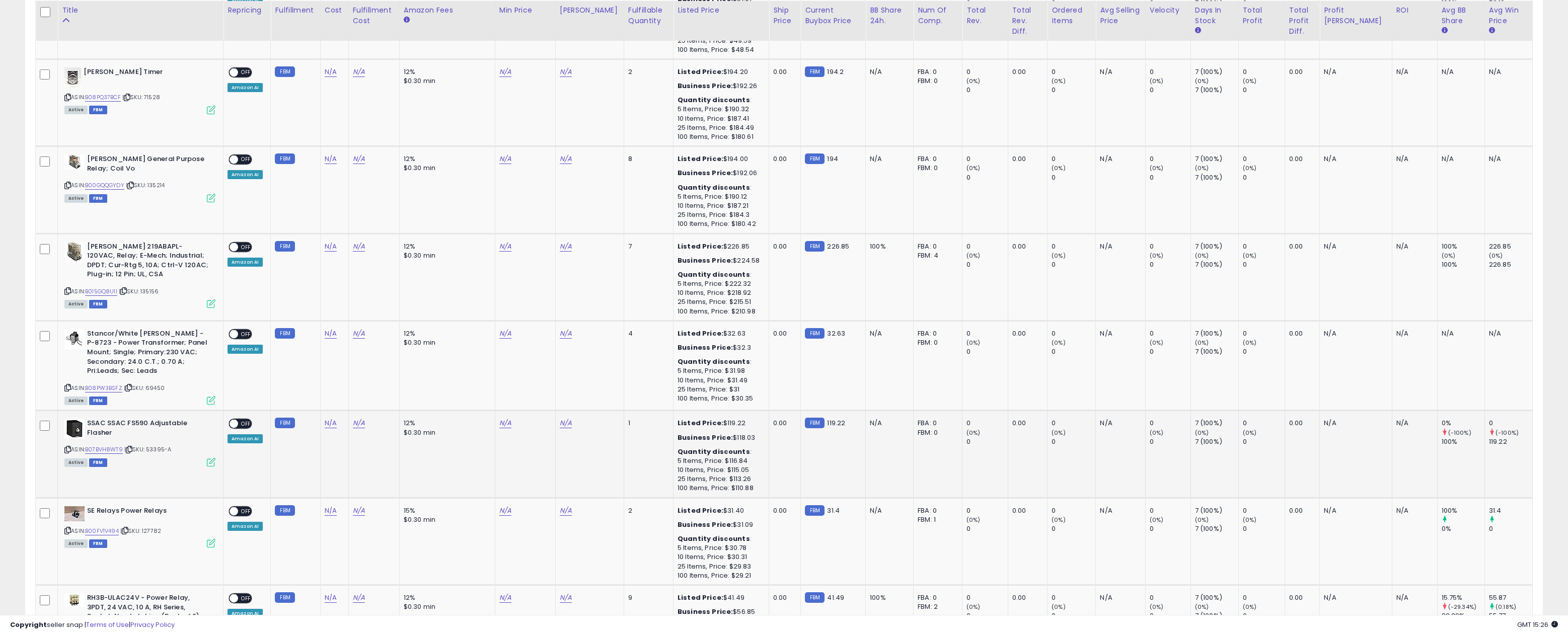
drag, startPoint x: 168, startPoint y: 440, endPoint x: 150, endPoint y: 441, distance: 18.0
click at [150, 440] on div "ASIN: B07BVH8WT9 | SKU: 53395-A Active FBM" at bounding box center [140, 442] width 151 height 47
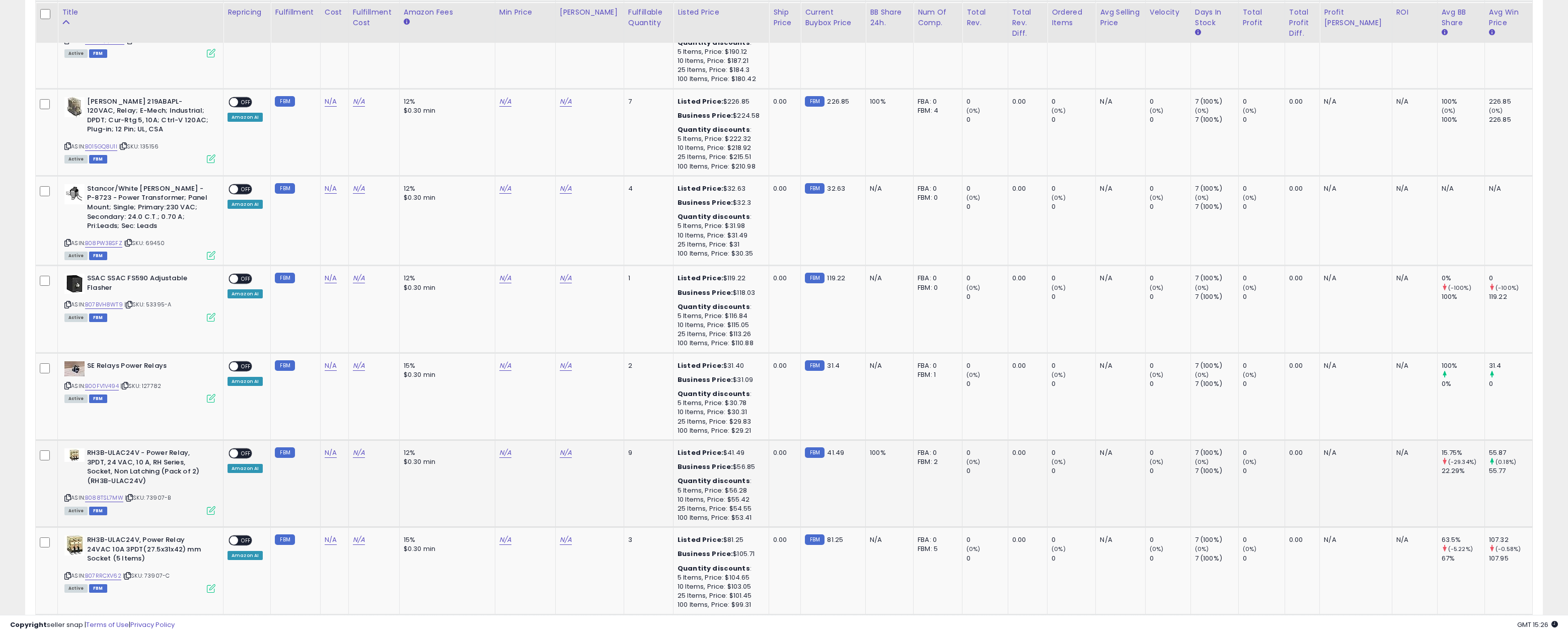
scroll to position [978, 0]
drag, startPoint x: 173, startPoint y: 484, endPoint x: 150, endPoint y: 484, distance: 23.0
click at [150, 484] on div "ASIN: B088TSL7MW | SKU: 73907-B Active FBM" at bounding box center [140, 478] width 151 height 66
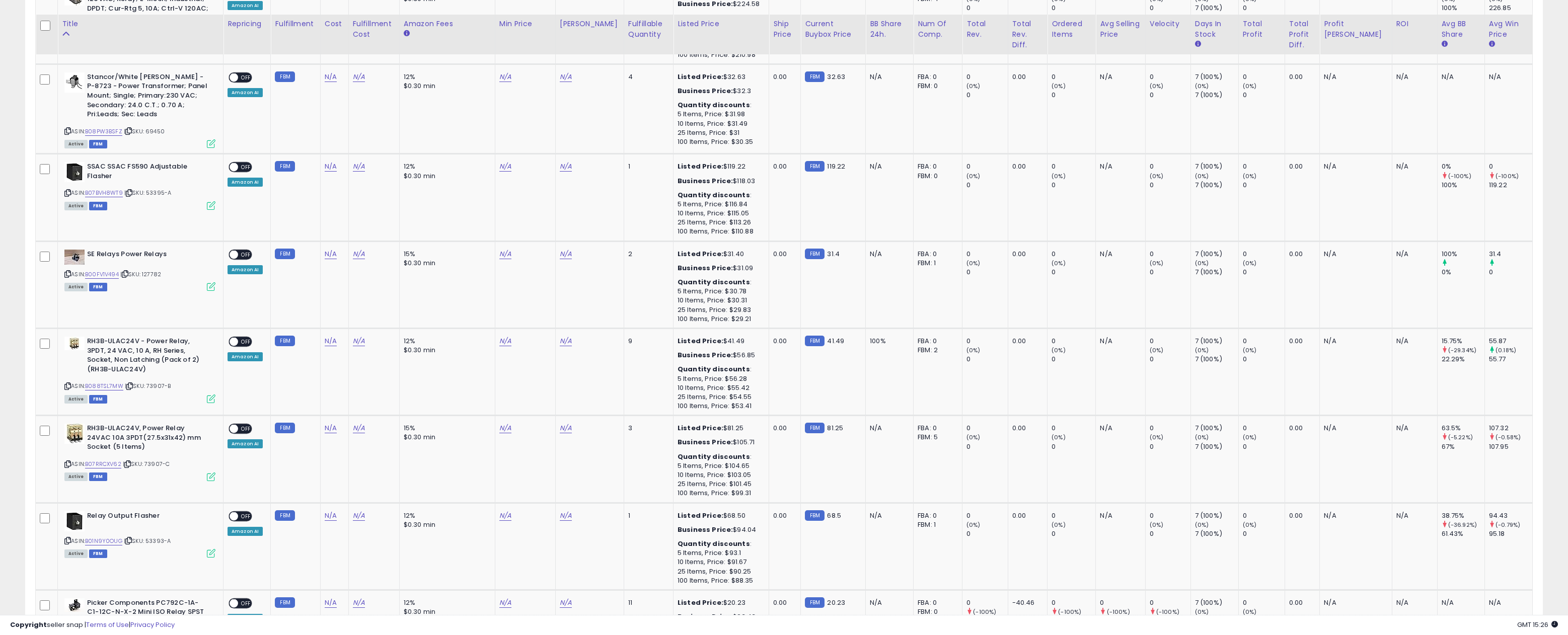
scroll to position [1102, 0]
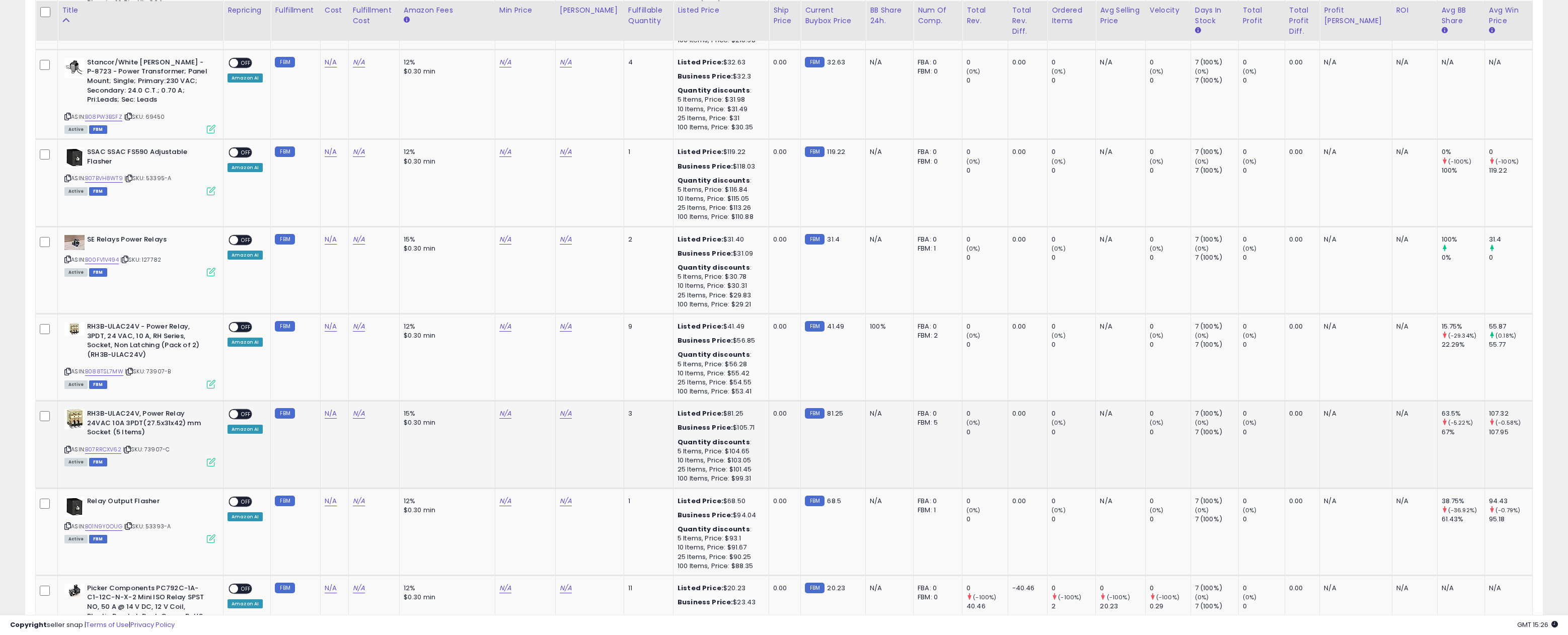
drag, startPoint x: 173, startPoint y: 436, endPoint x: 149, endPoint y: 438, distance: 24.1
click at [149, 438] on div "ASIN: B07RRCXV62 | SKU: 73907-C Active FBM" at bounding box center [140, 437] width 151 height 56
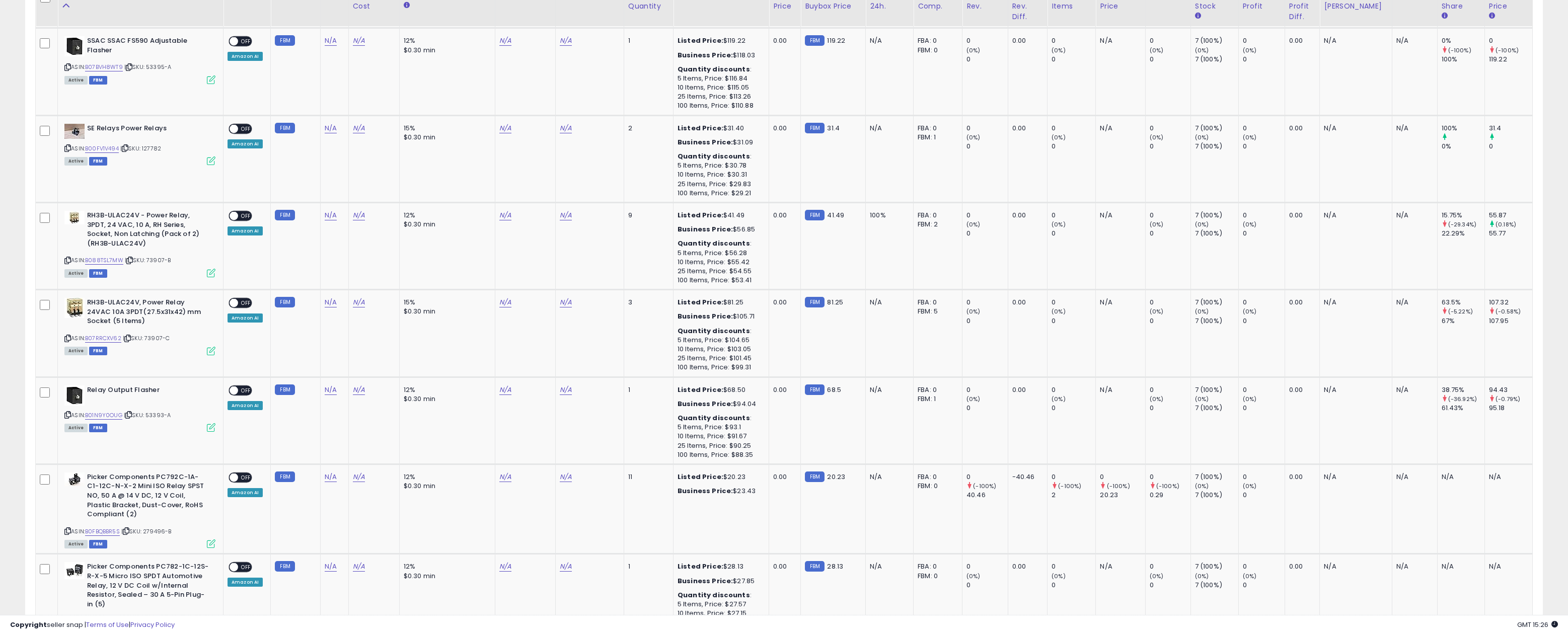
scroll to position [1227, 0]
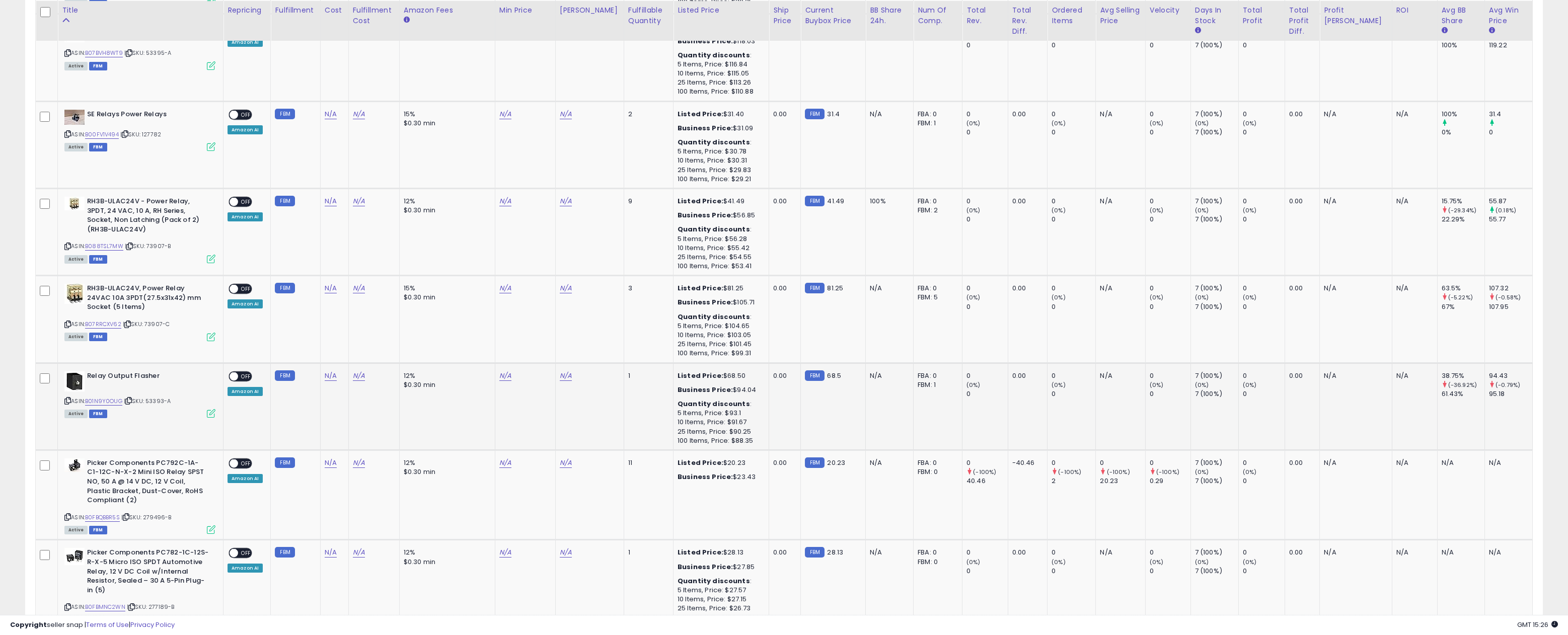
drag, startPoint x: 174, startPoint y: 389, endPoint x: 150, endPoint y: 391, distance: 24.1
click at [150, 391] on div "ASIN: B01N9Y0OUG | SKU: 53393-A Active FBM" at bounding box center [140, 394] width 151 height 46
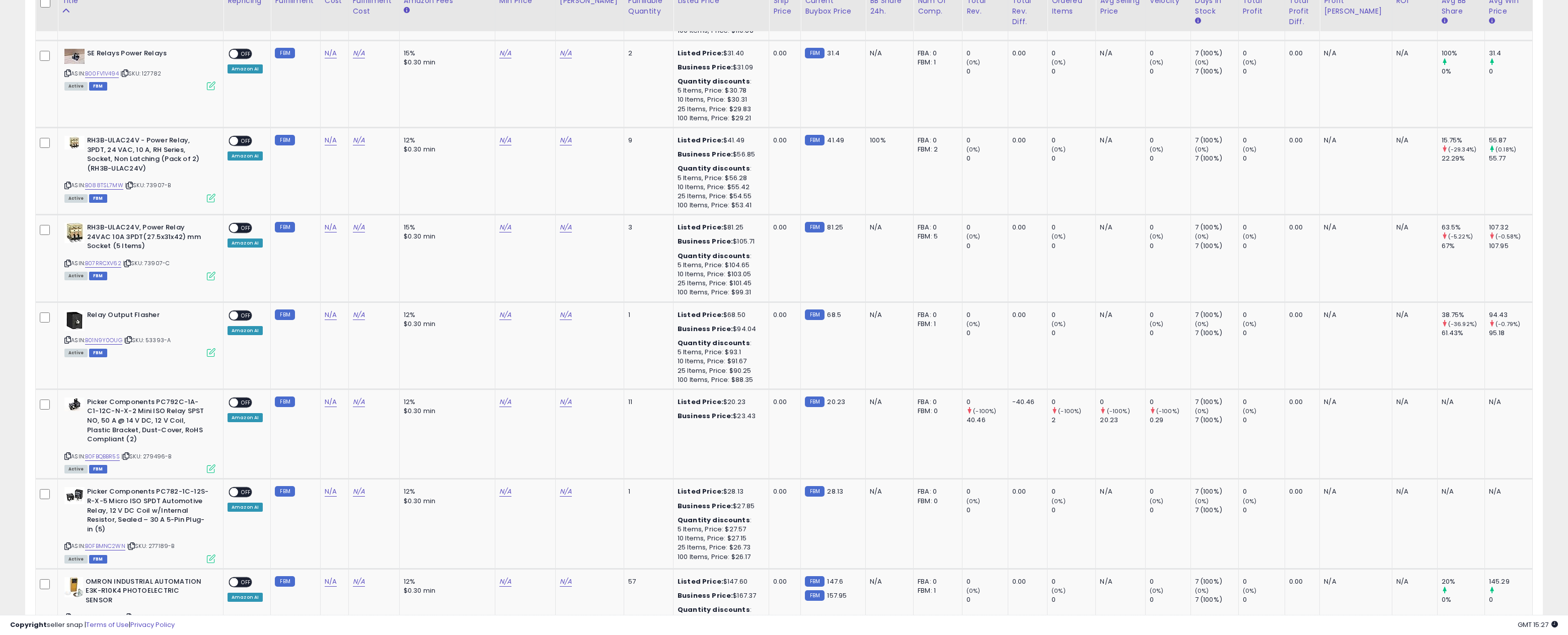
scroll to position [1289, 0]
drag, startPoint x: 172, startPoint y: 440, endPoint x: 149, endPoint y: 443, distance: 23.2
click at [149, 443] on div "ASIN: B0FBQBBR5S | SKU: 279496-B Active FBM" at bounding box center [140, 434] width 151 height 74
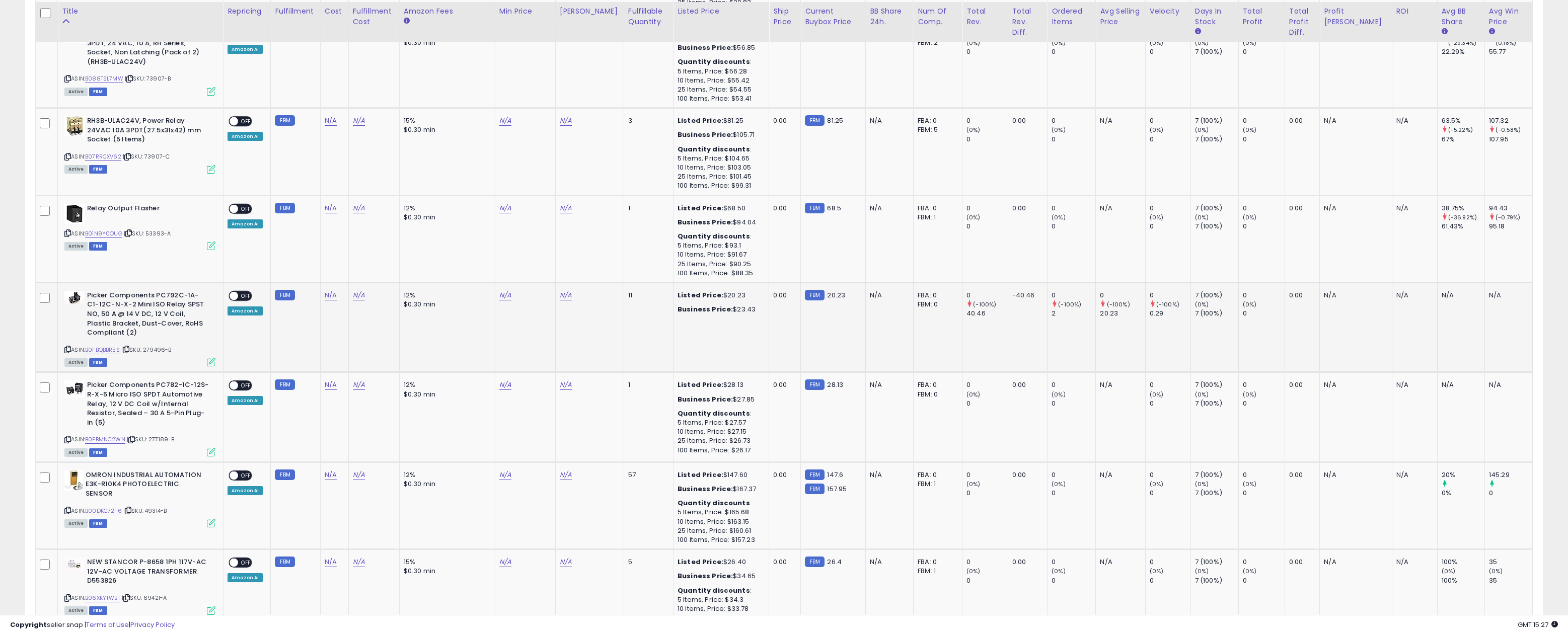
scroll to position [1396, 0]
drag, startPoint x: 181, startPoint y: 422, endPoint x: 152, endPoint y: 425, distance: 29.2
click at [152, 425] on div "ASIN: B0FBMNC2WN | SKU: 277189-B Active FBM" at bounding box center [140, 416] width 151 height 74
drag, startPoint x: 172, startPoint y: 482, endPoint x: 150, endPoint y: 484, distance: 22.1
click at [150, 484] on div "ASIN: B00DKC72F6 | SKU: 49314-B Active FBM" at bounding box center [140, 497] width 151 height 56
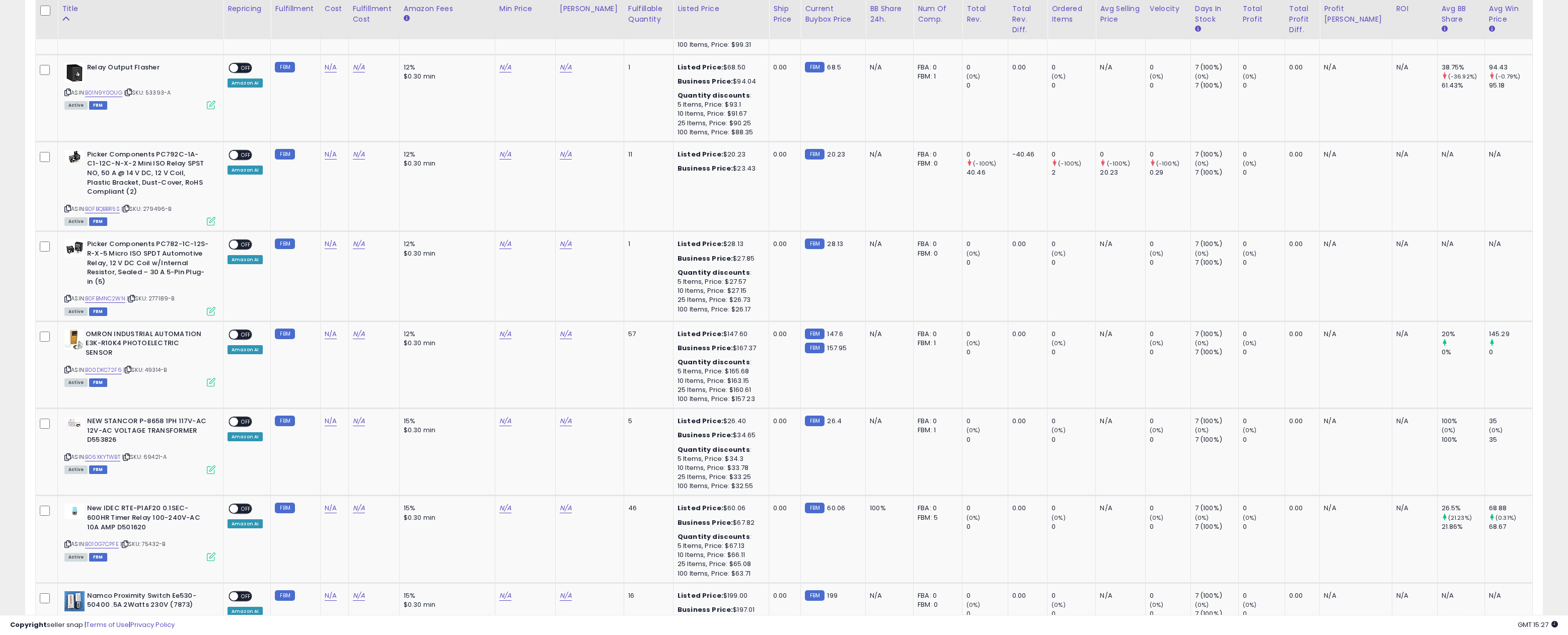
scroll to position [1538, 0]
drag, startPoint x: 178, startPoint y: 434, endPoint x: 148, endPoint y: 439, distance: 30.4
click at [148, 438] on div "ASIN: B06XKYTWBT | SKU: 69421-A Active FBM" at bounding box center [140, 442] width 151 height 56
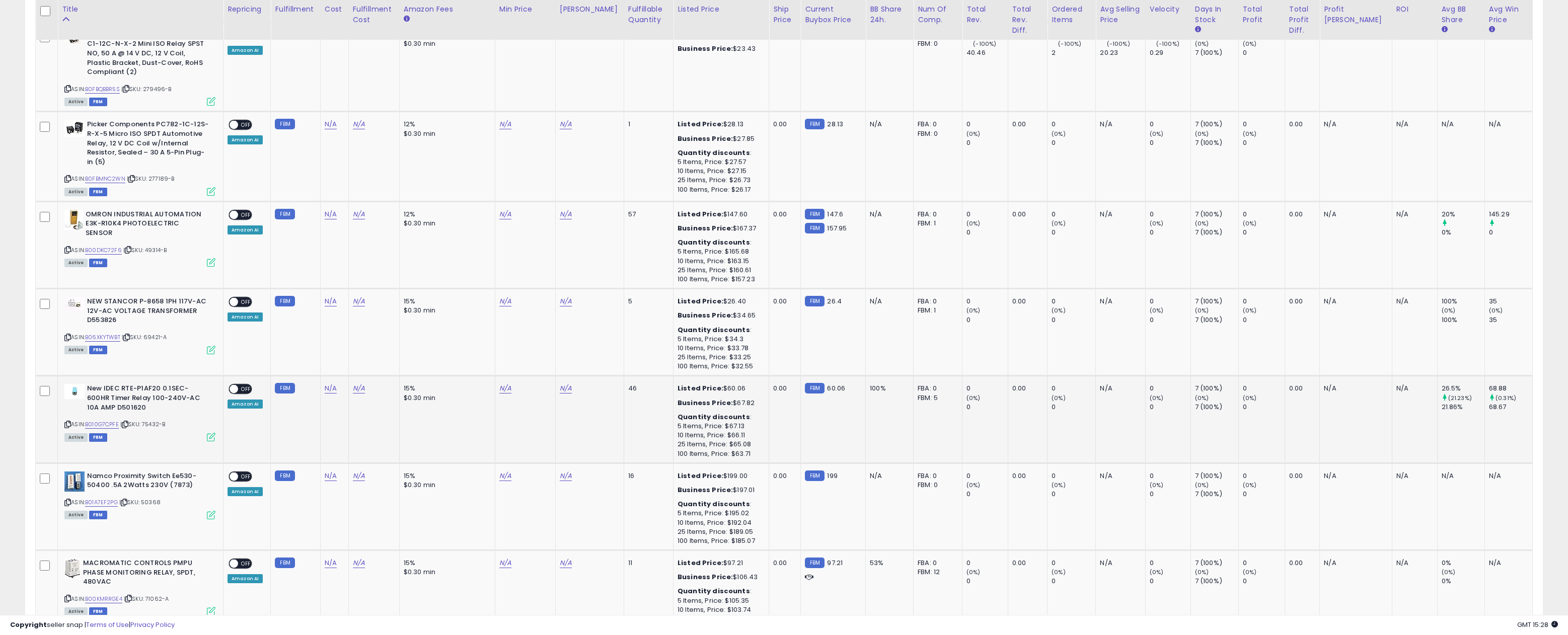
scroll to position [1656, 0]
click at [171, 407] on div "ASIN: B010G7CPFE | SKU: 75432-B Active FBM" at bounding box center [140, 411] width 151 height 56
drag, startPoint x: 171, startPoint y: 406, endPoint x: 148, endPoint y: 407, distance: 23.0
click at [148, 407] on div "ASIN: B010G7CPFE | SKU: 75432-B Active FBM" at bounding box center [140, 411] width 151 height 56
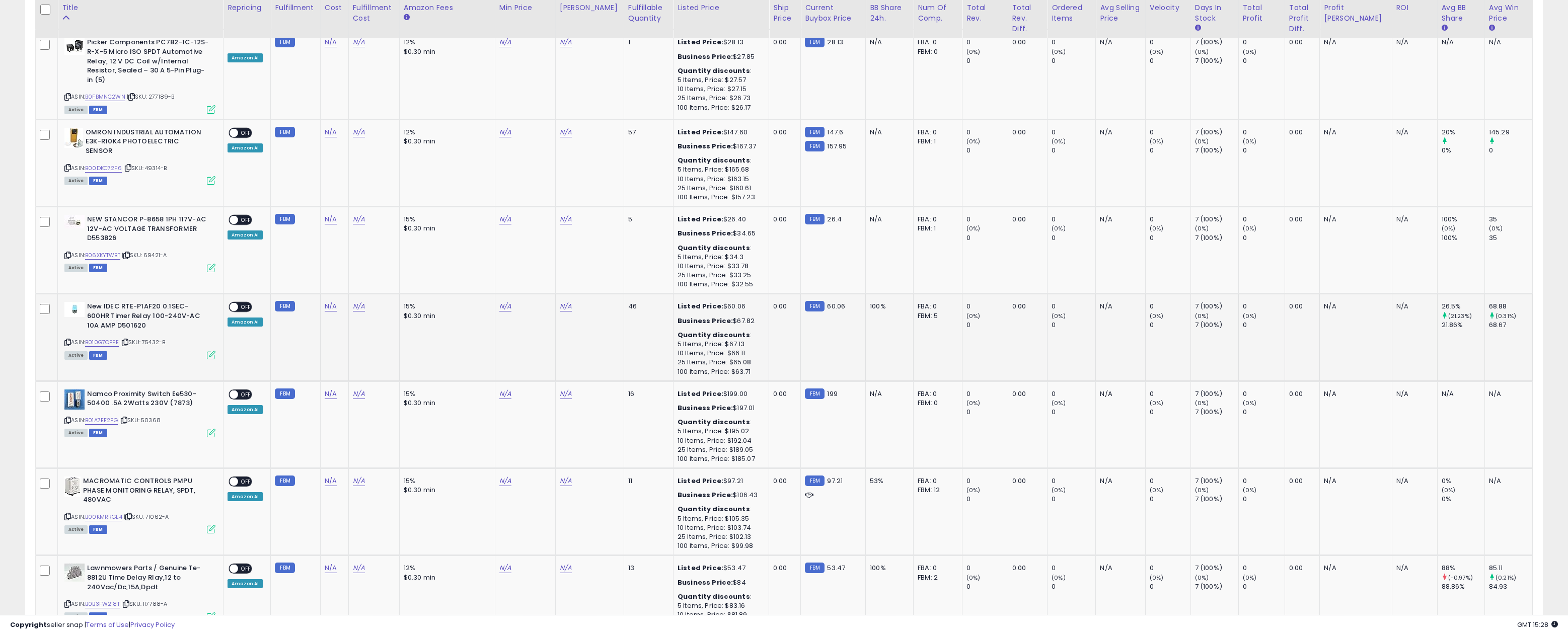
scroll to position [1750, 0]
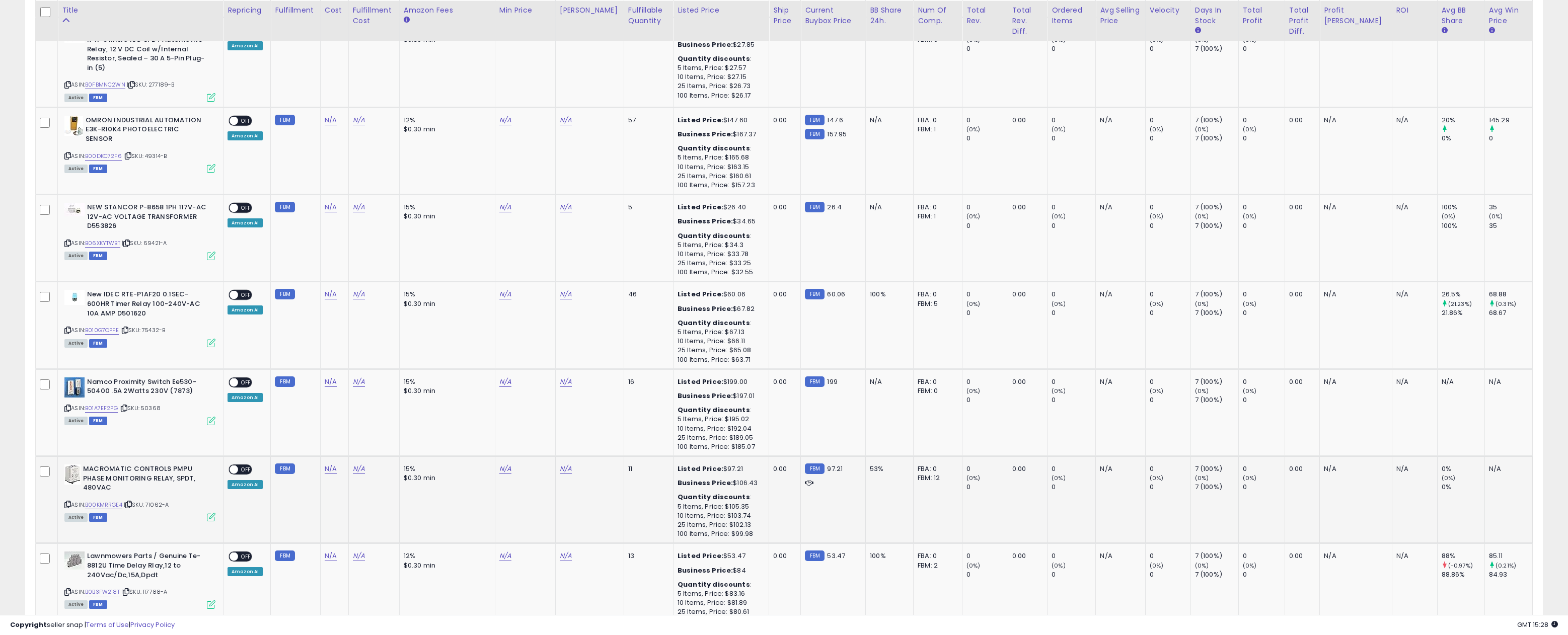
click at [166, 502] on td "MACROMATIC CONTROLS PMPU PHASE MONITORING RELAY, SPDT, 480VAC ASIN: B00KMRRGE4 …" at bounding box center [140, 499] width 166 height 87
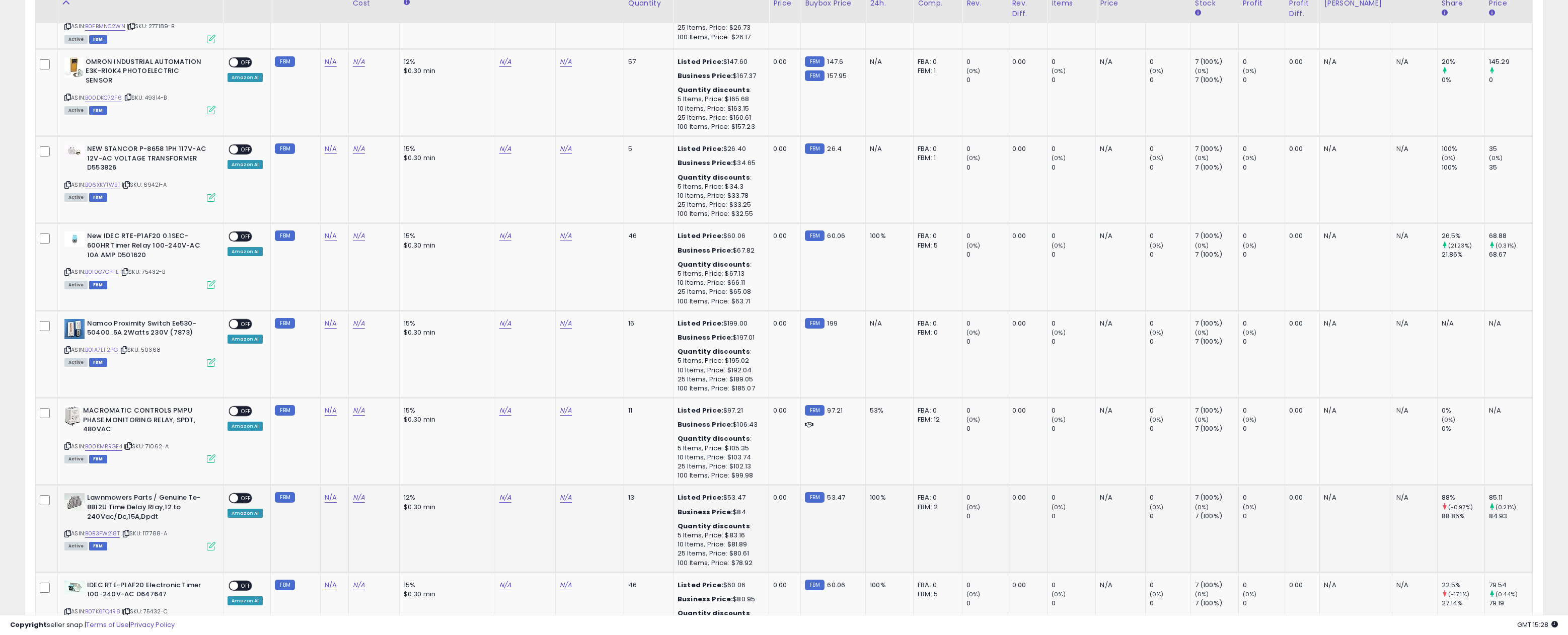
scroll to position [1810, 0]
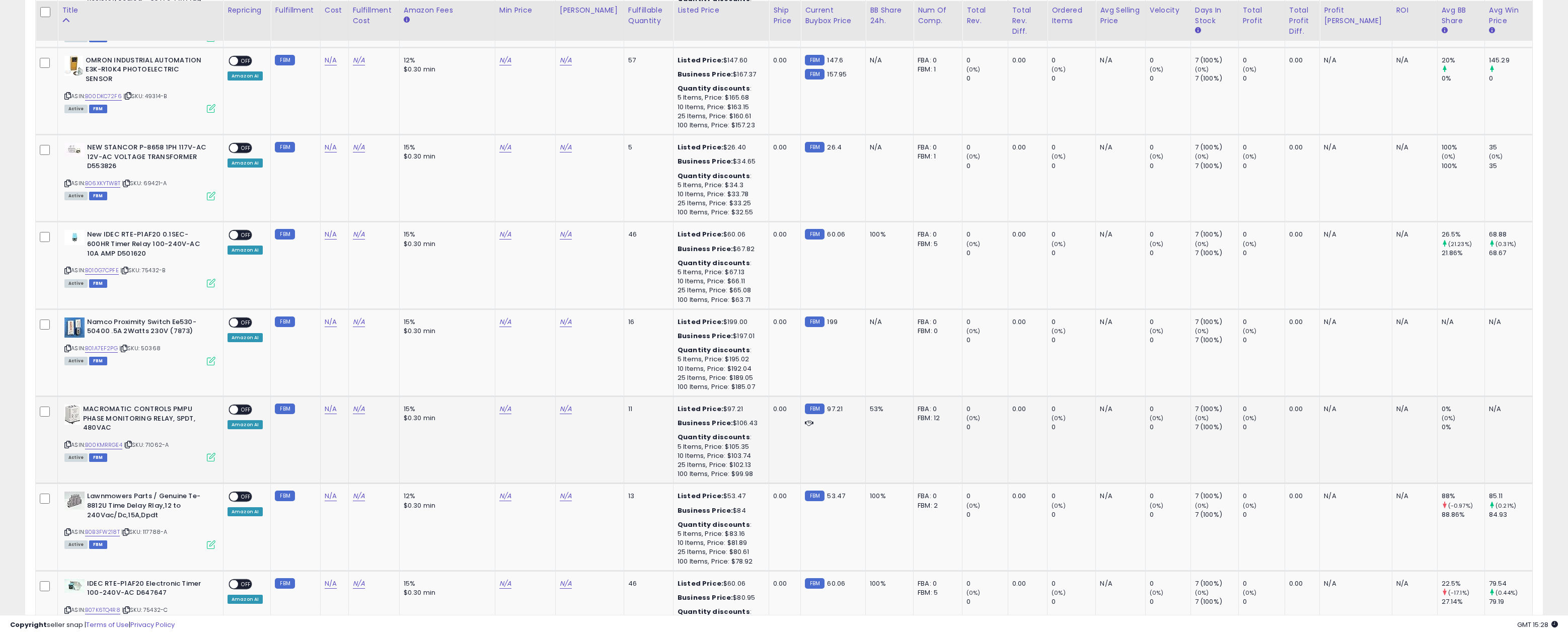
drag, startPoint x: 172, startPoint y: 425, endPoint x: 150, endPoint y: 427, distance: 22.1
click at [150, 427] on div "ASIN: B00KMRRGE4 | SKU: 71062-A Active FBM" at bounding box center [140, 432] width 151 height 56
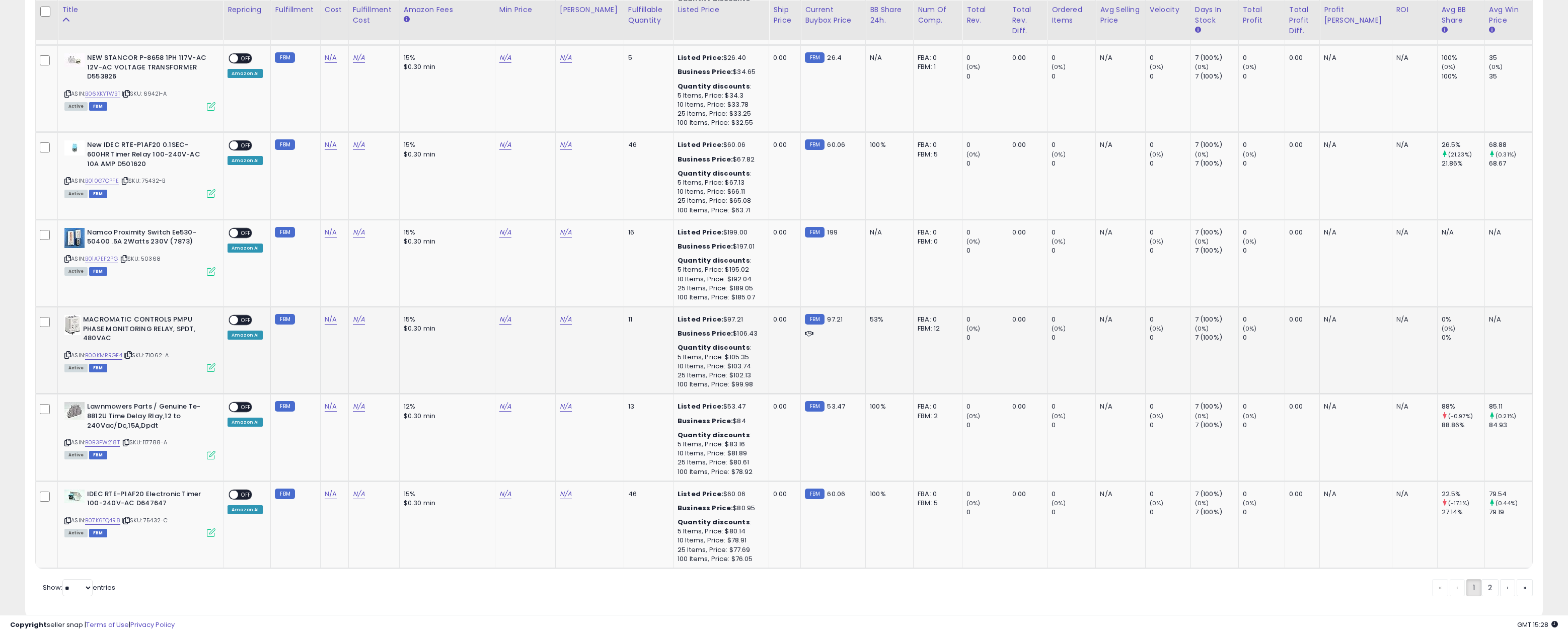
scroll to position [1899, 0]
drag, startPoint x: 173, startPoint y: 422, endPoint x: 73, endPoint y: 471, distance: 111.4
click at [146, 424] on div "ASIN: B0B3FW218T | SKU: 117788-A Active FBM" at bounding box center [140, 430] width 151 height 56
drag, startPoint x: 173, startPoint y: 499, endPoint x: 112, endPoint y: 521, distance: 64.8
click at [149, 502] on div "ASIN: B07K6TQ4R8 | SKU: 75432-C Active FBM" at bounding box center [140, 513] width 151 height 47
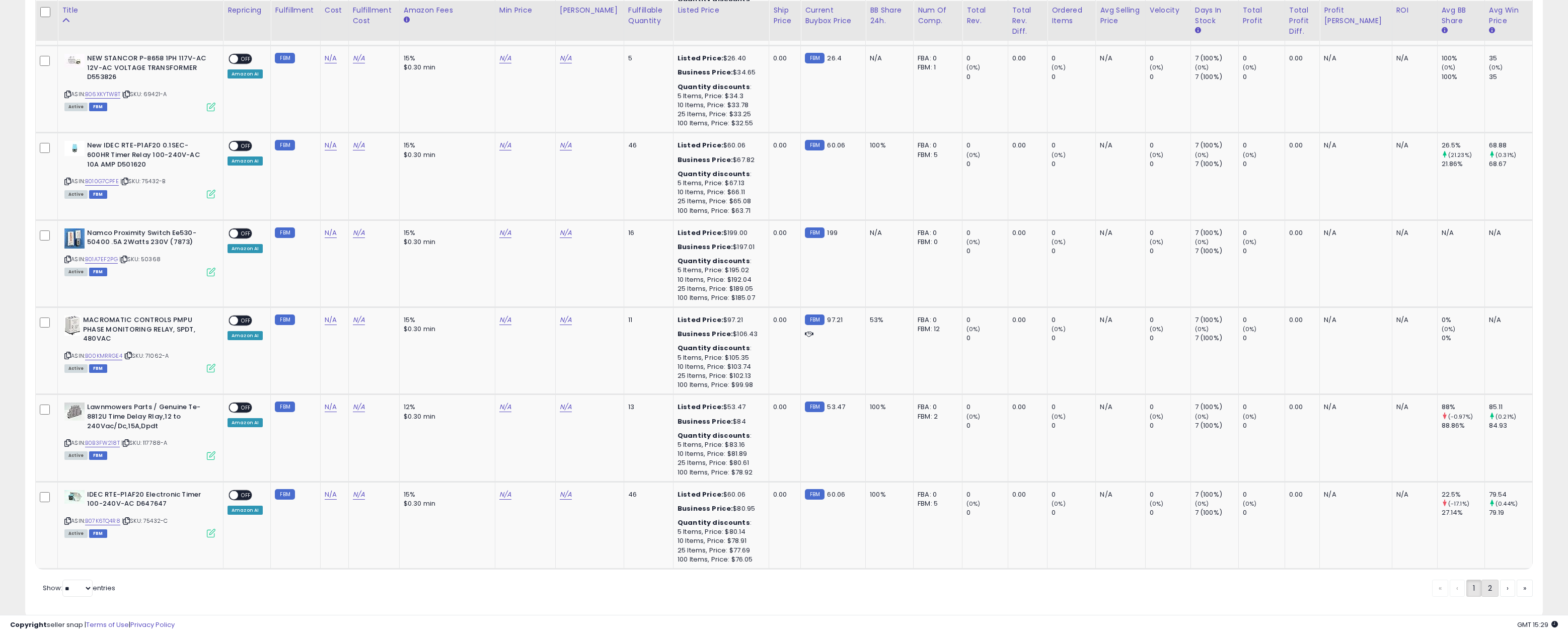
click at [1488, 579] on link "2" at bounding box center [1490, 587] width 17 height 17
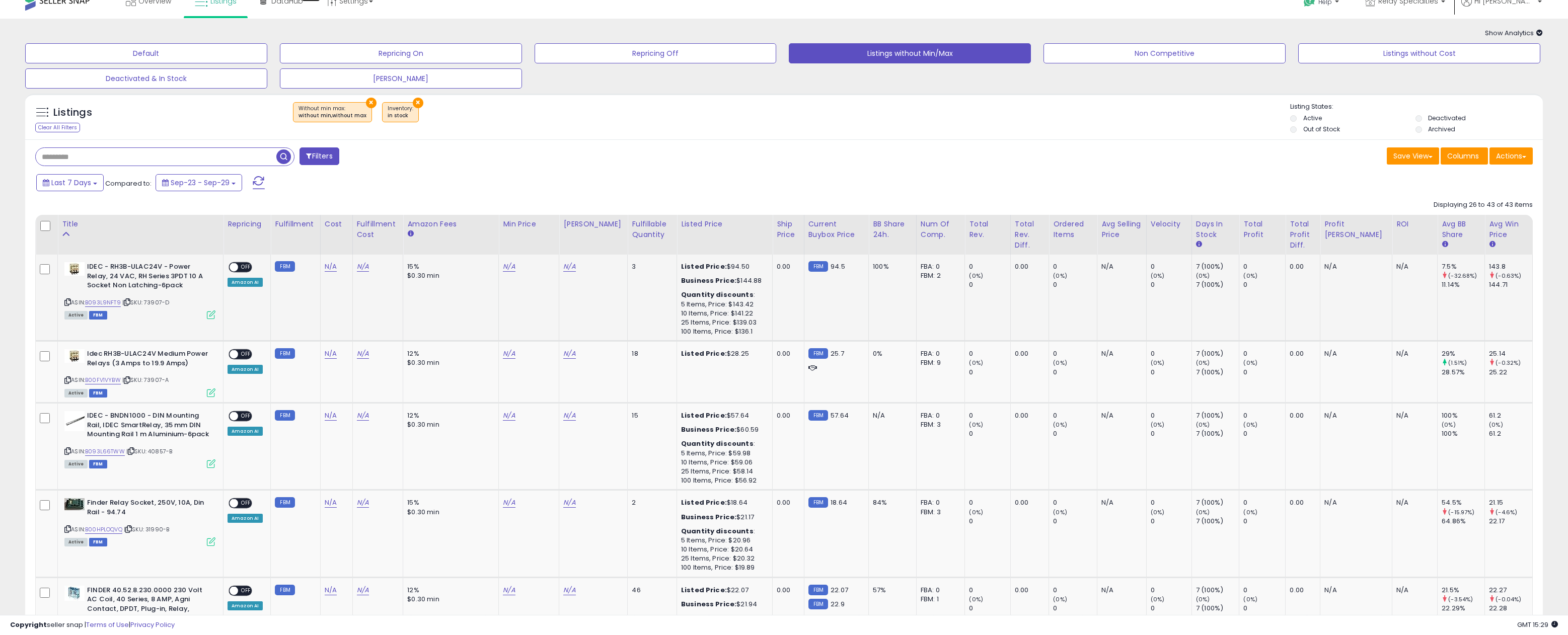
scroll to position [13, 0]
drag, startPoint x: 180, startPoint y: 301, endPoint x: 148, endPoint y: 304, distance: 32.1
click at [148, 304] on div "ASIN: B093L9NFT9 | SKU: 73907-D Active FBM" at bounding box center [140, 291] width 151 height 56
drag, startPoint x: 173, startPoint y: 379, endPoint x: 148, endPoint y: 381, distance: 25.1
click at [149, 382] on div "ASIN: B00FV1VYBW | SKU: 73907-A Active FBM" at bounding box center [140, 373] width 151 height 47
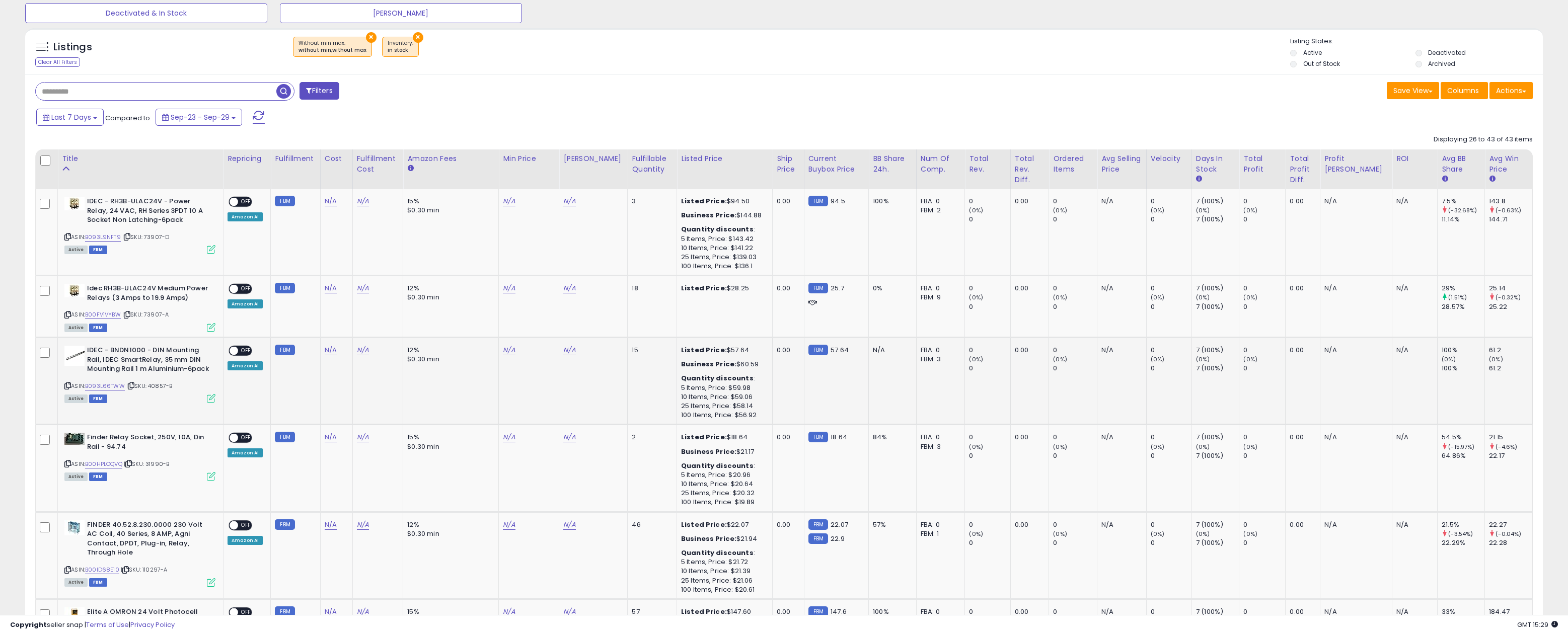
scroll to position [83, 0]
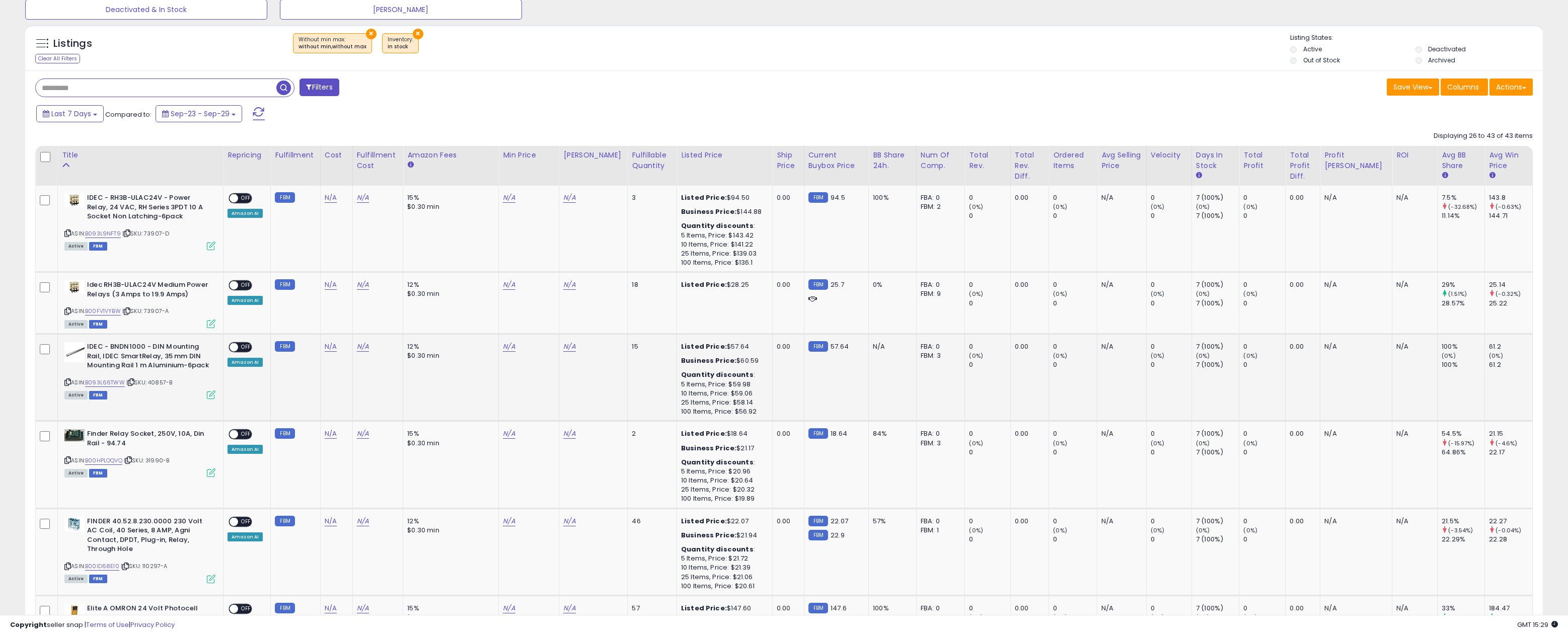
drag, startPoint x: 175, startPoint y: 394, endPoint x: 166, endPoint y: 393, distance: 9.1
click at [155, 394] on div "ASIN: B093L66TWW | SKU: 40857-B Active FBM" at bounding box center [140, 370] width 151 height 56
drag, startPoint x: 176, startPoint y: 389, endPoint x: 151, endPoint y: 390, distance: 25.0
click at [151, 390] on div "ASIN: B093L66TWW | SKU: 40857-B Active FBM" at bounding box center [140, 370] width 151 height 56
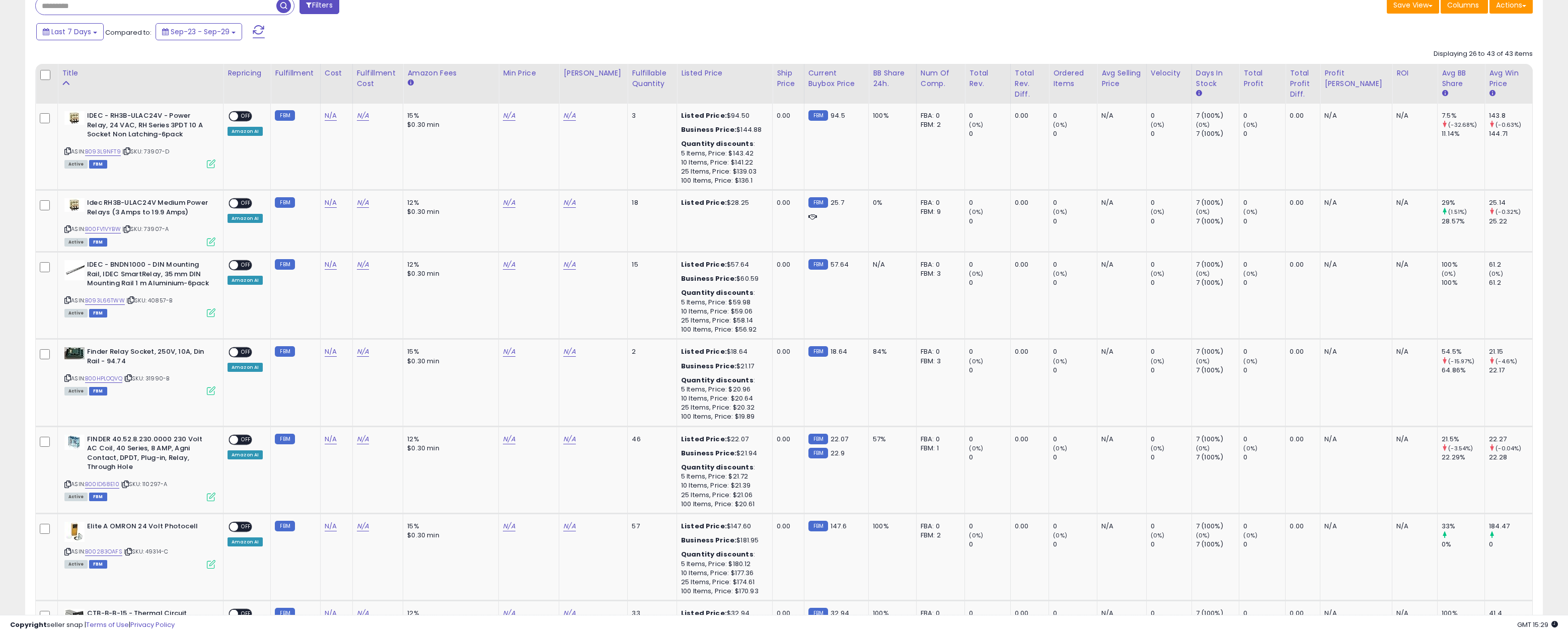
scroll to position [183, 0]
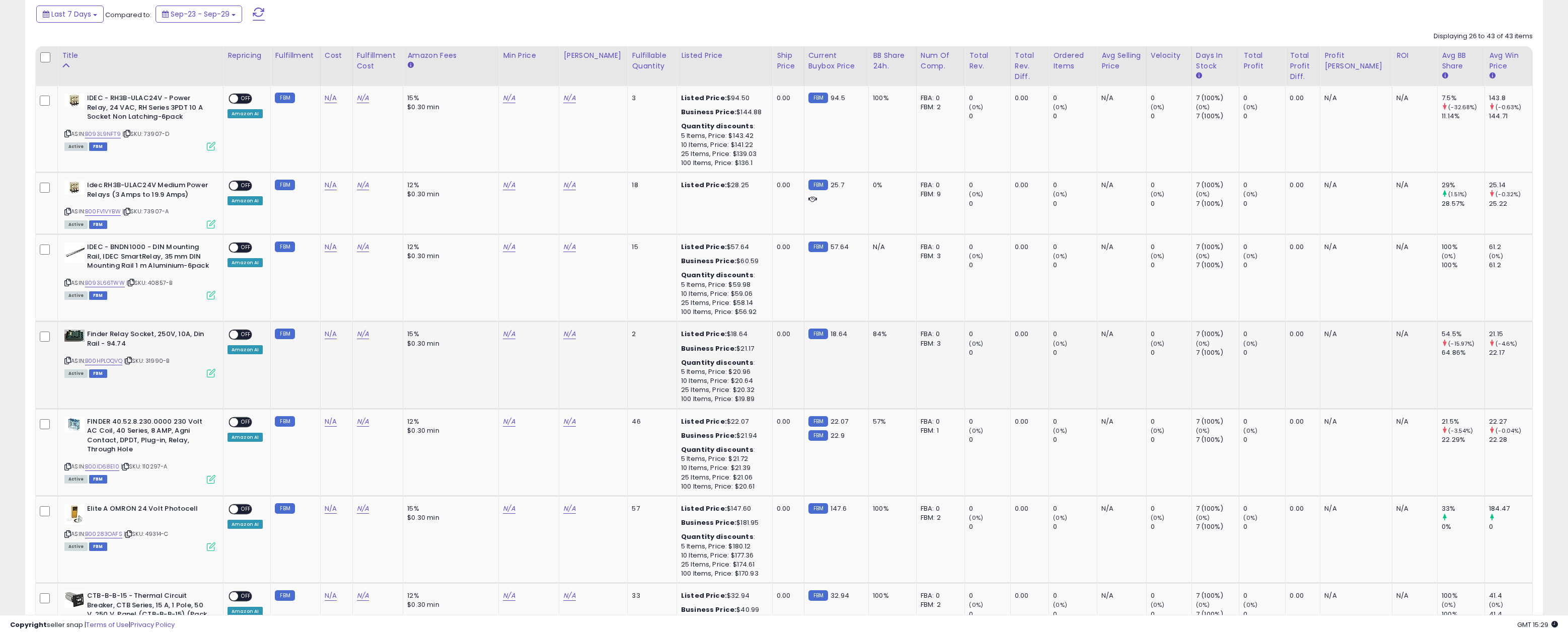
drag, startPoint x: 176, startPoint y: 357, endPoint x: 150, endPoint y: 359, distance: 26.1
click at [151, 358] on div "ASIN: B00HPLOQVQ | SKU: 31990-B Active FBM" at bounding box center [140, 353] width 151 height 47
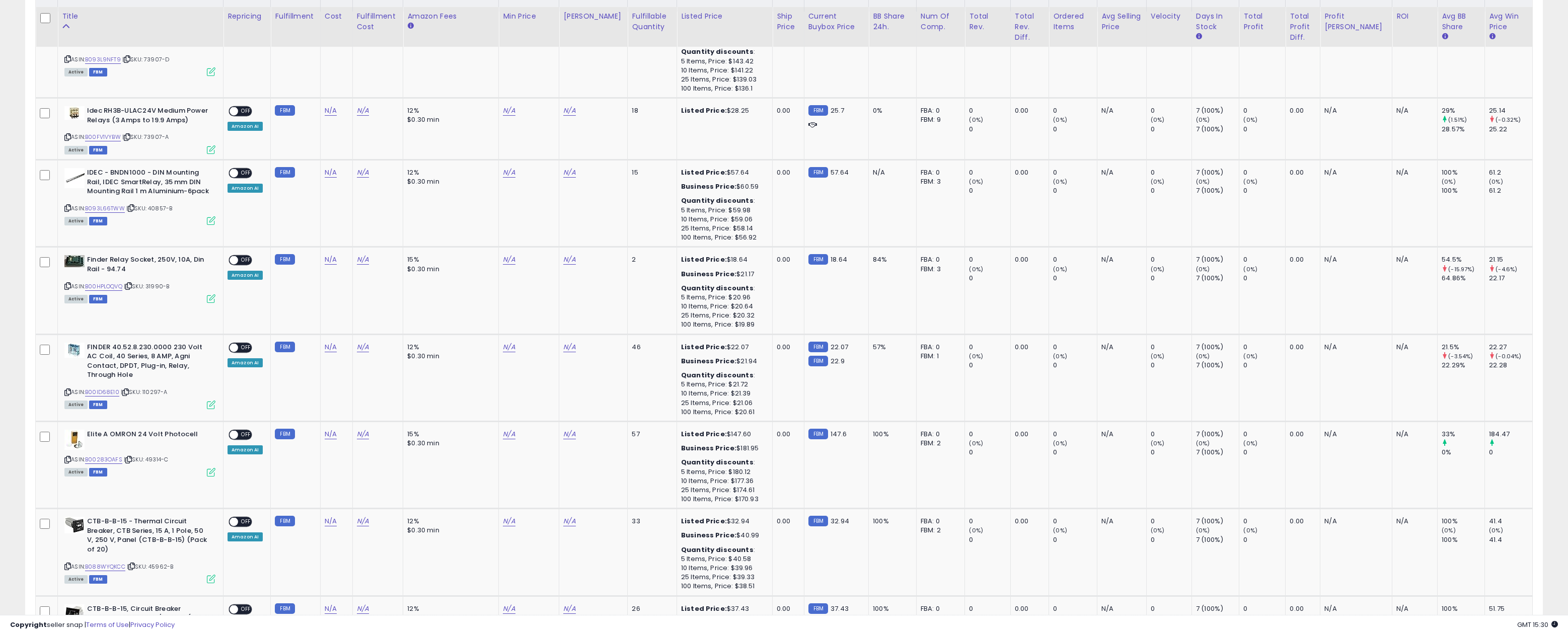
scroll to position [263, 0]
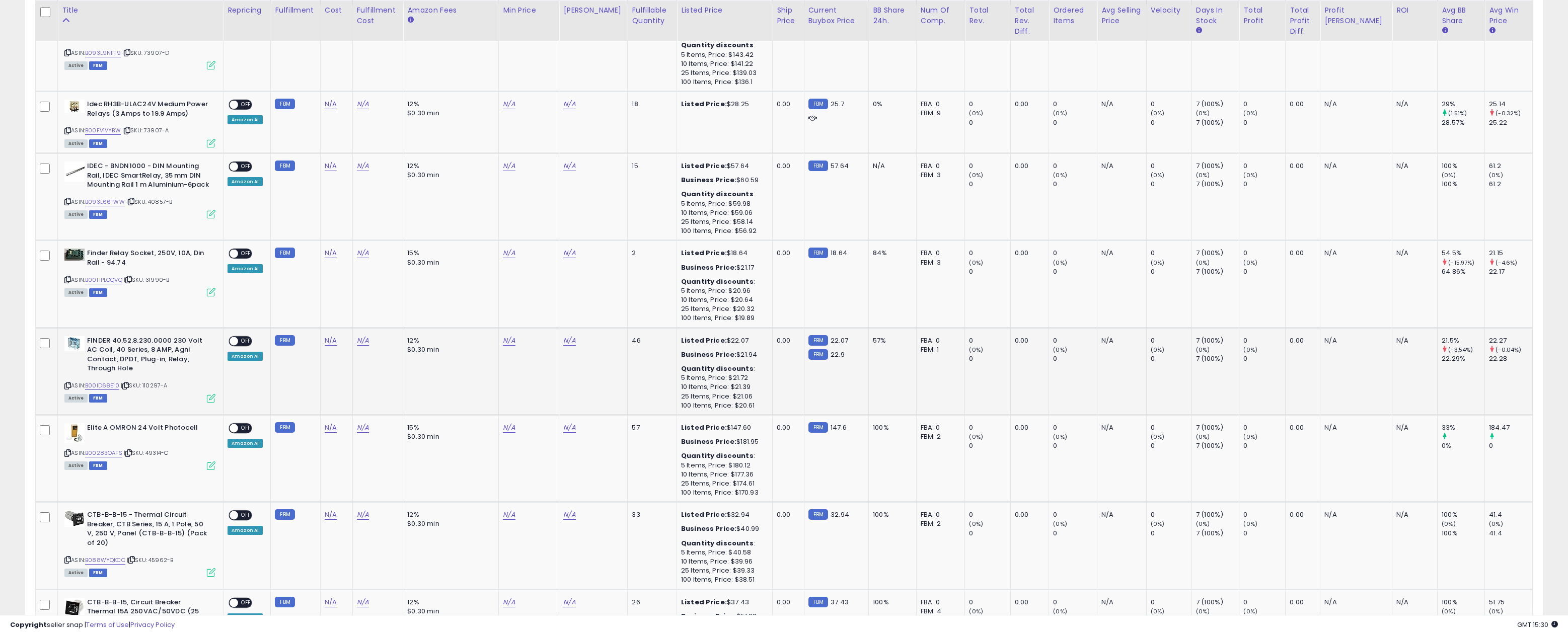
drag, startPoint x: 171, startPoint y: 382, endPoint x: 145, endPoint y: 383, distance: 26.0
click at [145, 383] on div "ASIN: B00ID68E10 | SKU: 110297-A Active FBM" at bounding box center [140, 368] width 151 height 66
drag, startPoint x: 173, startPoint y: 449, endPoint x: 150, endPoint y: 451, distance: 23.1
click at [150, 451] on div "ASIN: B00283OAFS | SKU: 49314-C Active FBM" at bounding box center [140, 445] width 151 height 46
click at [168, 450] on span "| SKU: 49314-C" at bounding box center [146, 452] width 44 height 8
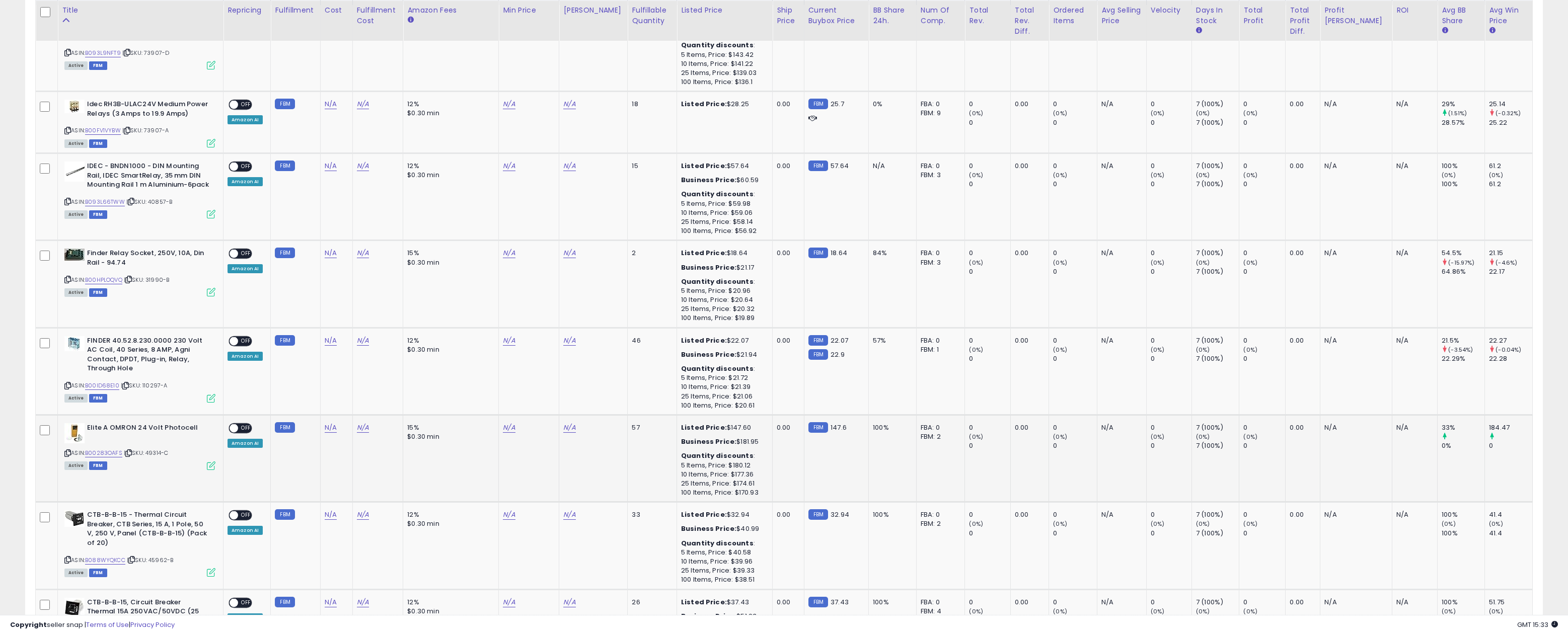
drag, startPoint x: 172, startPoint y: 450, endPoint x: 148, endPoint y: 452, distance: 24.1
click at [148, 452] on div "ASIN: B00283OAFS | SKU: 49314-C Active FBM" at bounding box center [140, 445] width 151 height 46
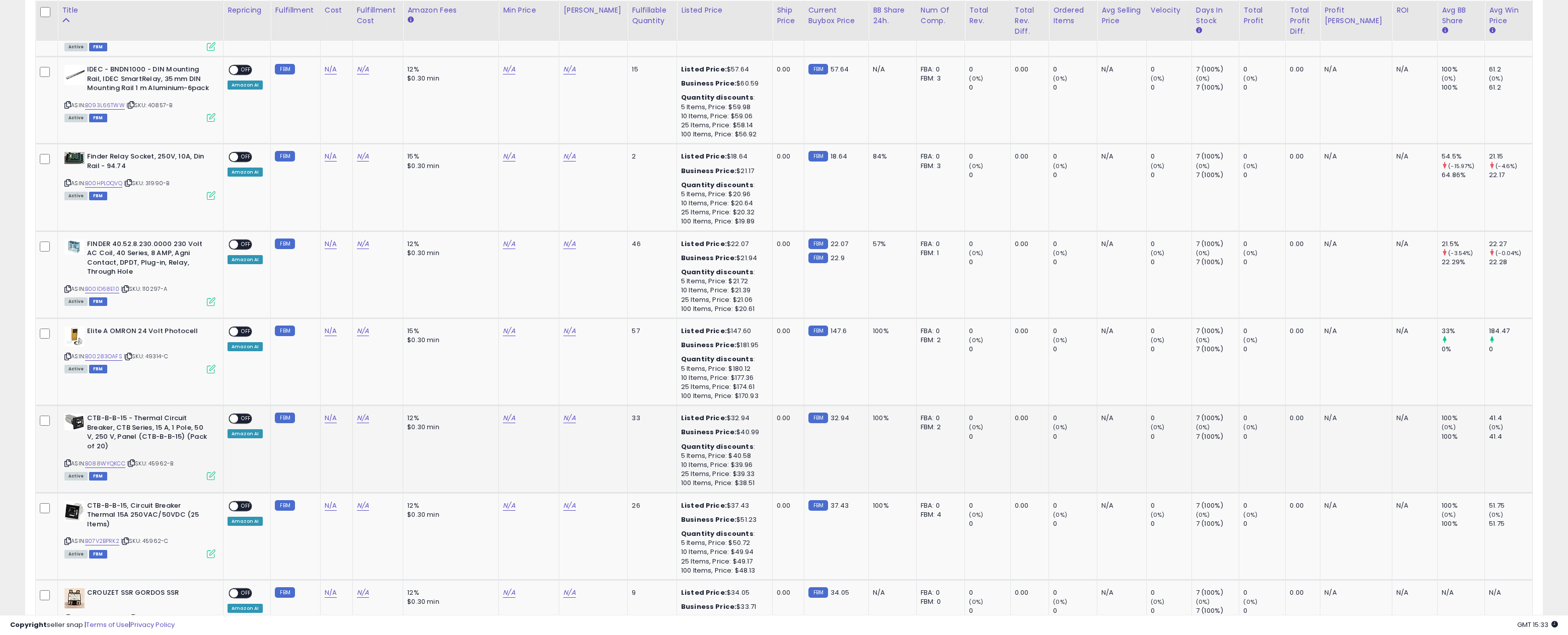
scroll to position [359, 0]
drag, startPoint x: 180, startPoint y: 459, endPoint x: 152, endPoint y: 459, distance: 28.0
click at [153, 460] on div "ASIN: B088WYQKCC | SKU: 45962-B Active FBM" at bounding box center [140, 447] width 151 height 66
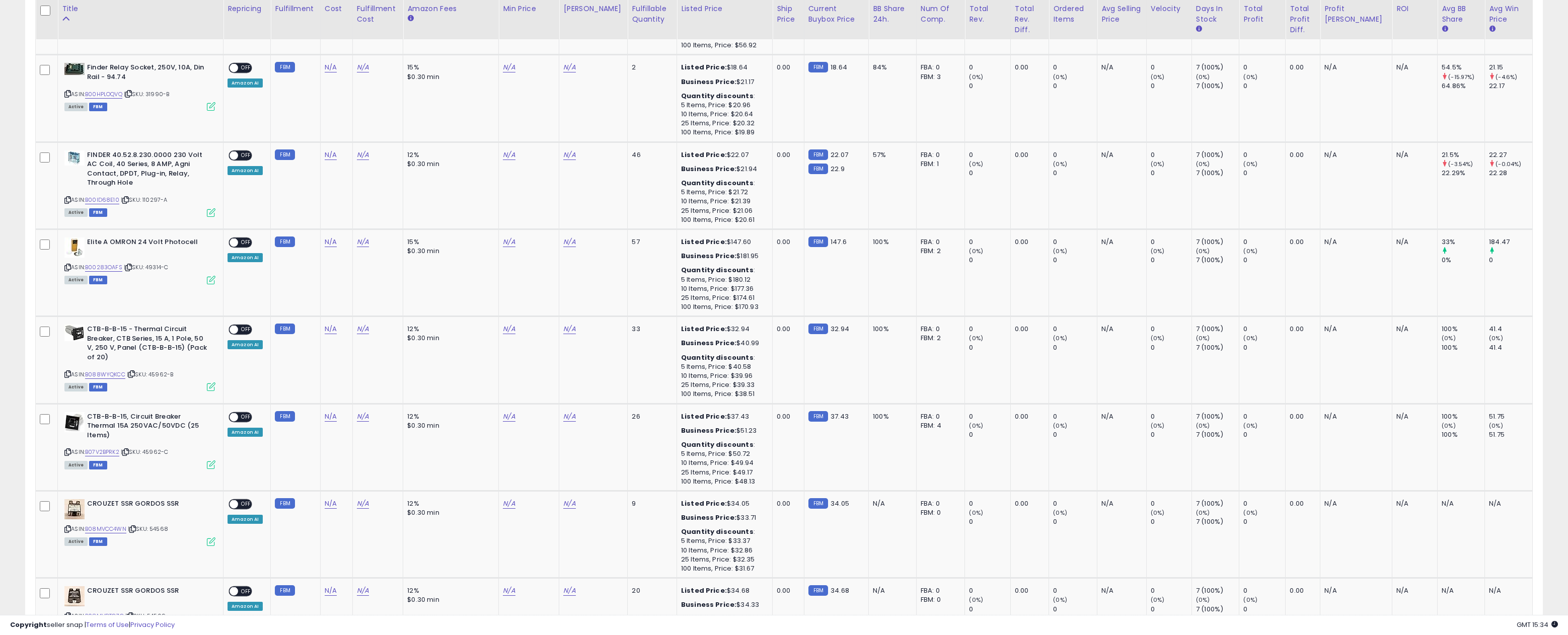
scroll to position [454, 0]
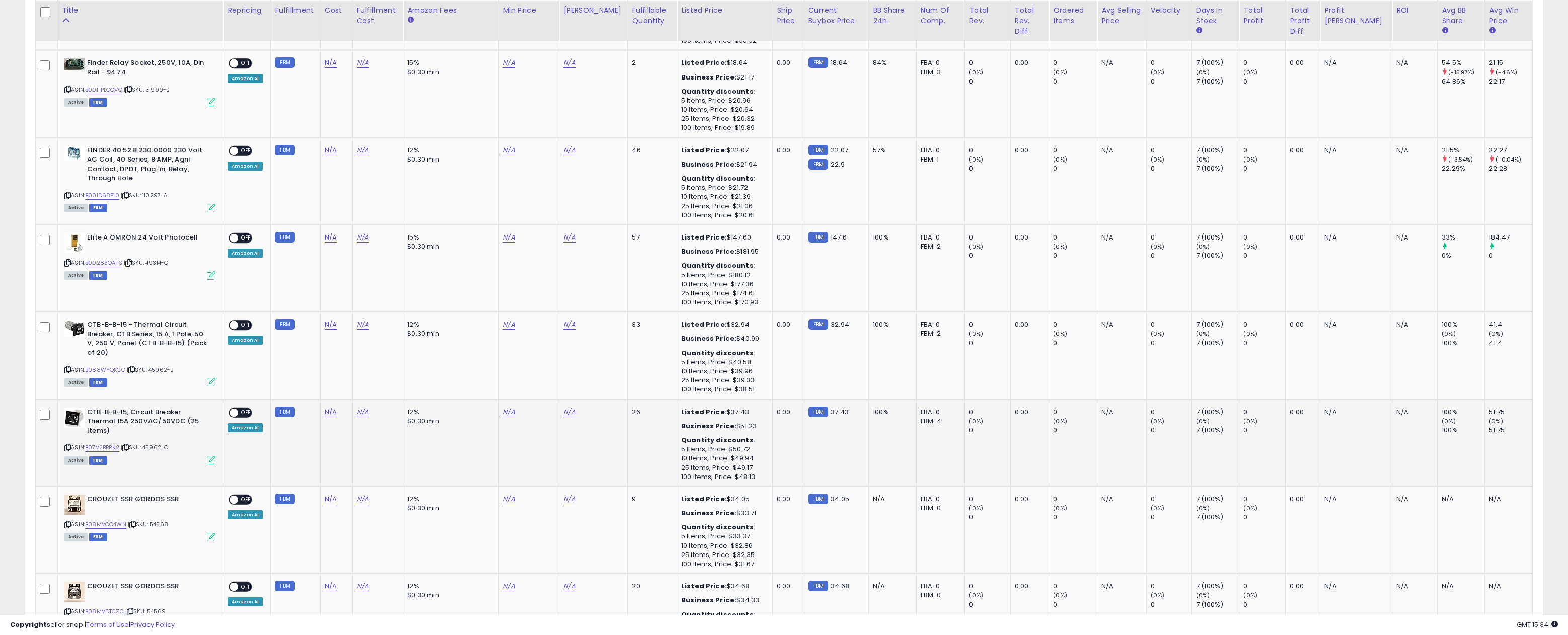
drag, startPoint x: 176, startPoint y: 442, endPoint x: 148, endPoint y: 444, distance: 28.1
click at [148, 444] on div "ASIN: B07V2BPRK2 | SKU: 45962-C Active FBM" at bounding box center [140, 435] width 151 height 56
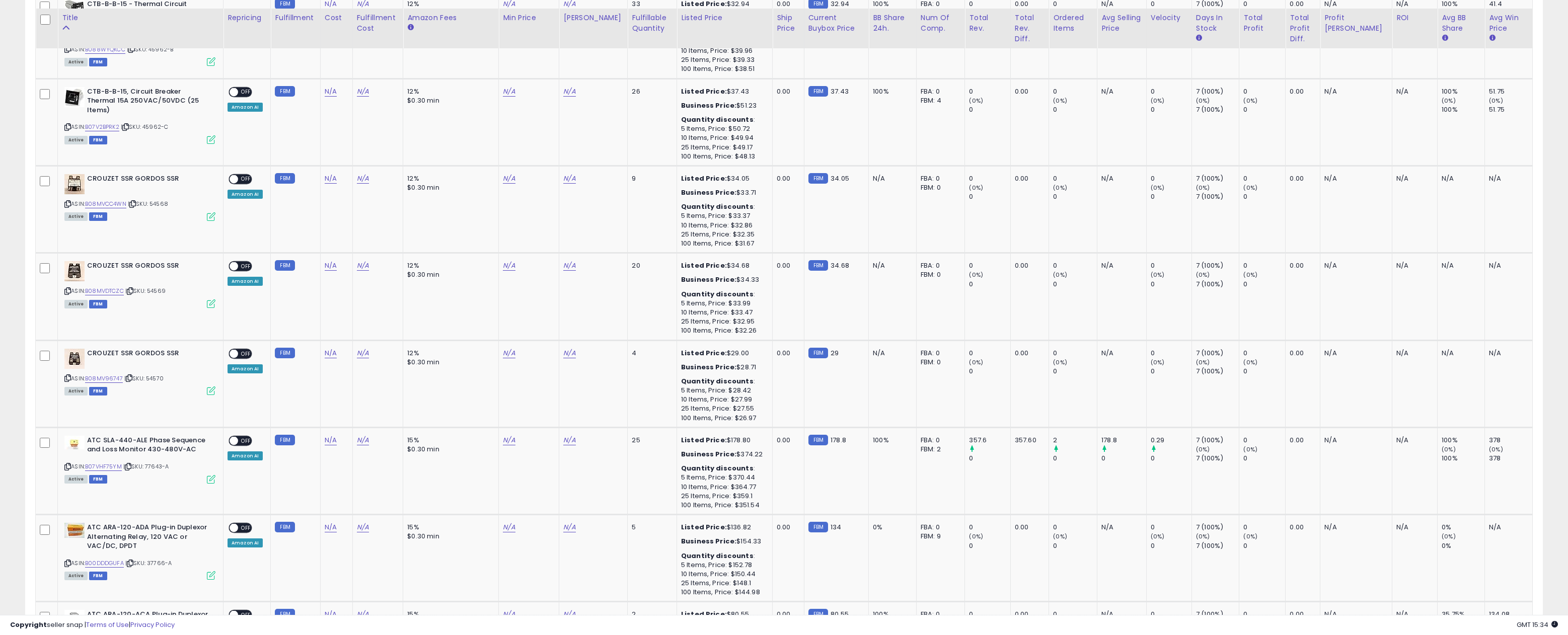
scroll to position [783, 0]
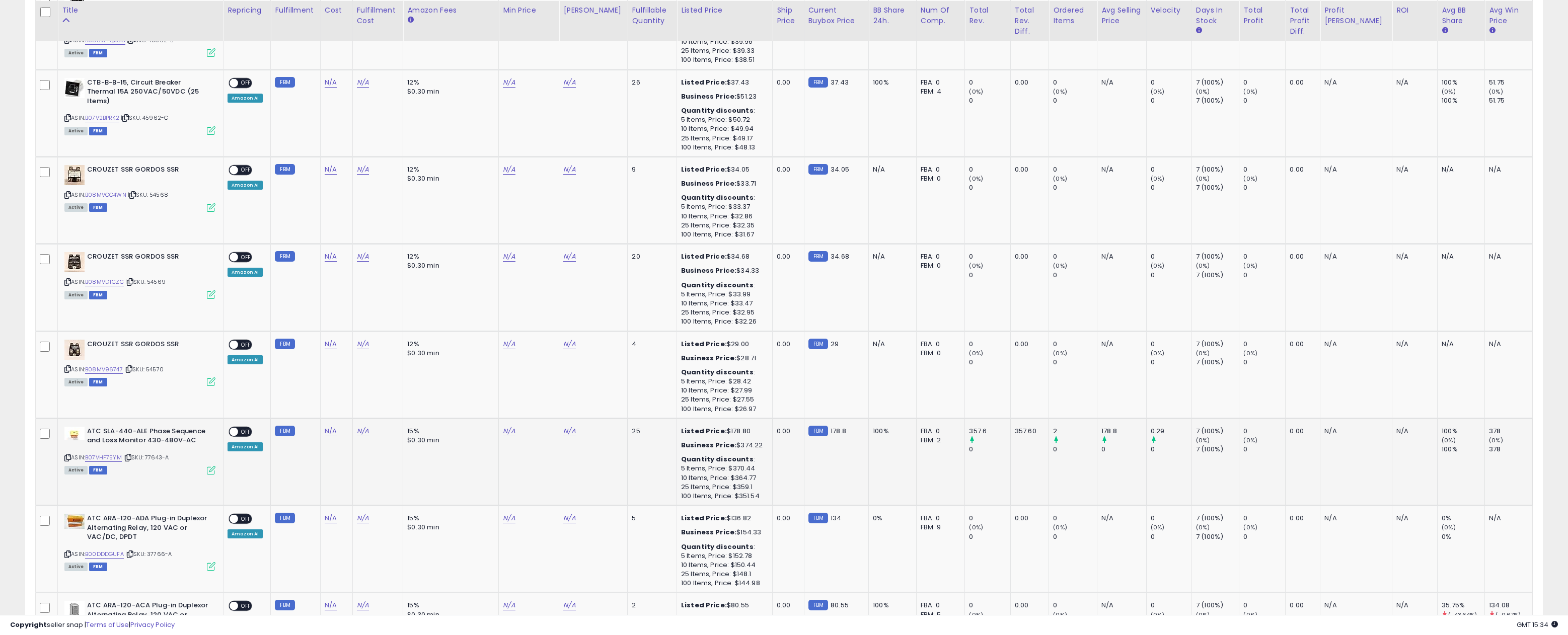
drag, startPoint x: 173, startPoint y: 448, endPoint x: 149, endPoint y: 452, distance: 24.3
click at [149, 452] on div "ASIN: B07VHF75YM | SKU: 77643-A Active FBM" at bounding box center [140, 450] width 151 height 47
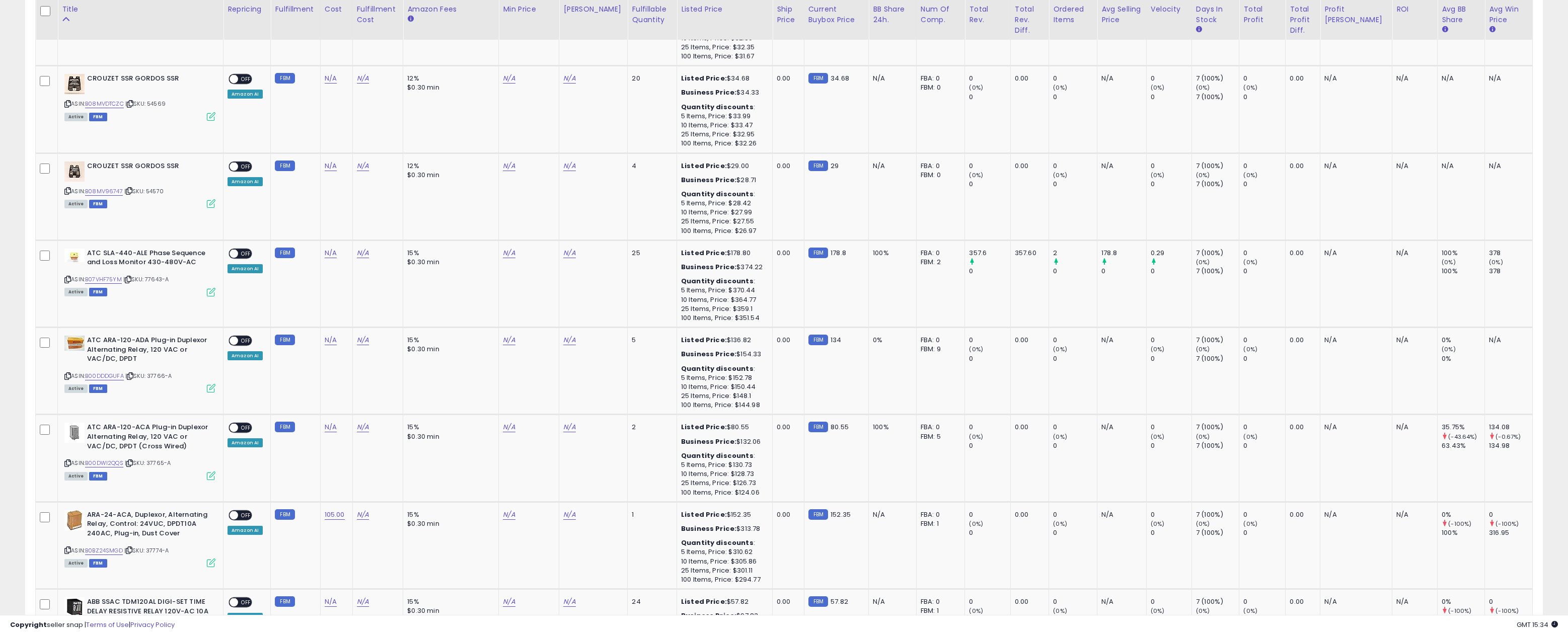
scroll to position [963, 0]
drag, startPoint x: 175, startPoint y: 365, endPoint x: 151, endPoint y: 367, distance: 24.1
click at [151, 367] on div "ASIN: B00DDDGUFA | SKU: 37766-A Active FBM" at bounding box center [140, 362] width 151 height 56
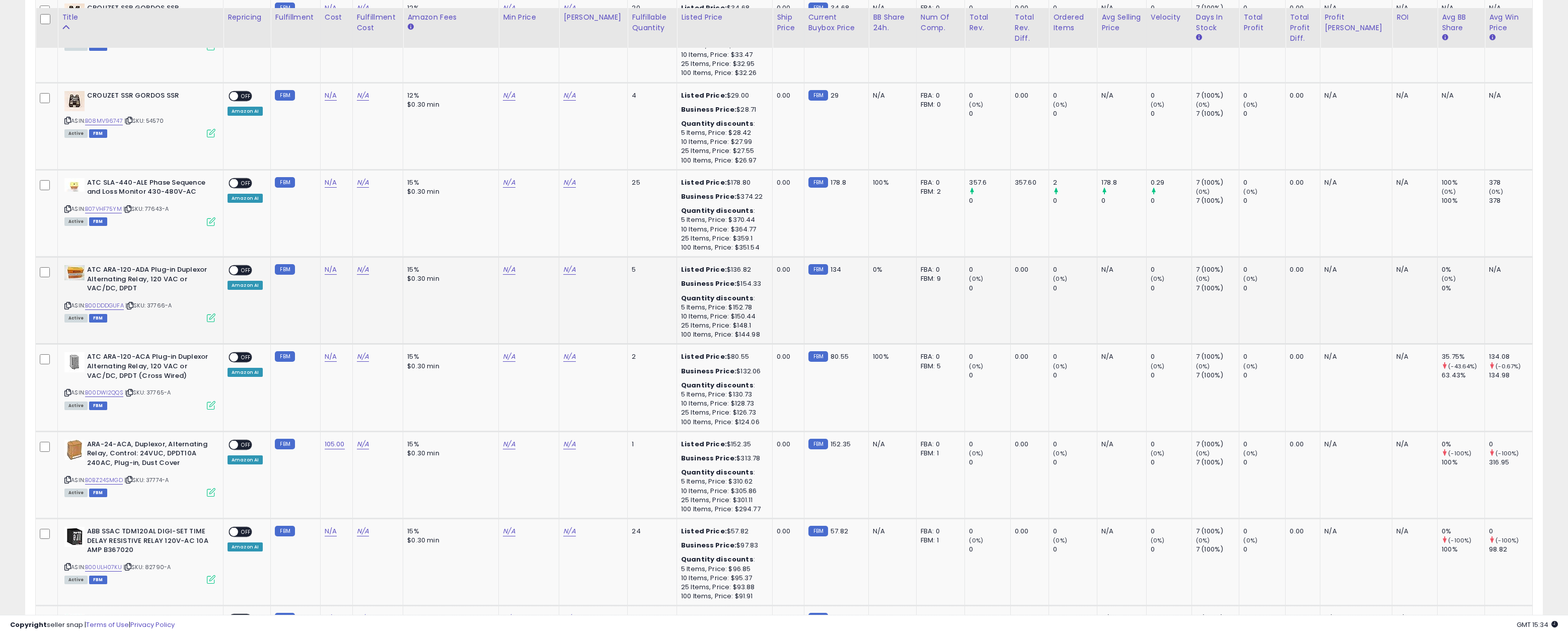
scroll to position [1043, 0]
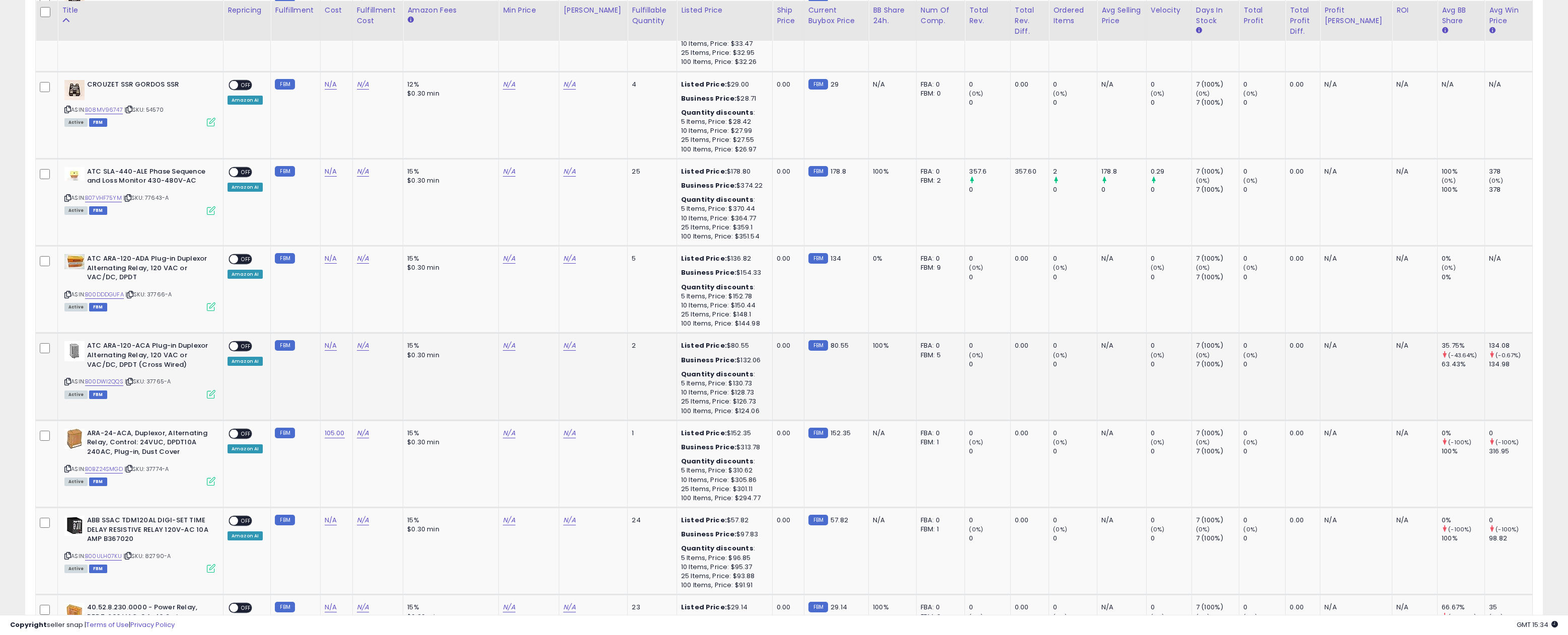
drag, startPoint x: 178, startPoint y: 371, endPoint x: 150, endPoint y: 373, distance: 28.1
click at [150, 373] on div "ASIN: B00DWI2QQS | SKU: 37765-A Active FBM" at bounding box center [140, 368] width 151 height 56
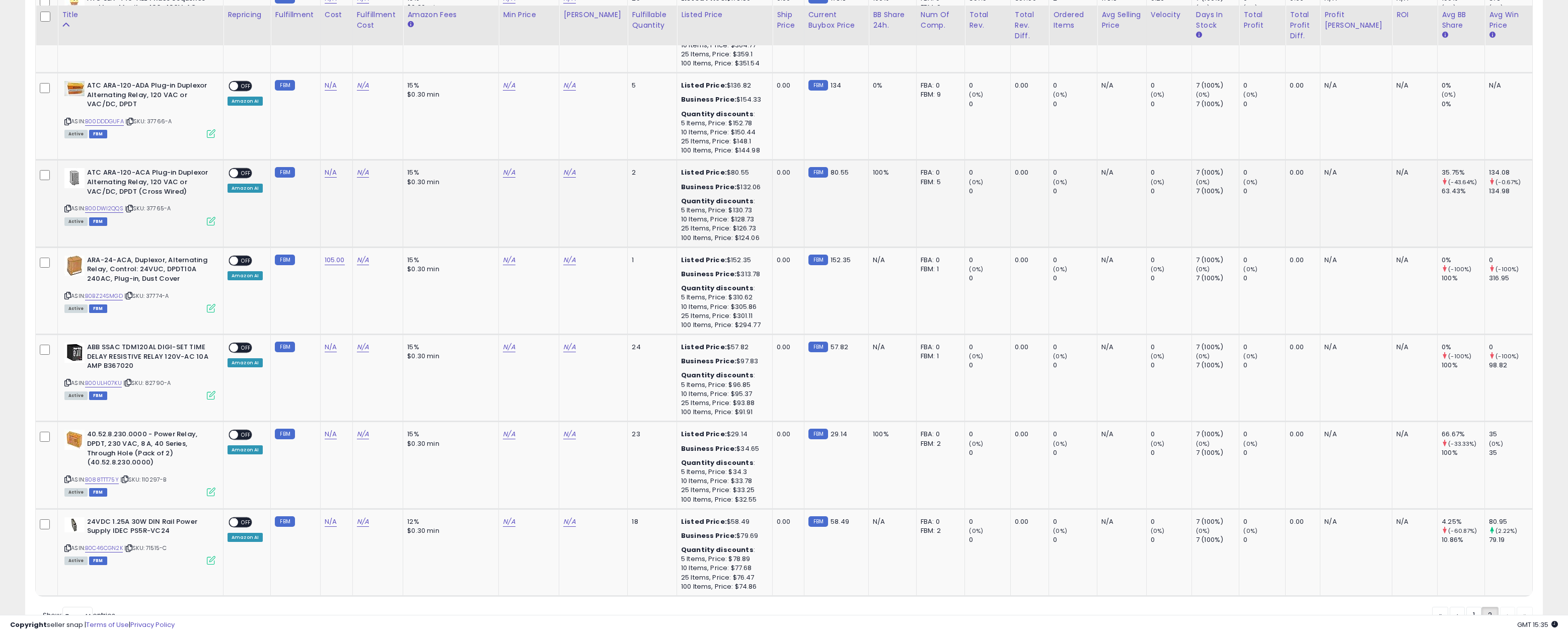
scroll to position [1211, 0]
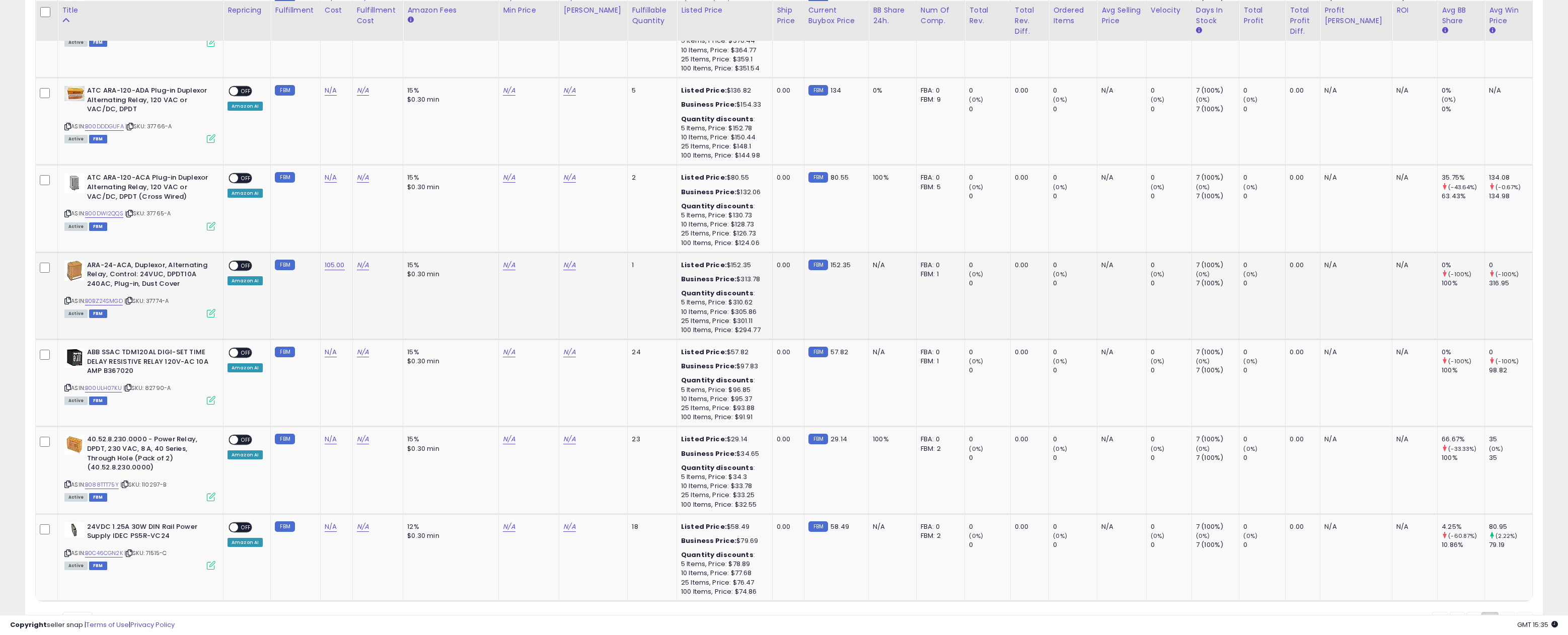
drag, startPoint x: 175, startPoint y: 289, endPoint x: 150, endPoint y: 292, distance: 25.2
click at [150, 292] on div "ASIN: B0BZ24SMGD | SKU: 37774-A Active FBM" at bounding box center [140, 288] width 151 height 56
drag, startPoint x: 173, startPoint y: 375, endPoint x: 148, endPoint y: 377, distance: 25.1
click at [148, 377] on div "ASIN: B00ULH07KU | SKU: 82790-A Active FBM" at bounding box center [140, 375] width 151 height 56
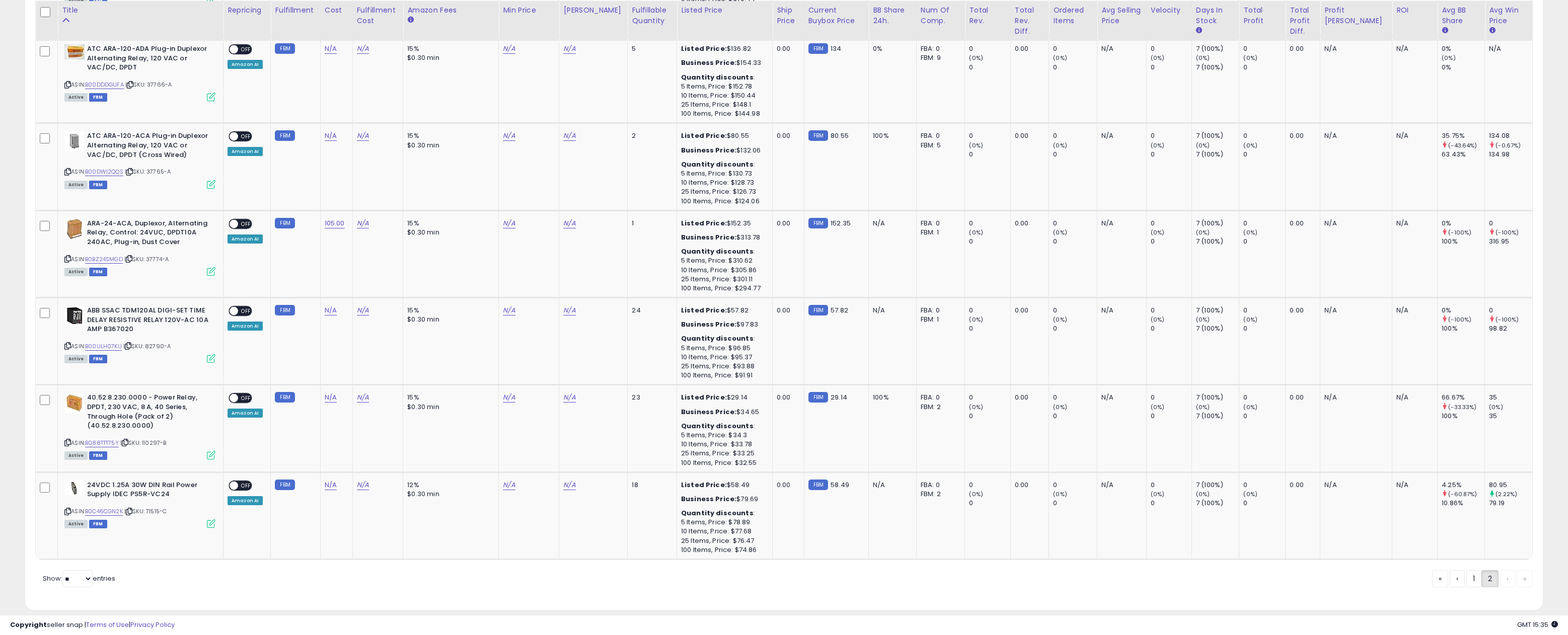
scroll to position [1252, 0]
drag, startPoint x: 172, startPoint y: 430, endPoint x: 145, endPoint y: 434, distance: 27.3
click at [145, 432] on div "ASIN: B088TTT75Y | SKU: 110297-B Active FBM" at bounding box center [140, 426] width 151 height 66
drag, startPoint x: 178, startPoint y: 500, endPoint x: 151, endPoint y: 502, distance: 27.1
click at [151, 502] on div "ASIN: B0C46CGN2K | SKU: 71515-C Active FBM" at bounding box center [140, 504] width 151 height 47
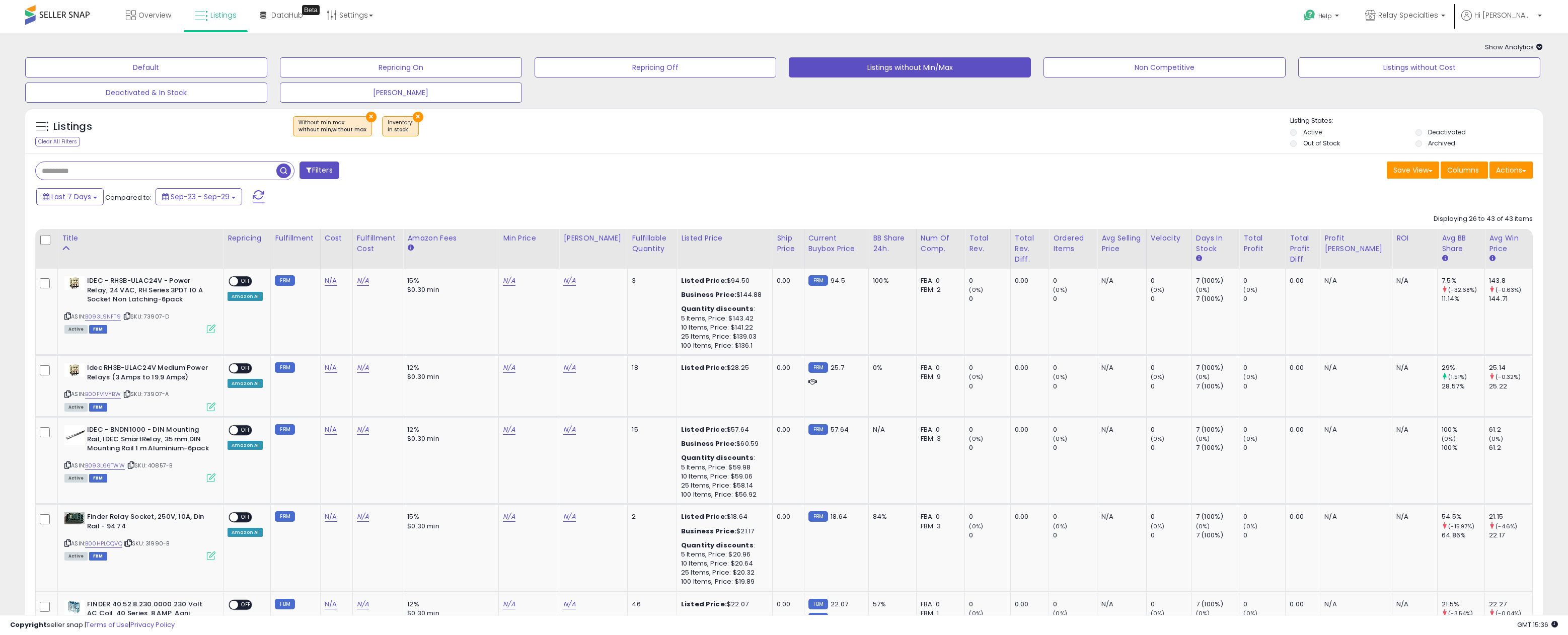
scroll to position [0, 0]
click at [412, 116] on button "×" at bounding box center [418, 117] width 11 height 11
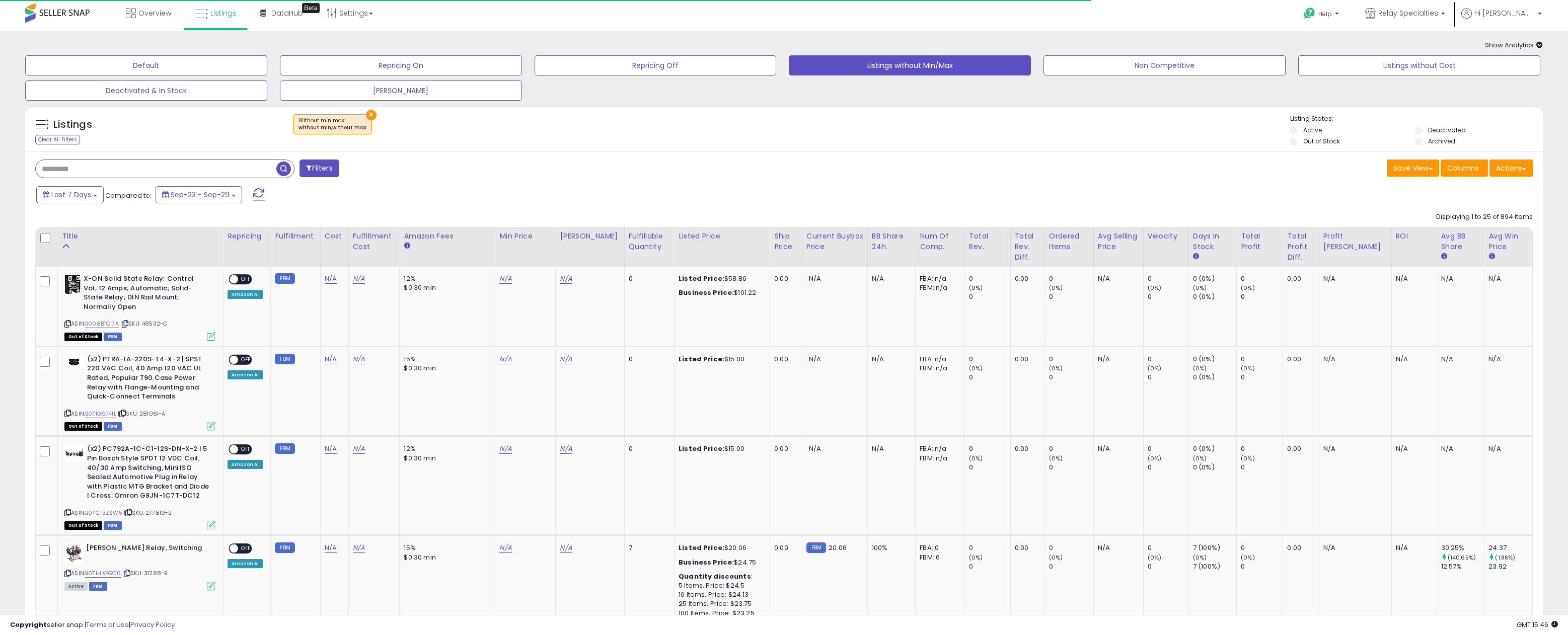
scroll to position [1, 0]
click at [366, 116] on button "×" at bounding box center [371, 116] width 11 height 11
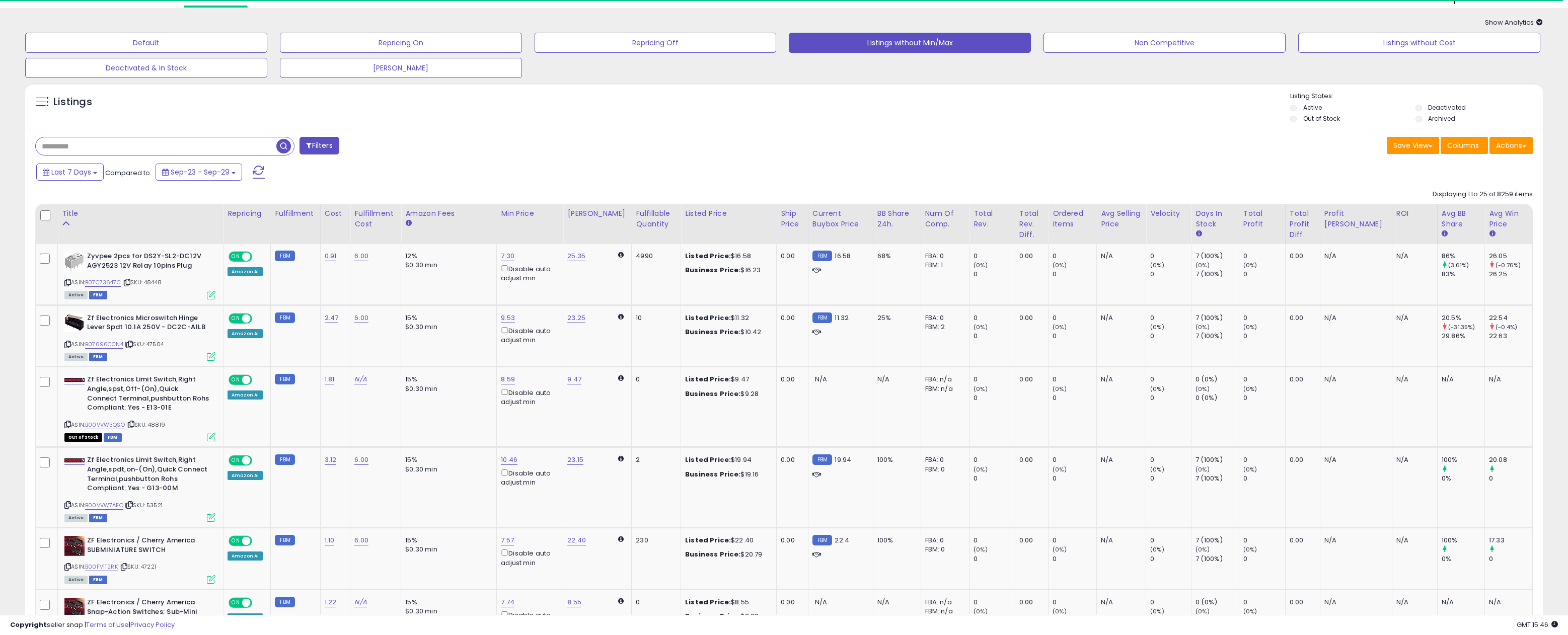
scroll to position [29, 0]
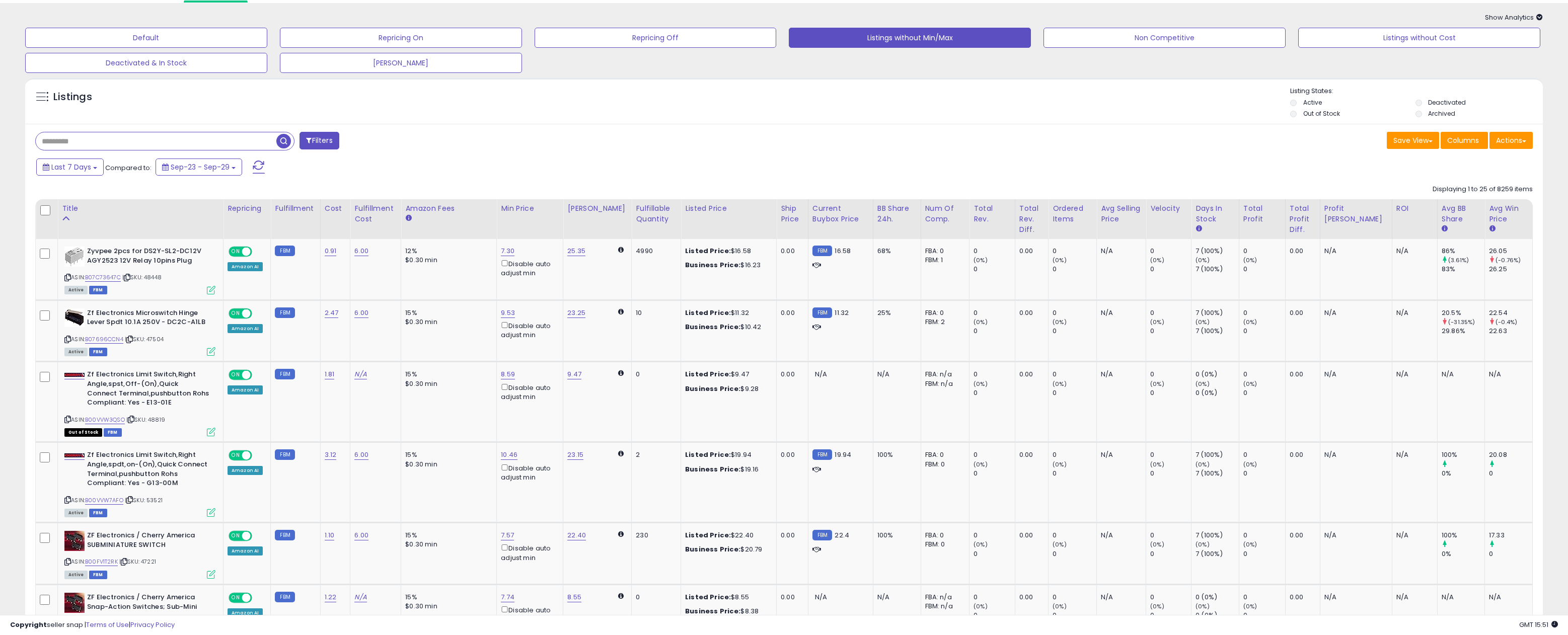
click at [91, 143] on input "text" at bounding box center [156, 141] width 240 height 18
paste input "*****"
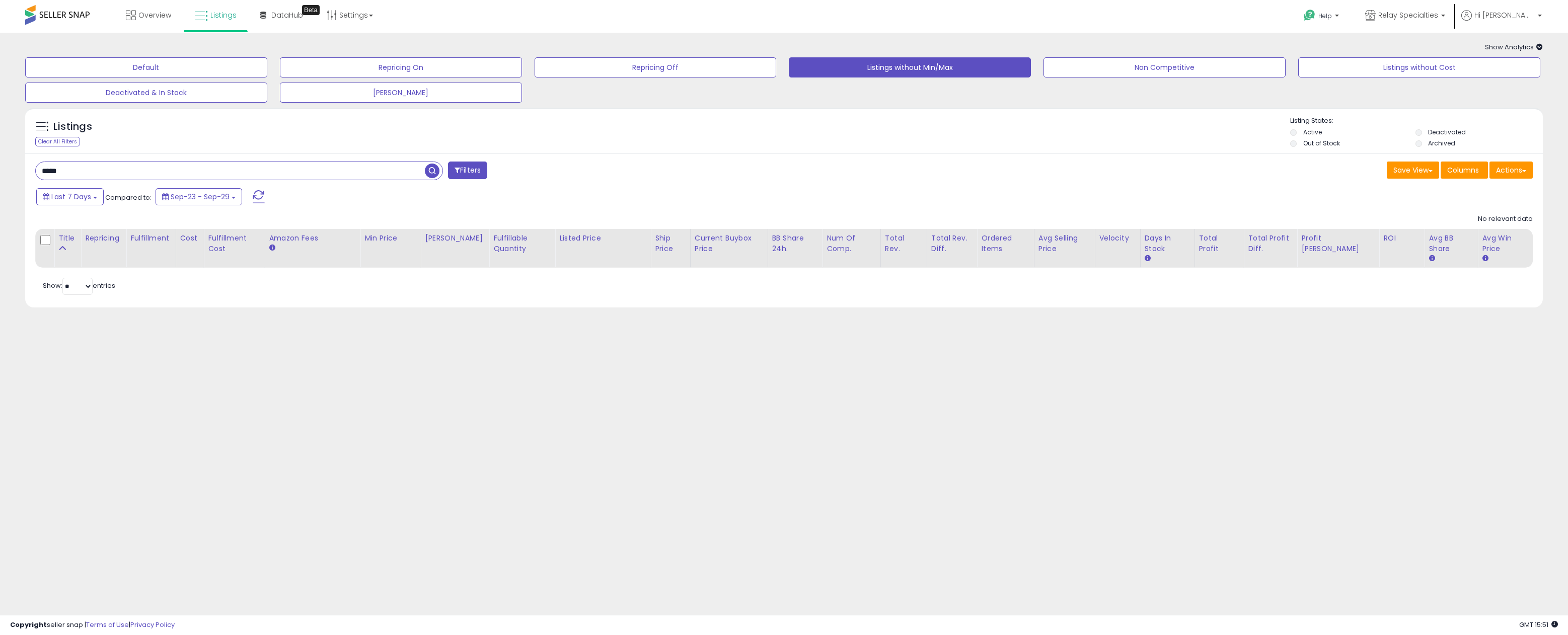
click at [78, 165] on input "*****" at bounding box center [230, 171] width 389 height 18
paste input "*****"
type input "**********"
click at [173, 70] on button "Default" at bounding box center [146, 68] width 242 height 20
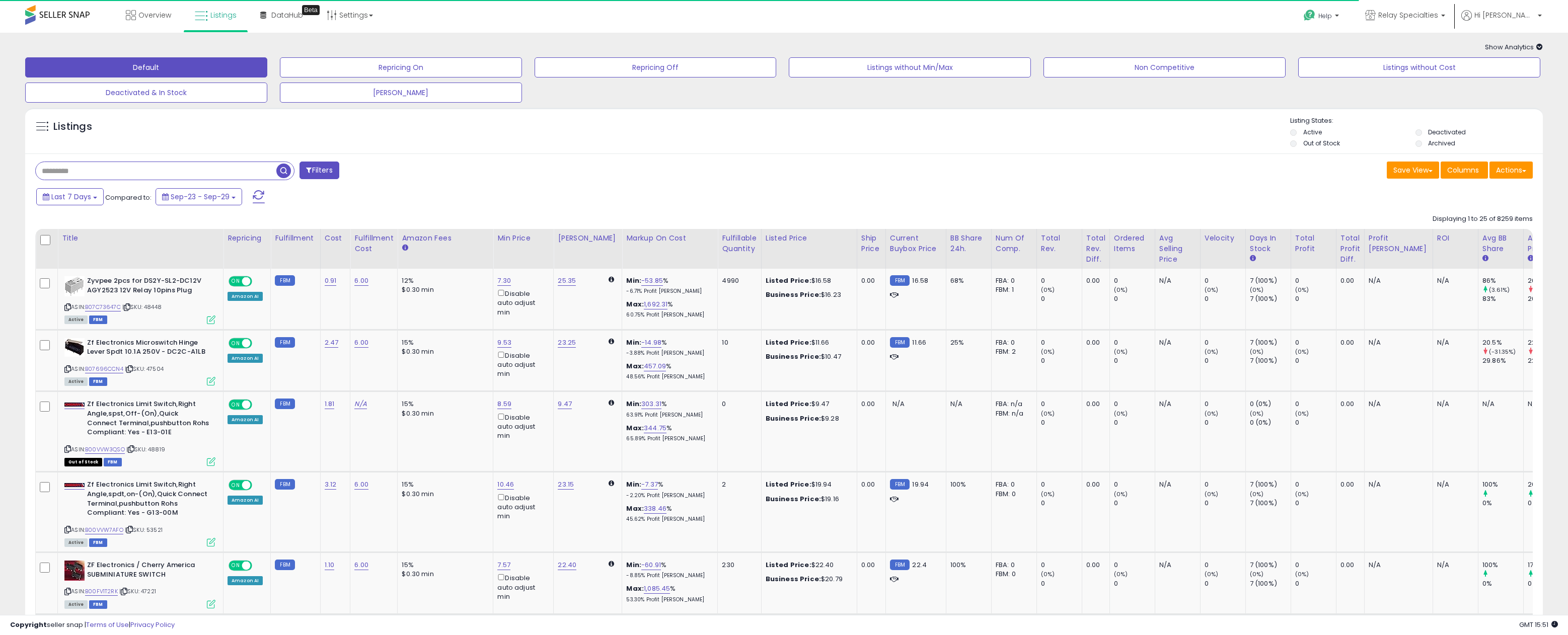
click at [106, 171] on input "text" at bounding box center [156, 171] width 240 height 18
paste input "**********"
type input "**********"
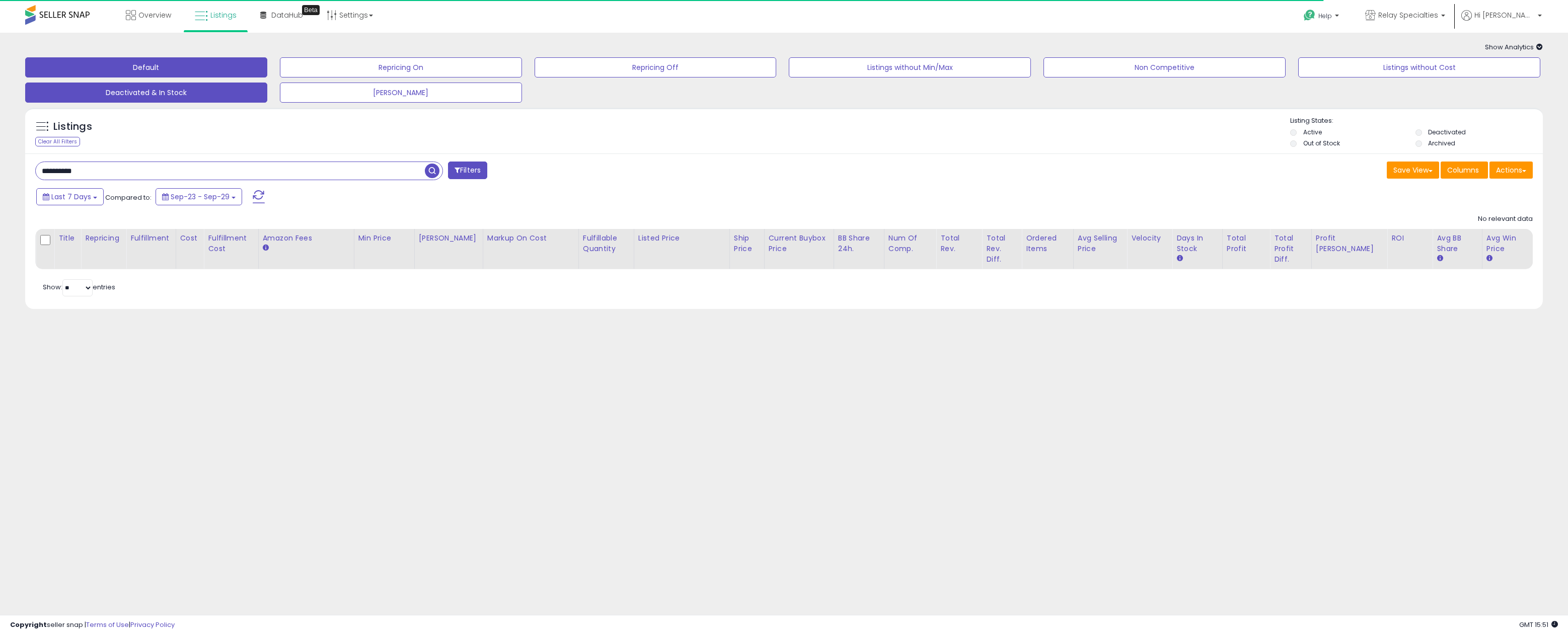
click at [115, 99] on button "Deactivated & In Stock" at bounding box center [146, 93] width 242 height 20
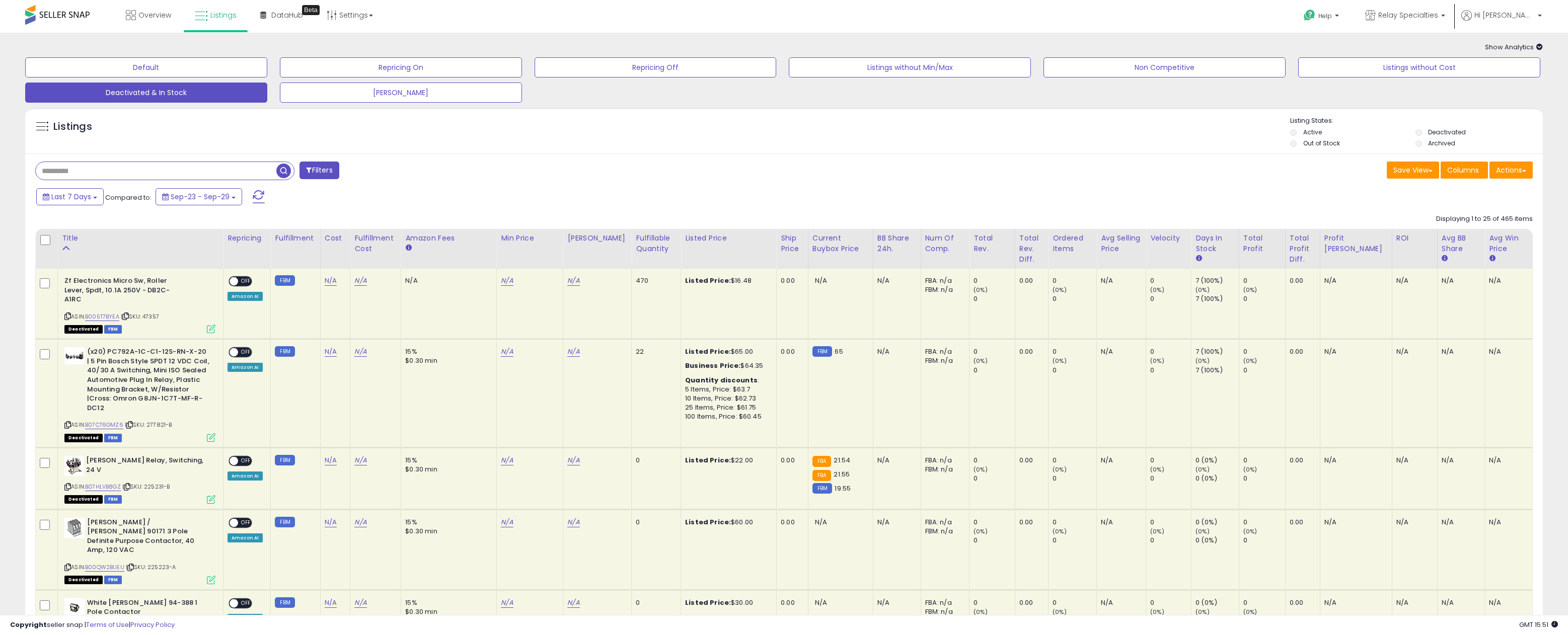
click at [105, 171] on input "text" at bounding box center [156, 171] width 240 height 18
paste input "**********"
type input "**********"
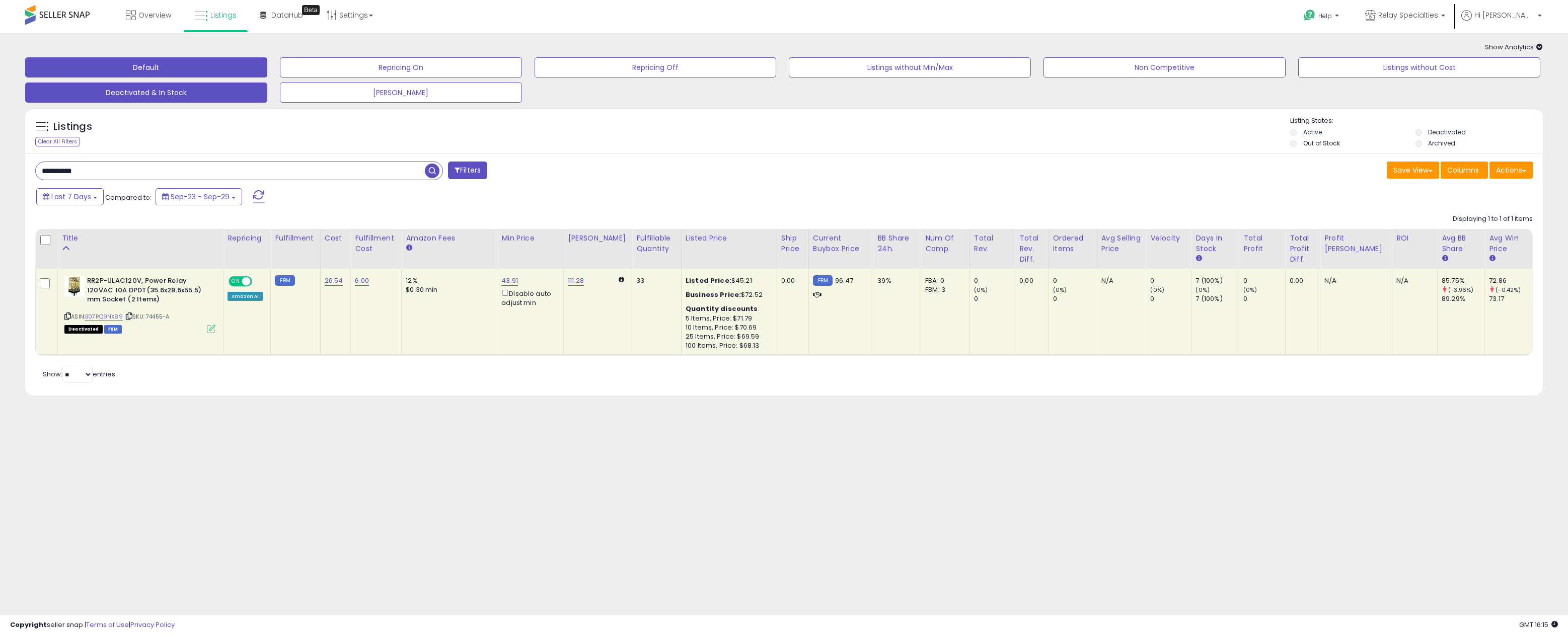
click at [143, 66] on button "Default" at bounding box center [146, 68] width 242 height 20
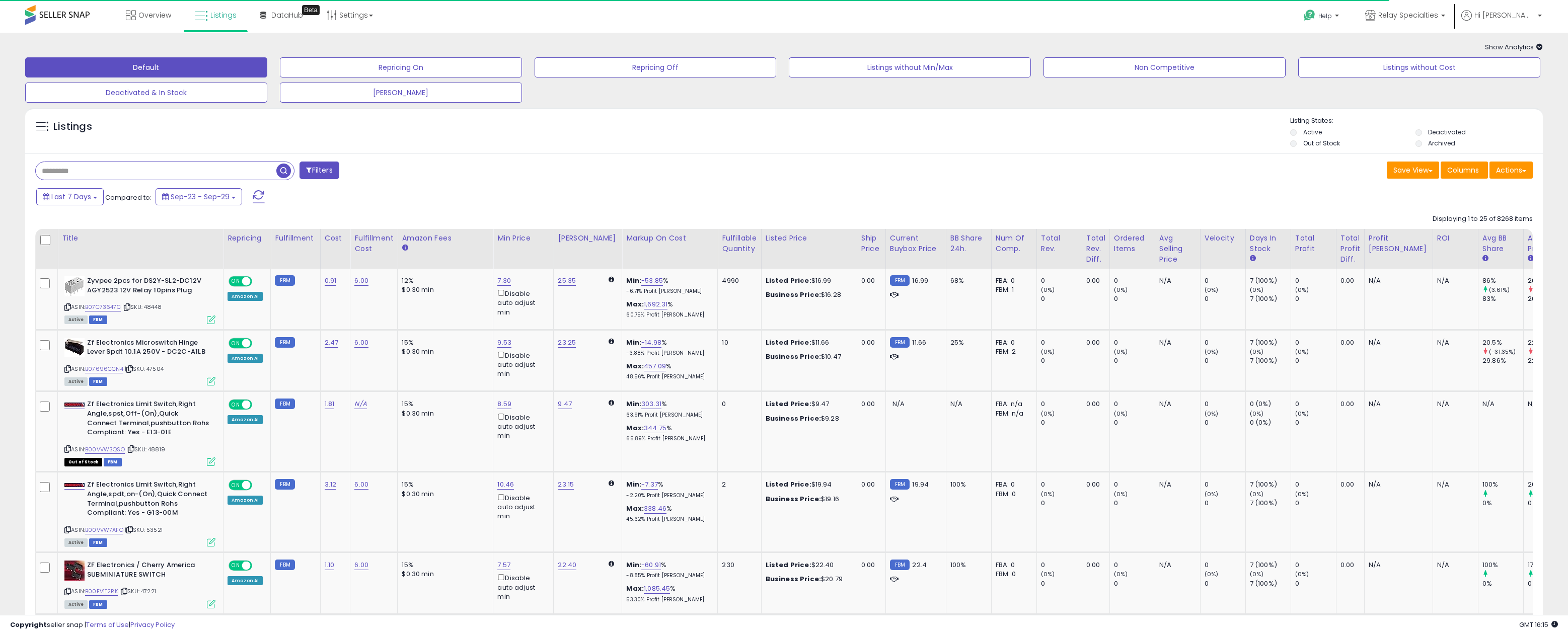
click at [96, 170] on input "text" at bounding box center [156, 171] width 240 height 18
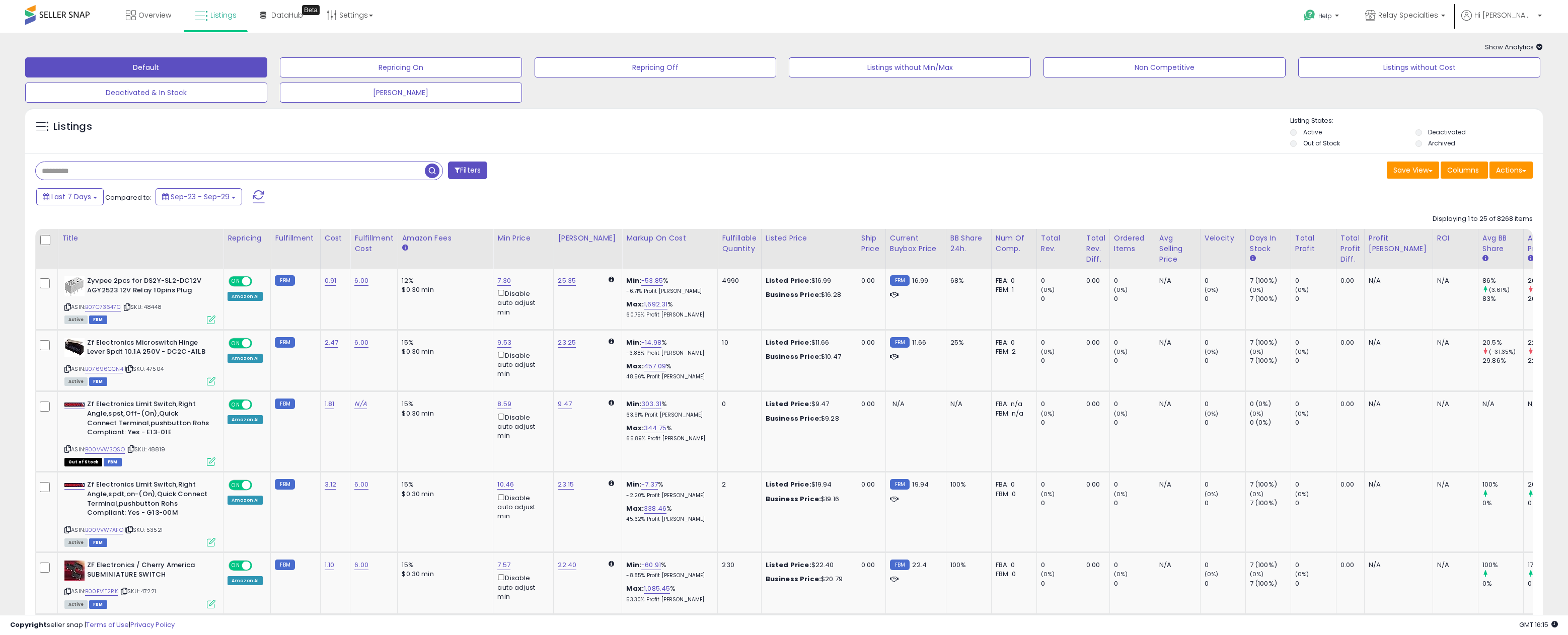
paste input "**********"
type input "**********"
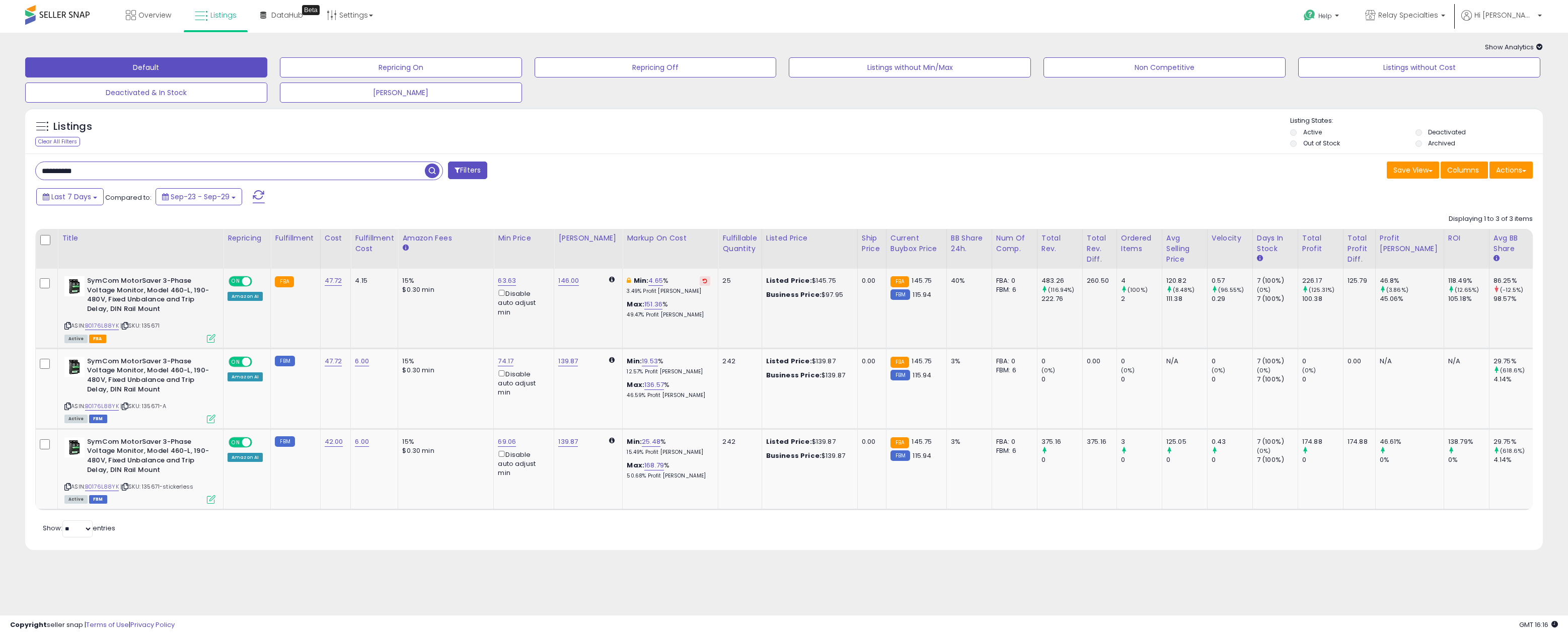
click at [210, 322] on div "ASIN: B0176L88YK | SKU: 135671 Active FBA" at bounding box center [140, 308] width 151 height 66
click at [204, 337] on div "Active FBA" at bounding box center [140, 338] width 151 height 7
click at [213, 335] on icon at bounding box center [212, 338] width 9 height 9
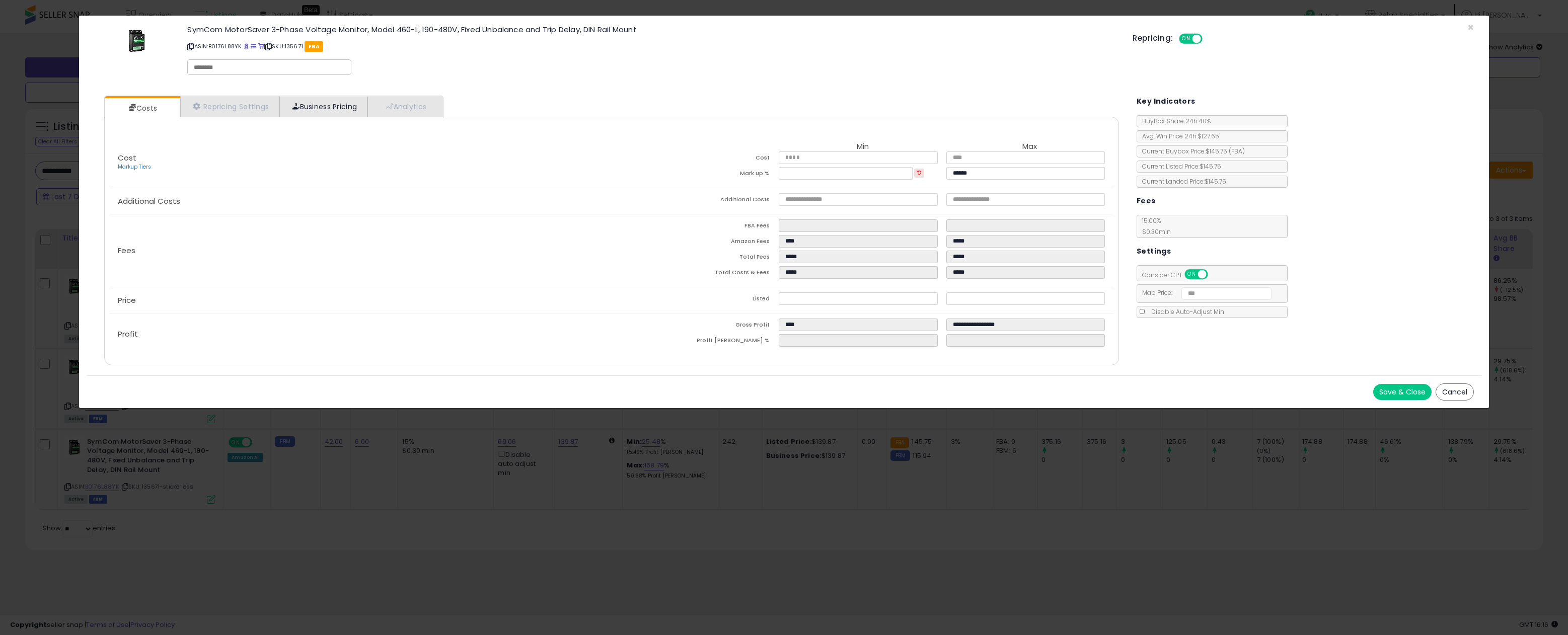
click at [324, 101] on link "Business Pricing" at bounding box center [323, 106] width 88 height 21
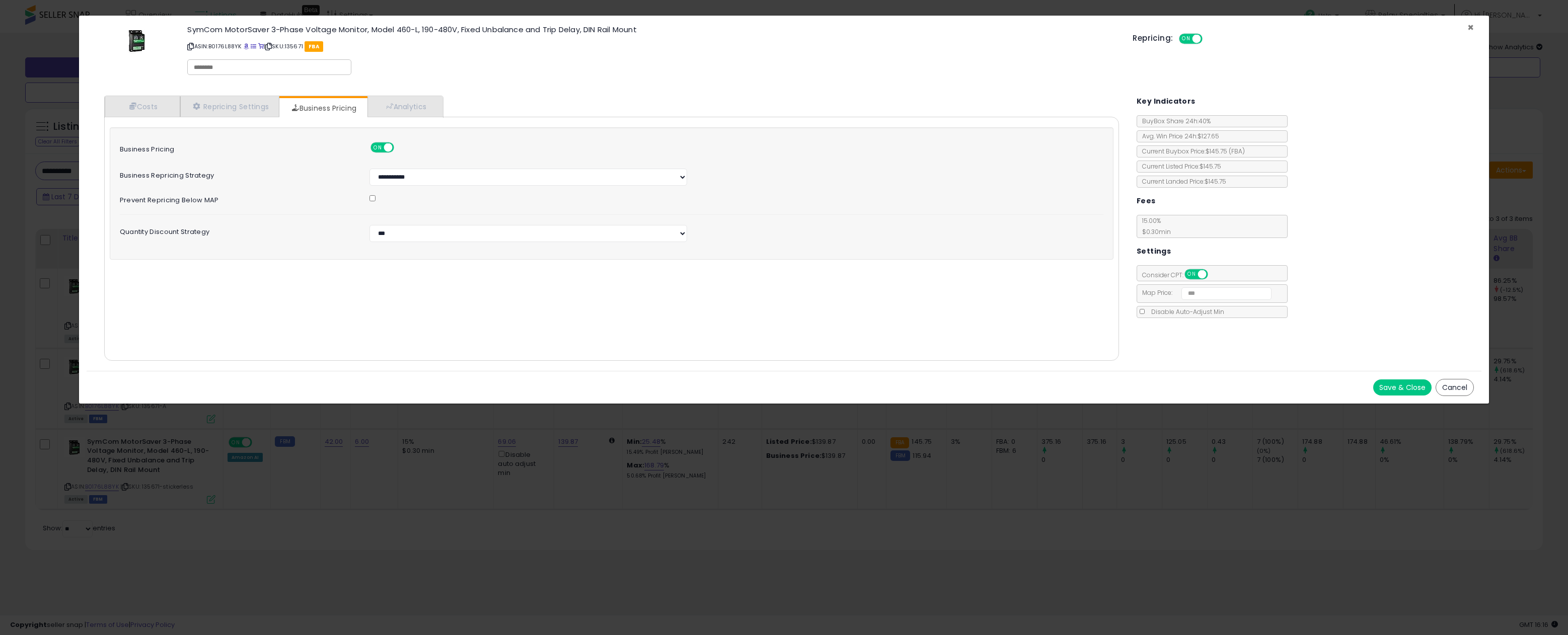
click at [1469, 27] on span "×" at bounding box center [1470, 27] width 6 height 14
